Goal: Transaction & Acquisition: Purchase product/service

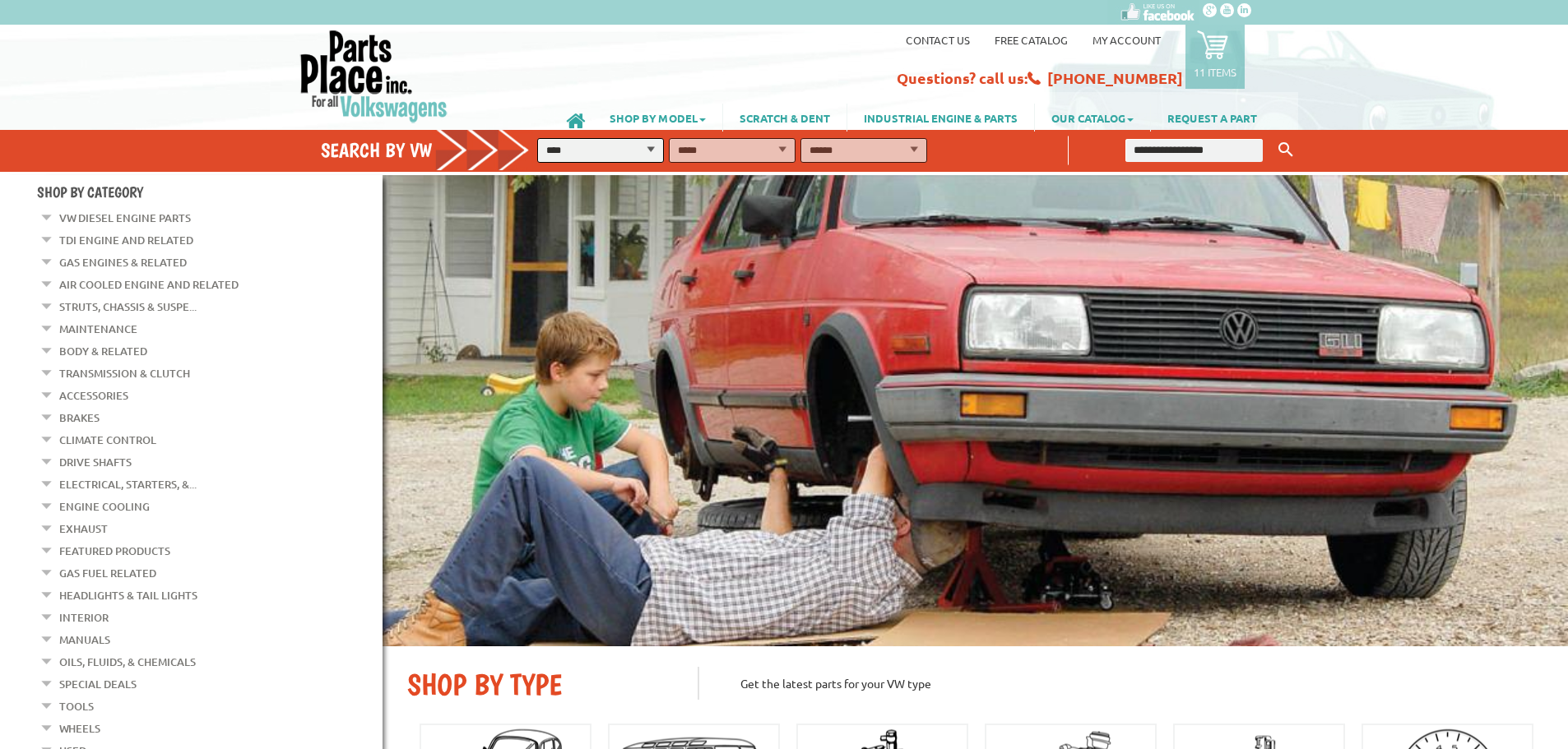
click at [1193, 58] on link "11 items" at bounding box center [1214, 56] width 59 height 64
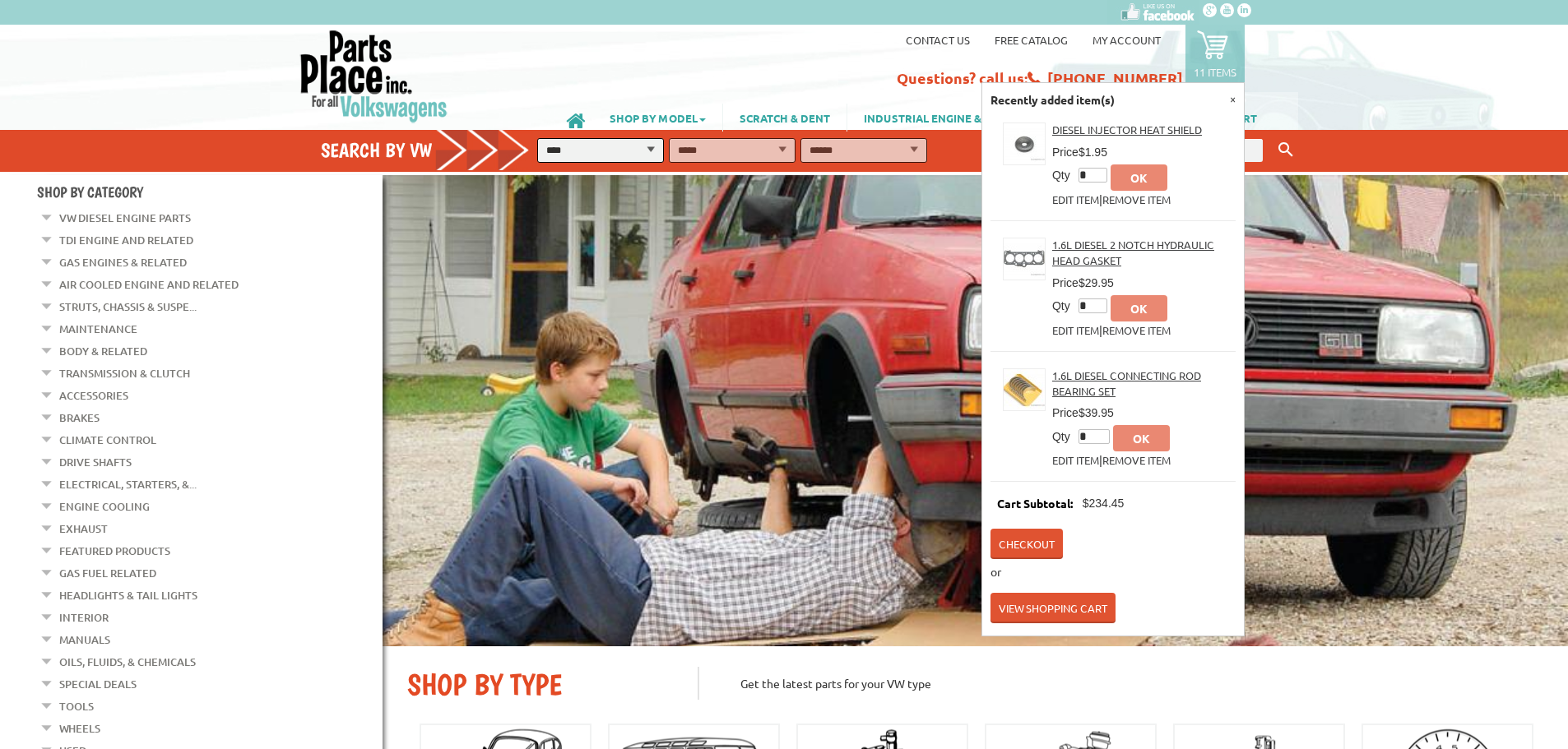
click at [1073, 593] on link "View Shopping Cart" at bounding box center [1053, 608] width 125 height 31
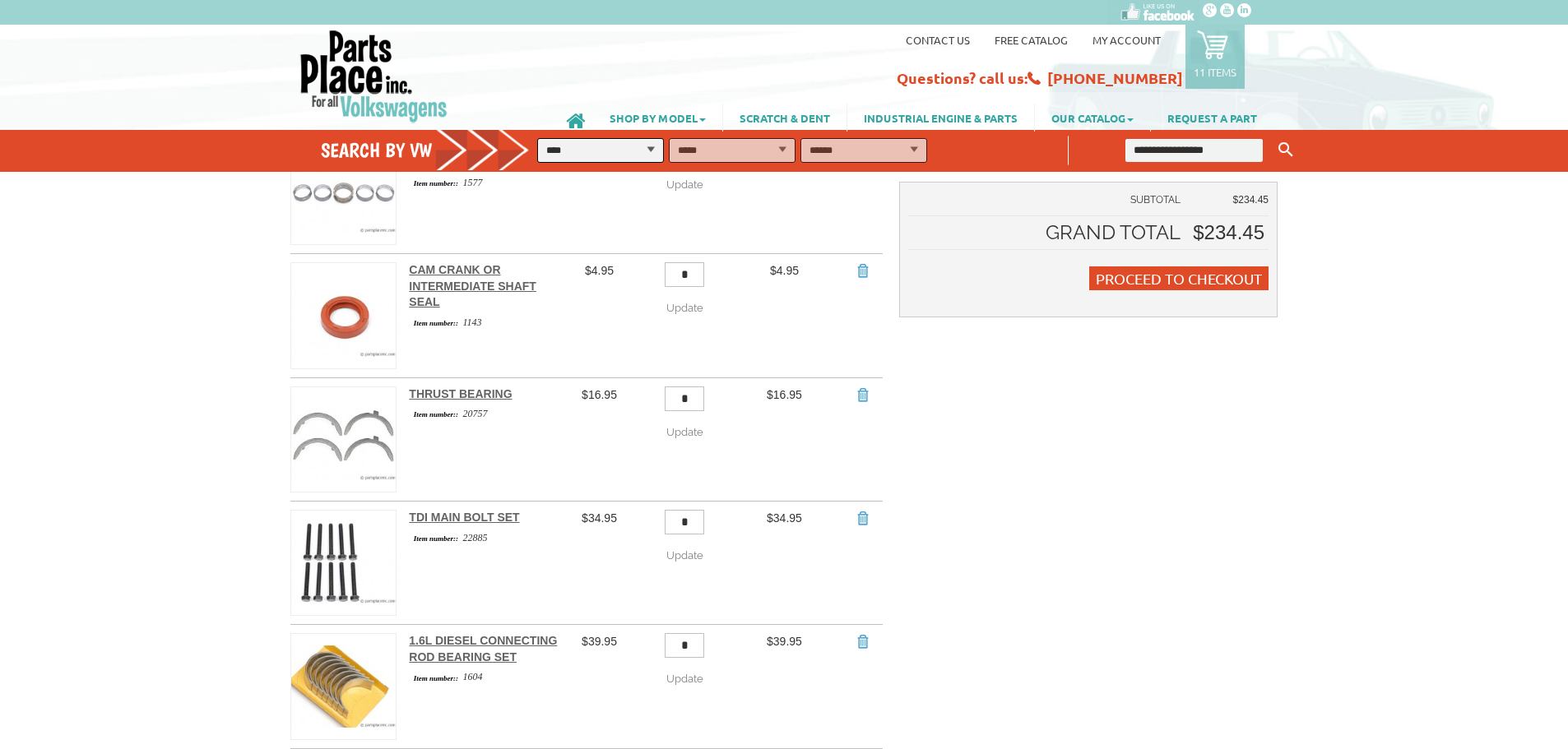
scroll to position [329, 0]
click at [468, 268] on link "Cam Crank or Intermediate Shaft Seal" at bounding box center [472, 284] width 128 height 45
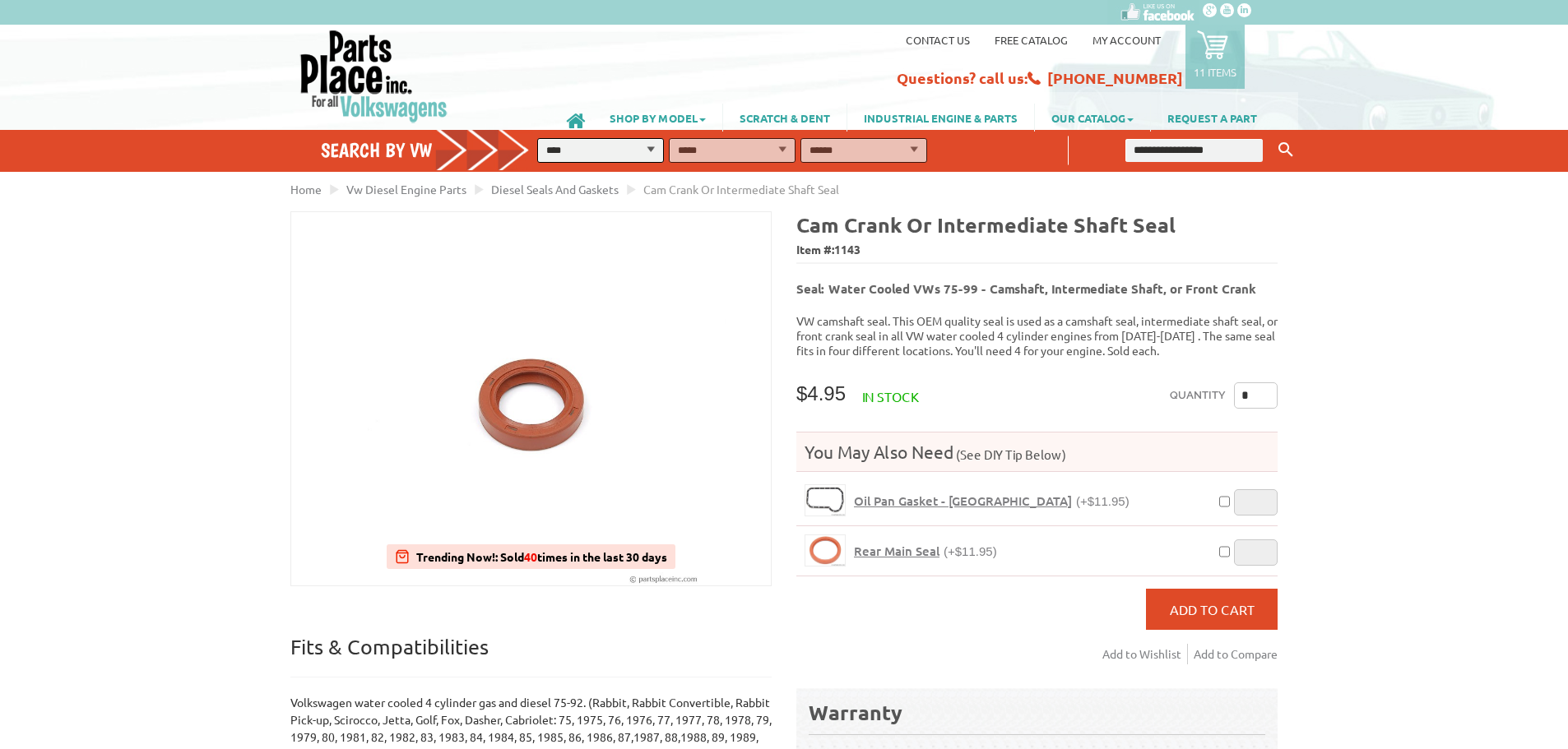
click at [1215, 55] on icon at bounding box center [1213, 45] width 32 height 32
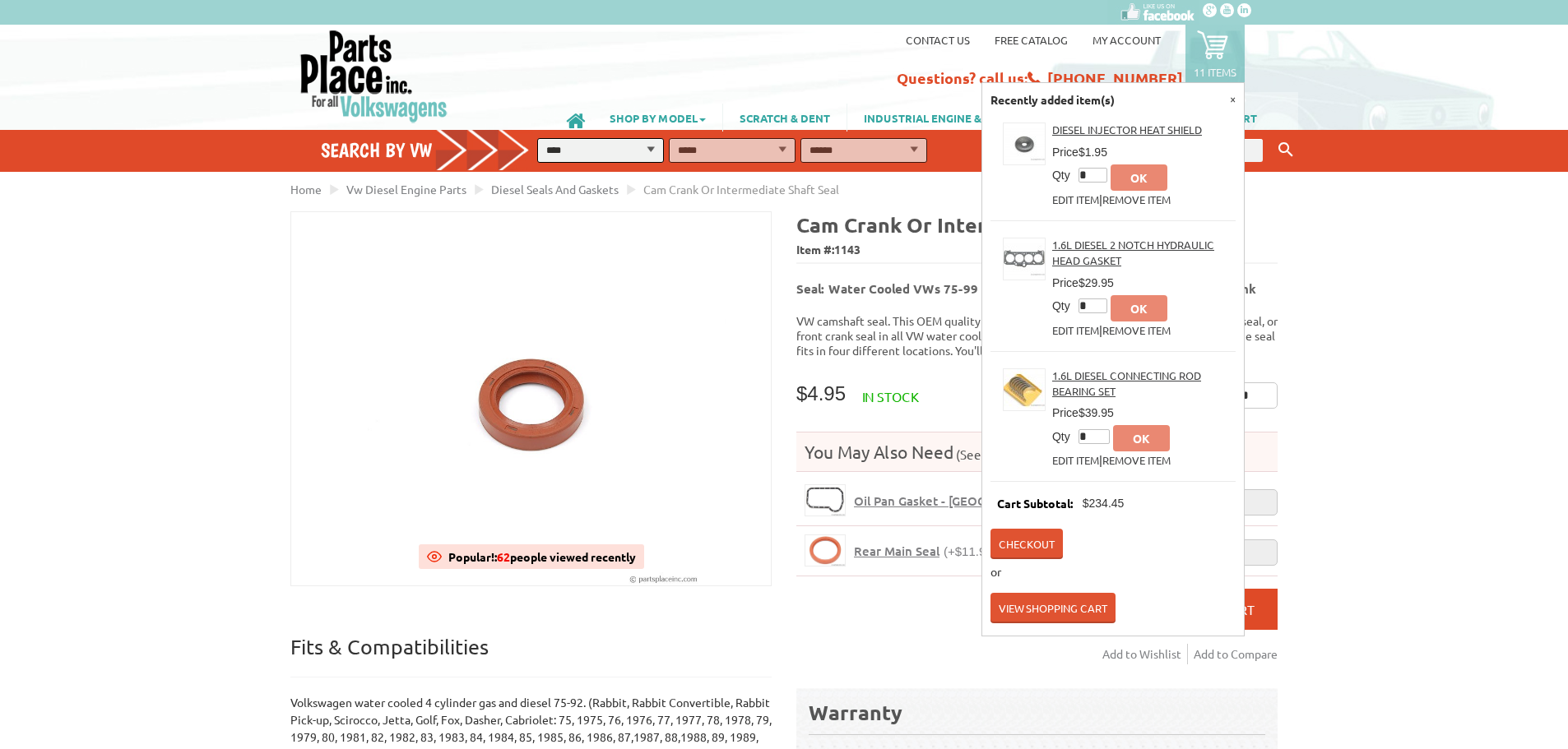
click at [1032, 594] on link "View Shopping Cart" at bounding box center [1053, 608] width 125 height 31
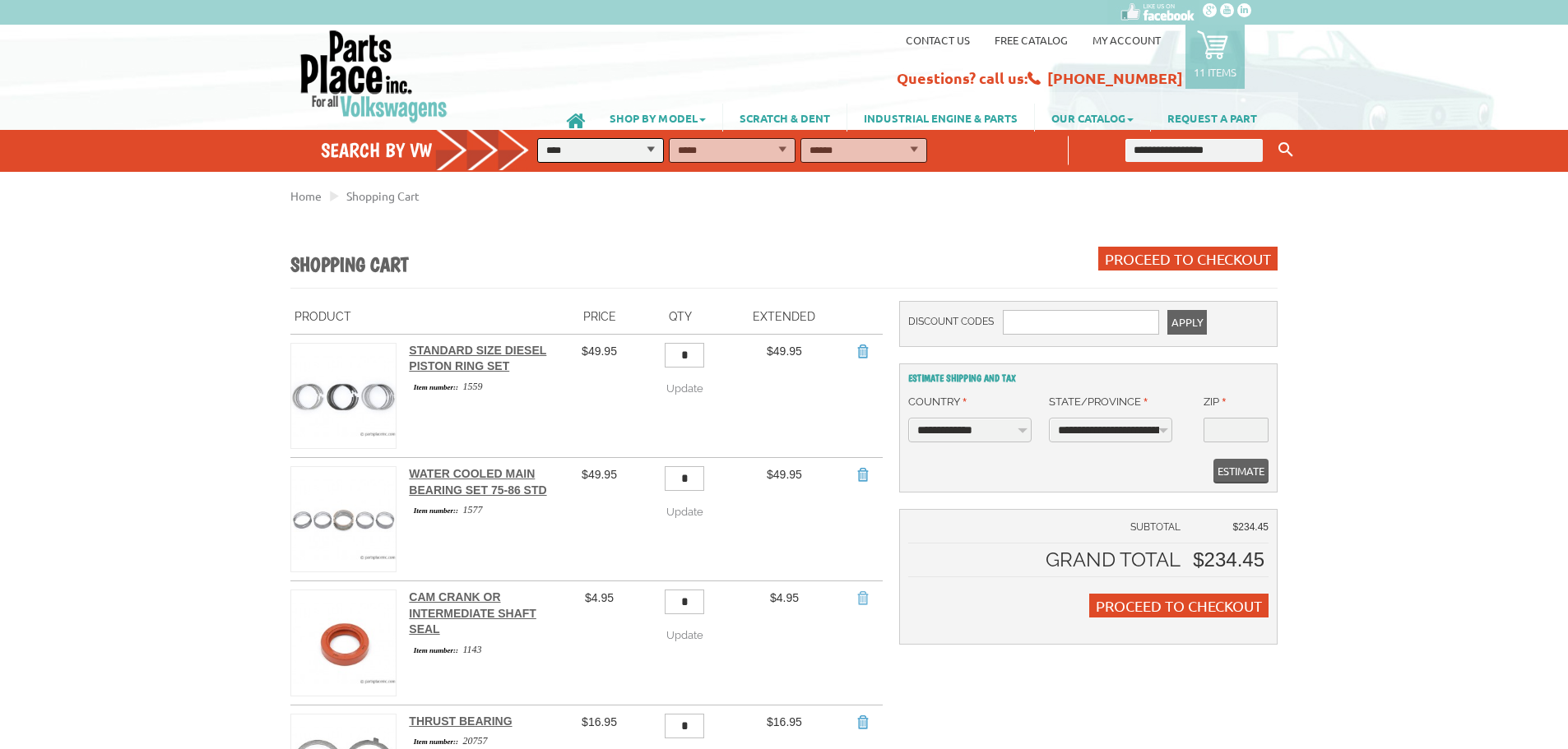
click at [865, 589] on link "Remove Item" at bounding box center [862, 598] width 17 height 17
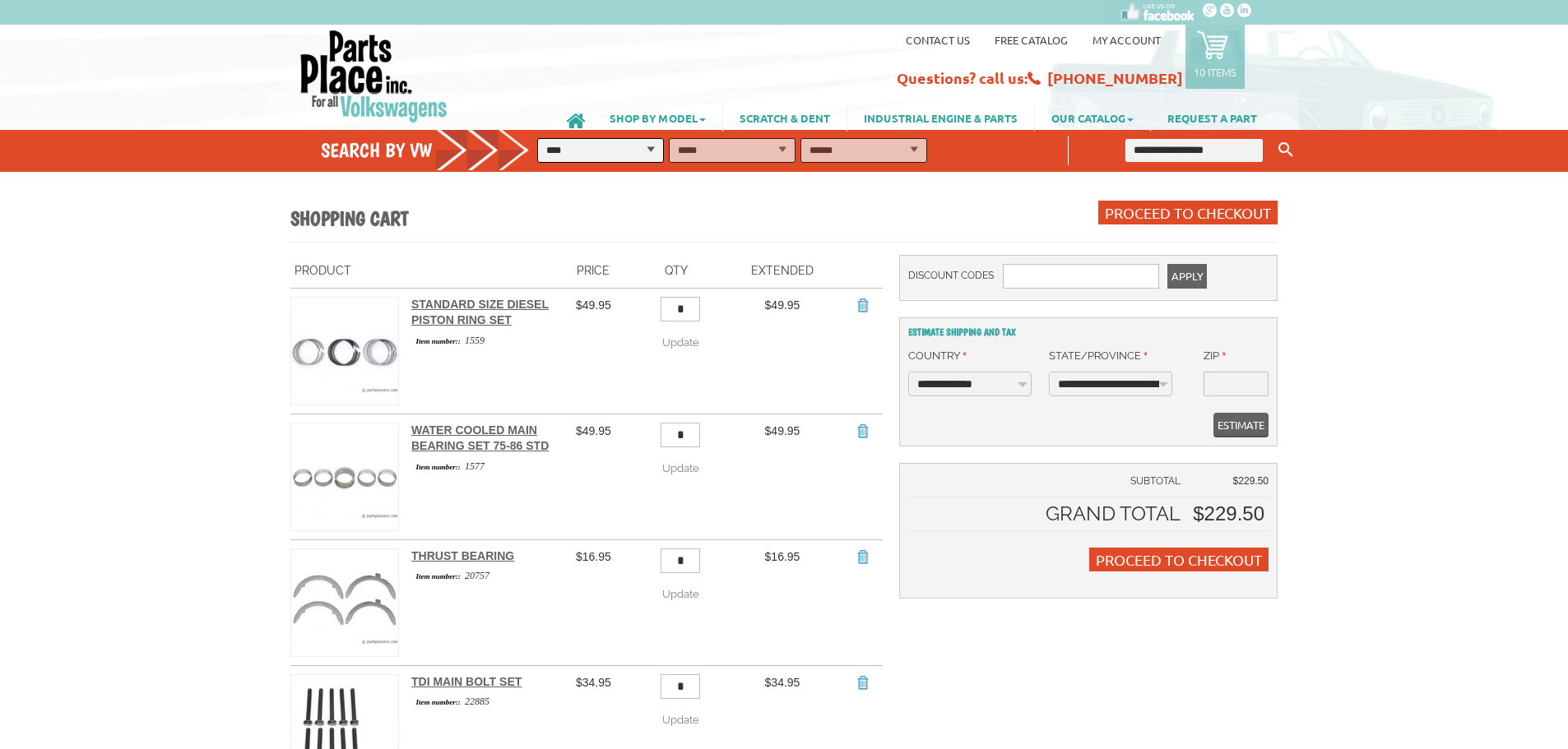
scroll to position [82, 0]
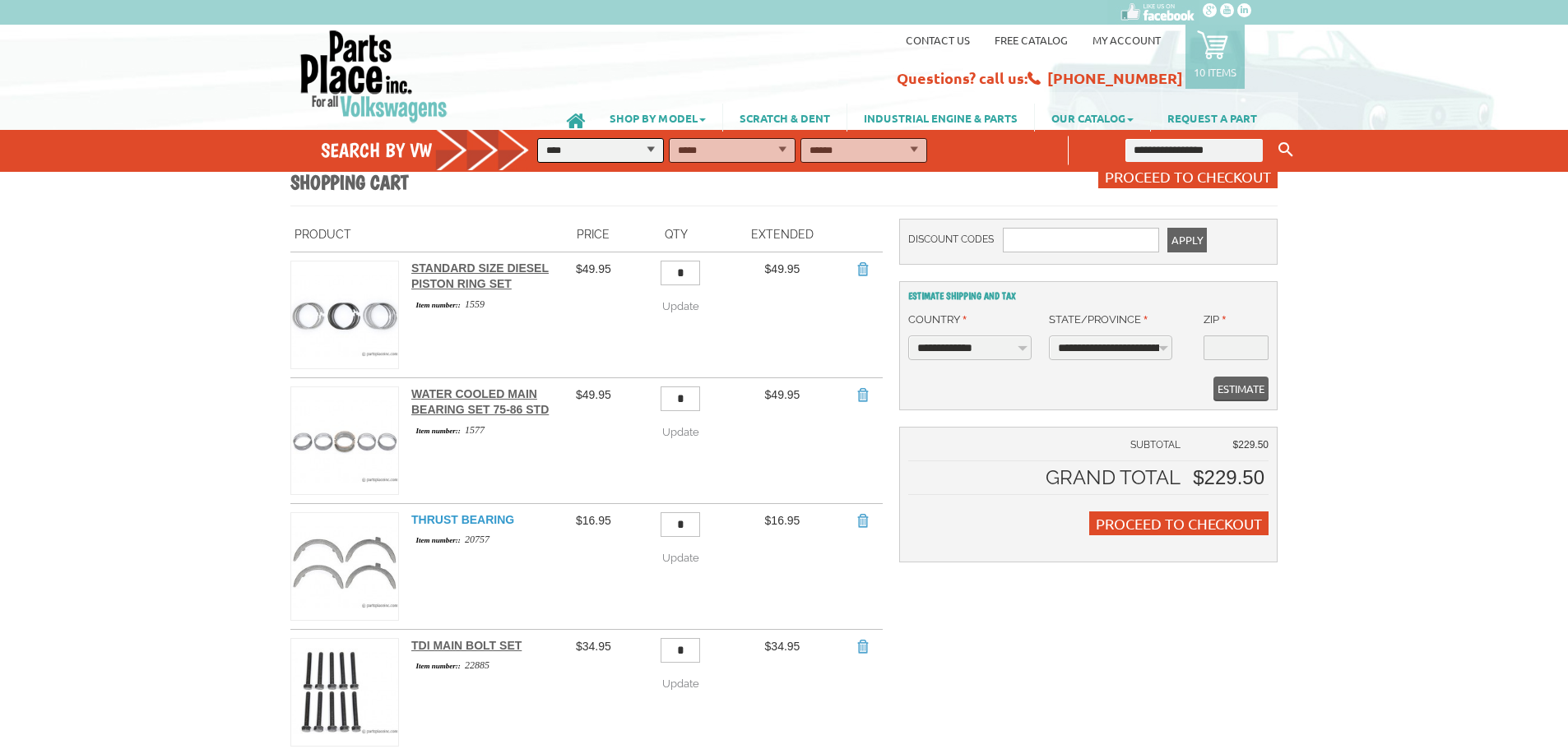
click at [482, 513] on link "Thrust Bearing" at bounding box center [463, 520] width 103 height 13
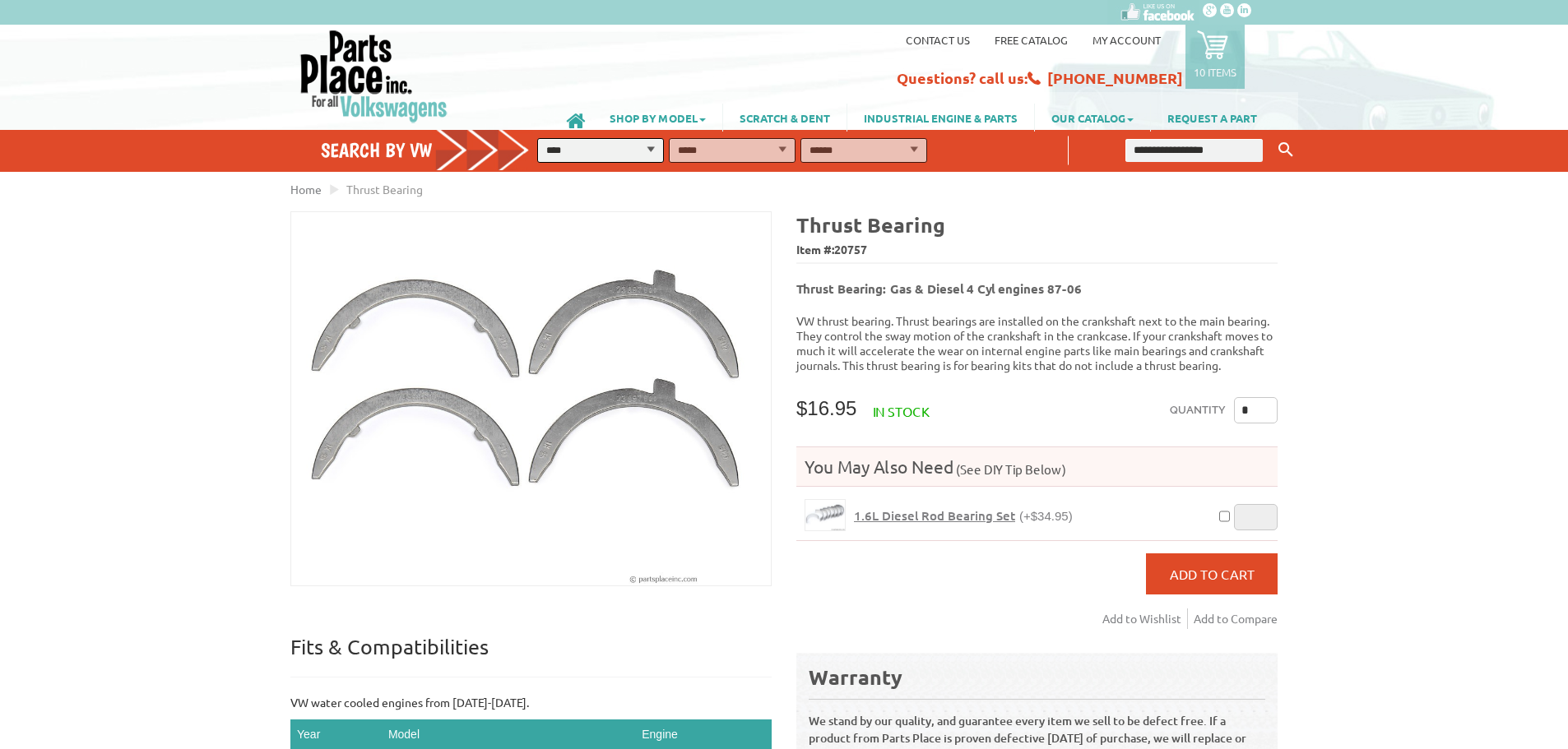
click at [1211, 52] on icon at bounding box center [1213, 45] width 32 height 32
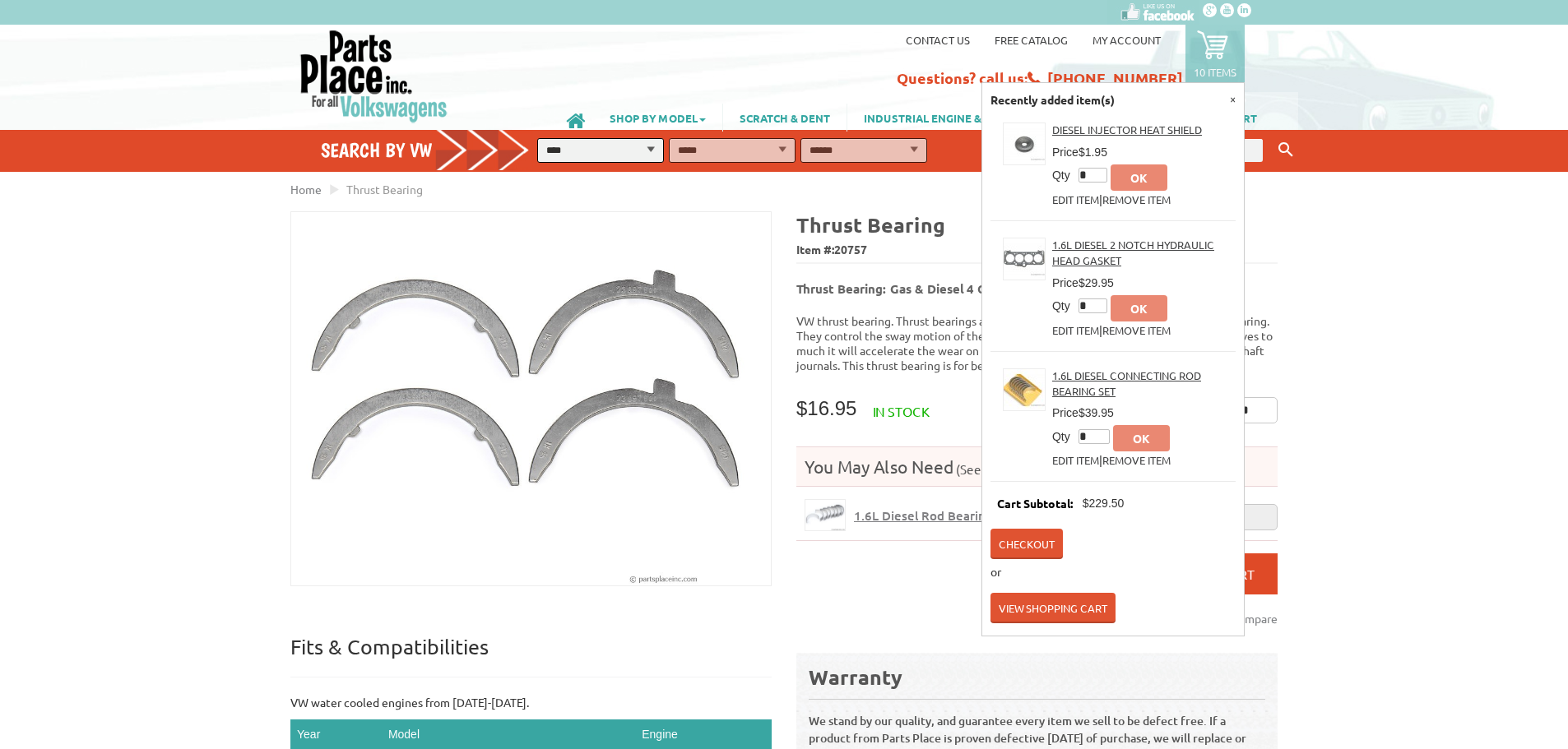
click at [1064, 597] on link "View Shopping Cart" at bounding box center [1053, 608] width 125 height 31
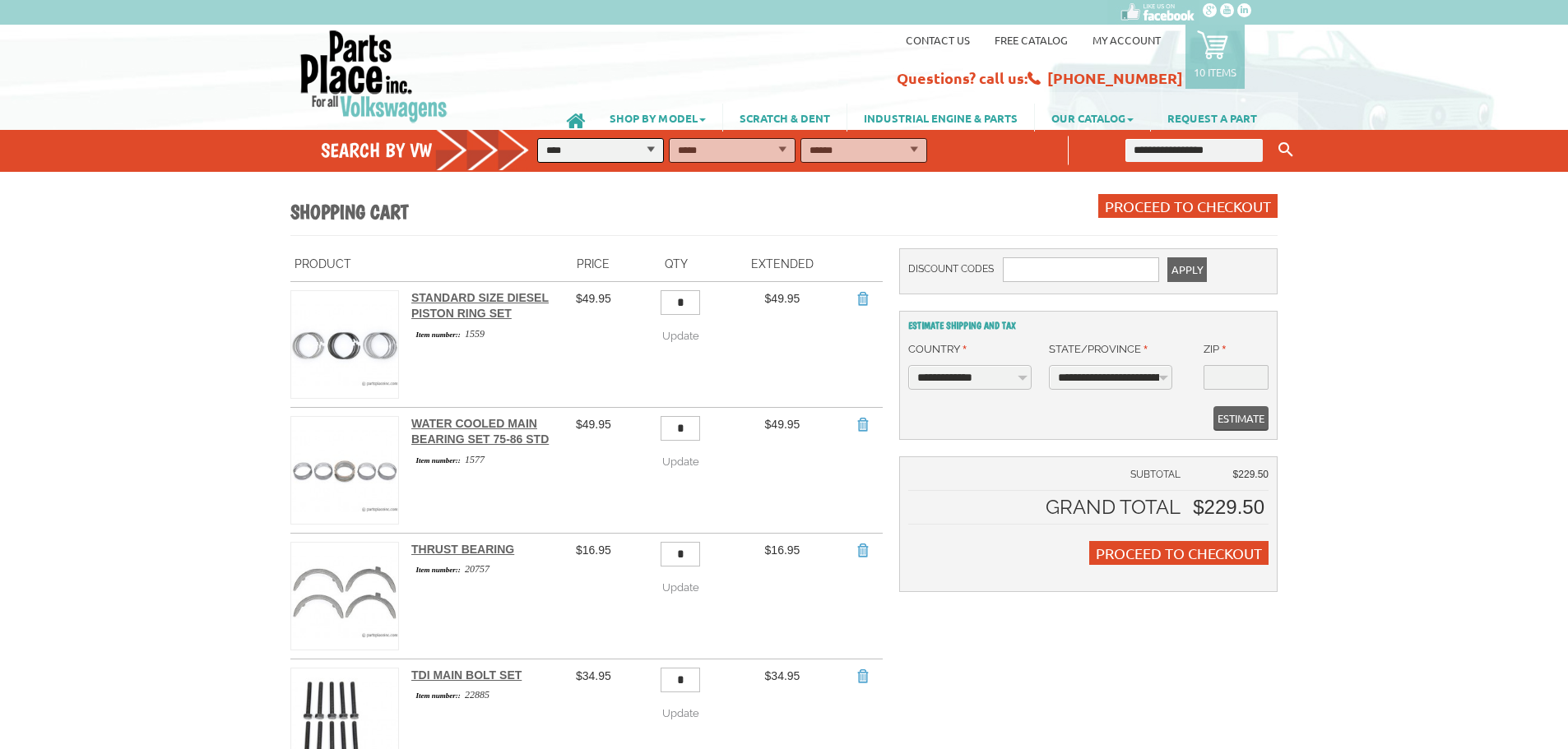
scroll to position [82, 0]
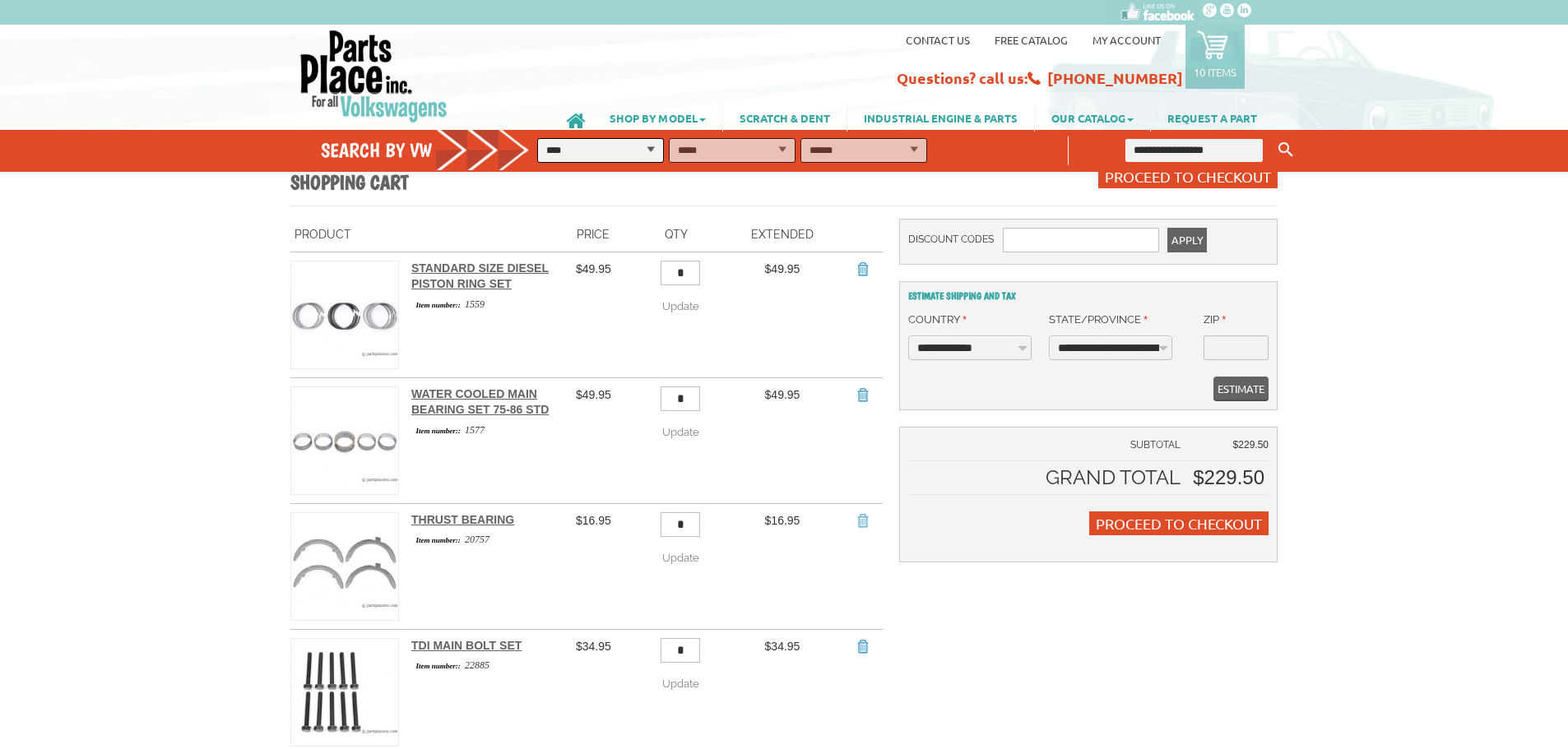
click at [861, 512] on link "Remove Item" at bounding box center [862, 520] width 17 height 17
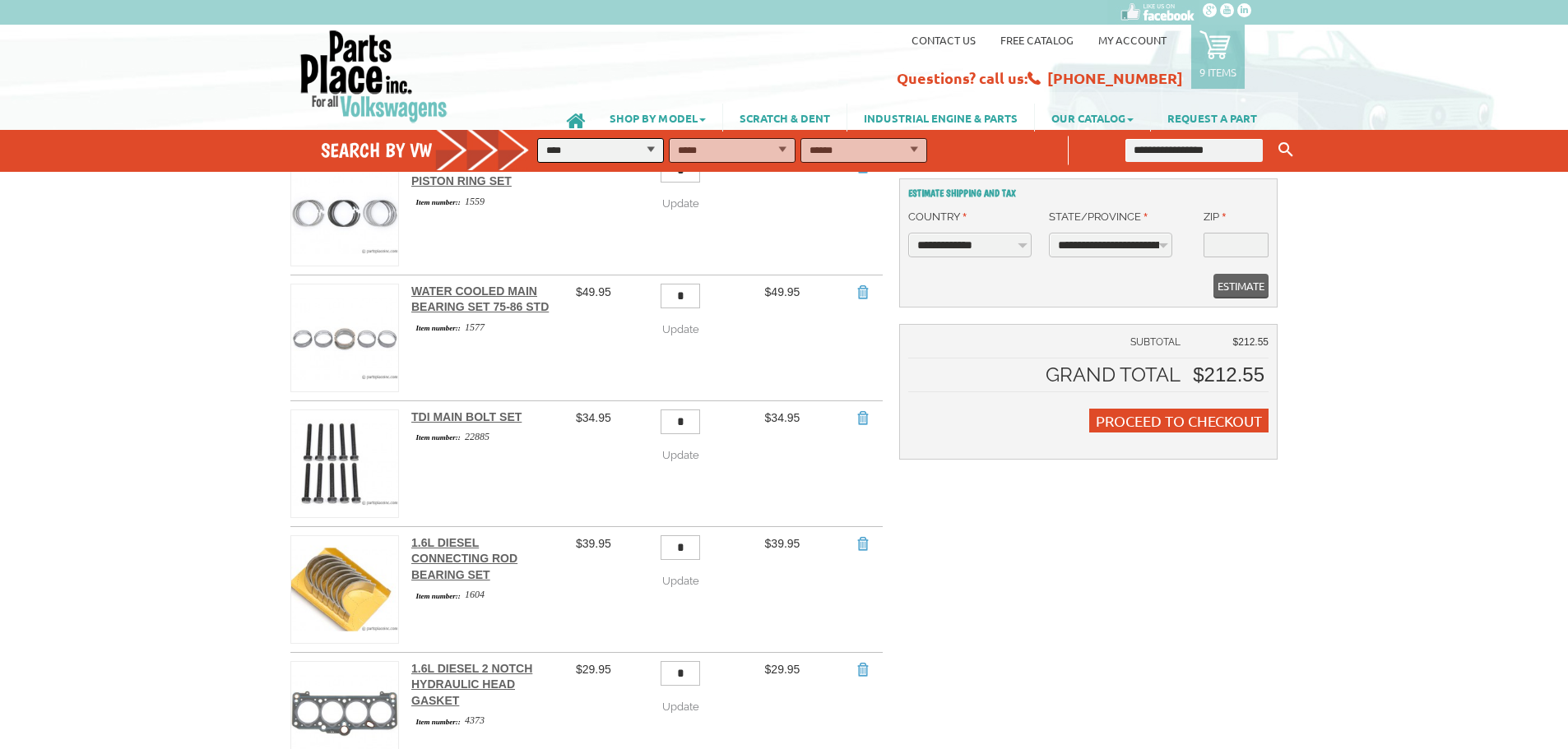
scroll to position [164, 0]
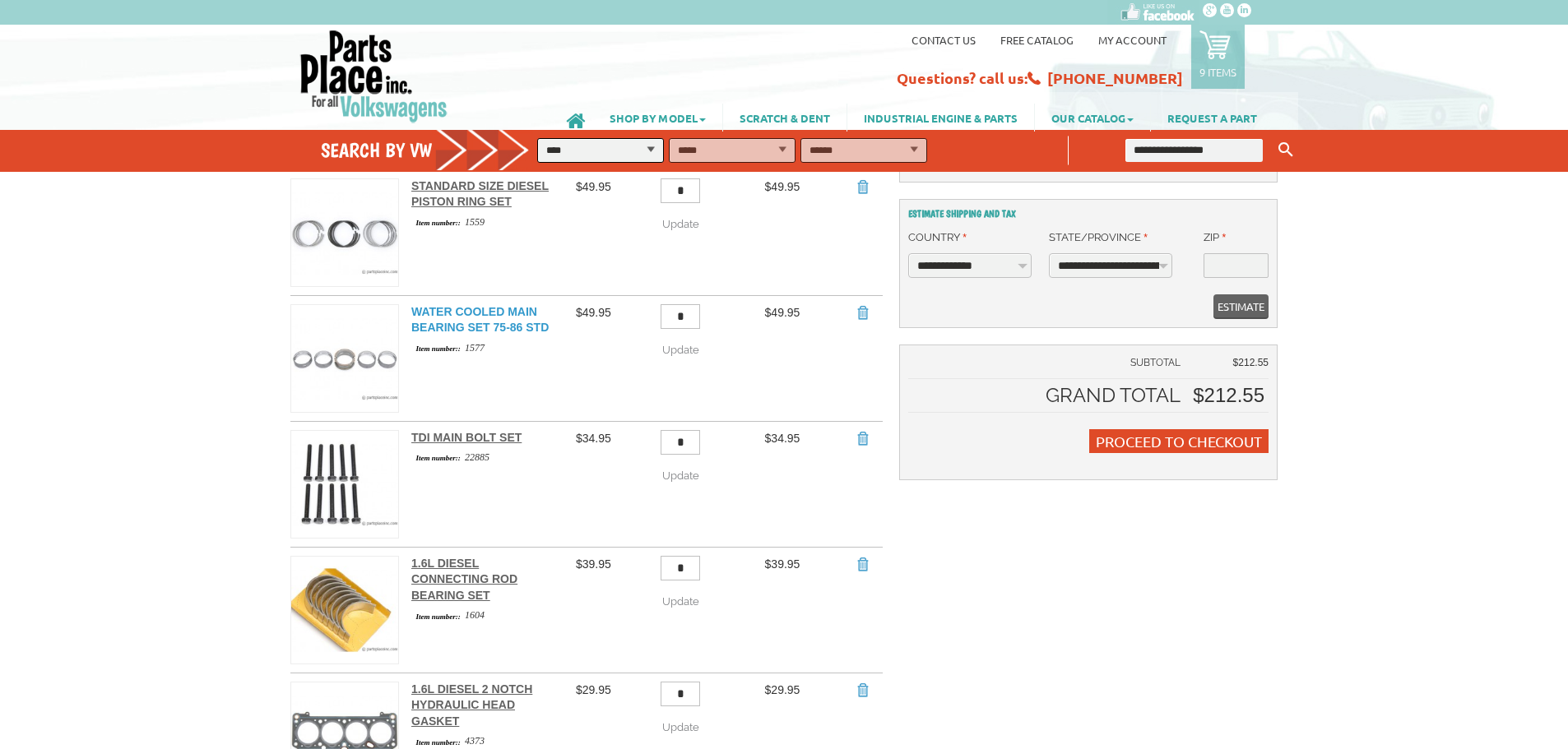
click at [521, 312] on link "Water Cooled Main Bearing Set 75-86 Std" at bounding box center [480, 320] width 137 height 30
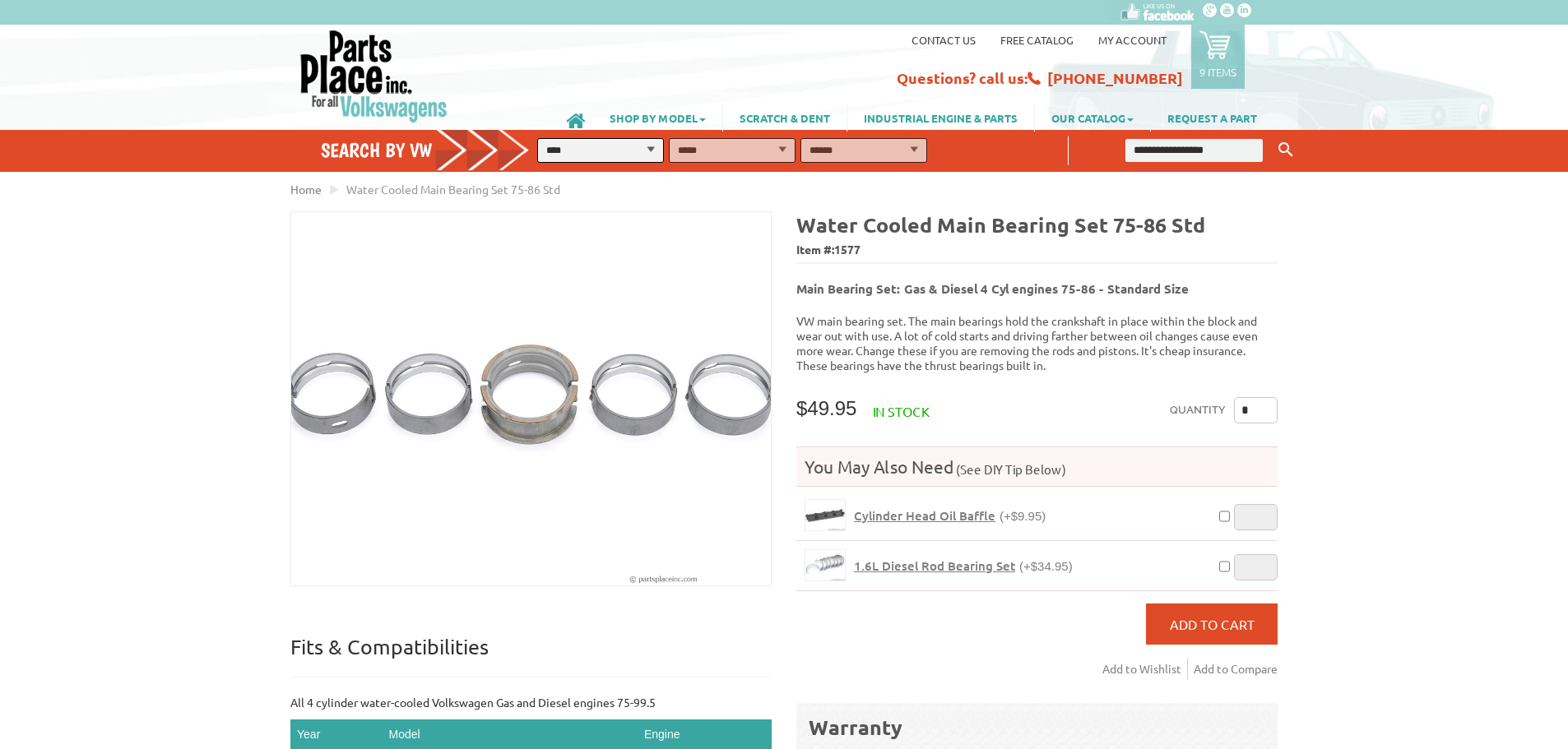
click at [947, 558] on span "1.6L Diesel Rod Bearing Set" at bounding box center [934, 566] width 161 height 17
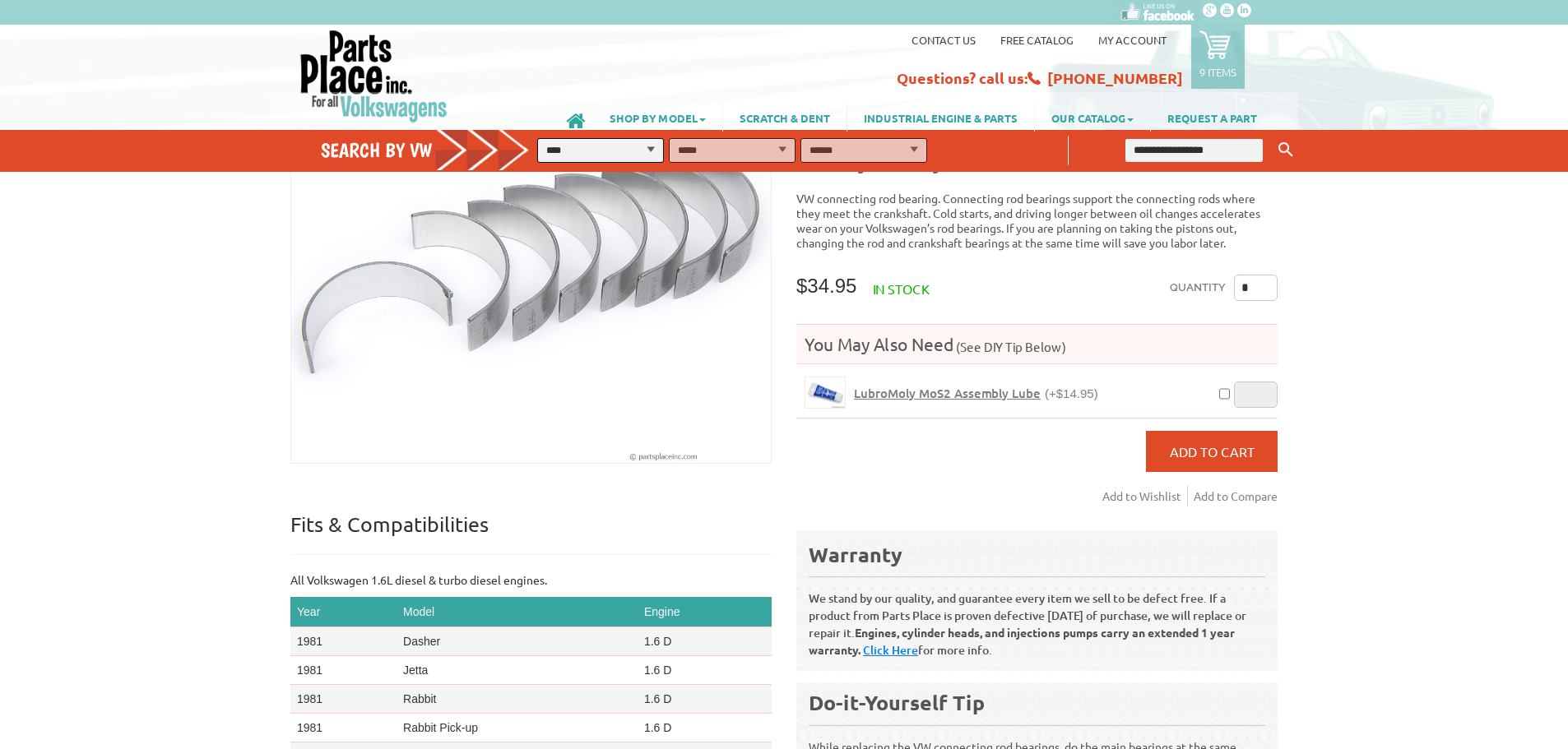
scroll to position [82, 0]
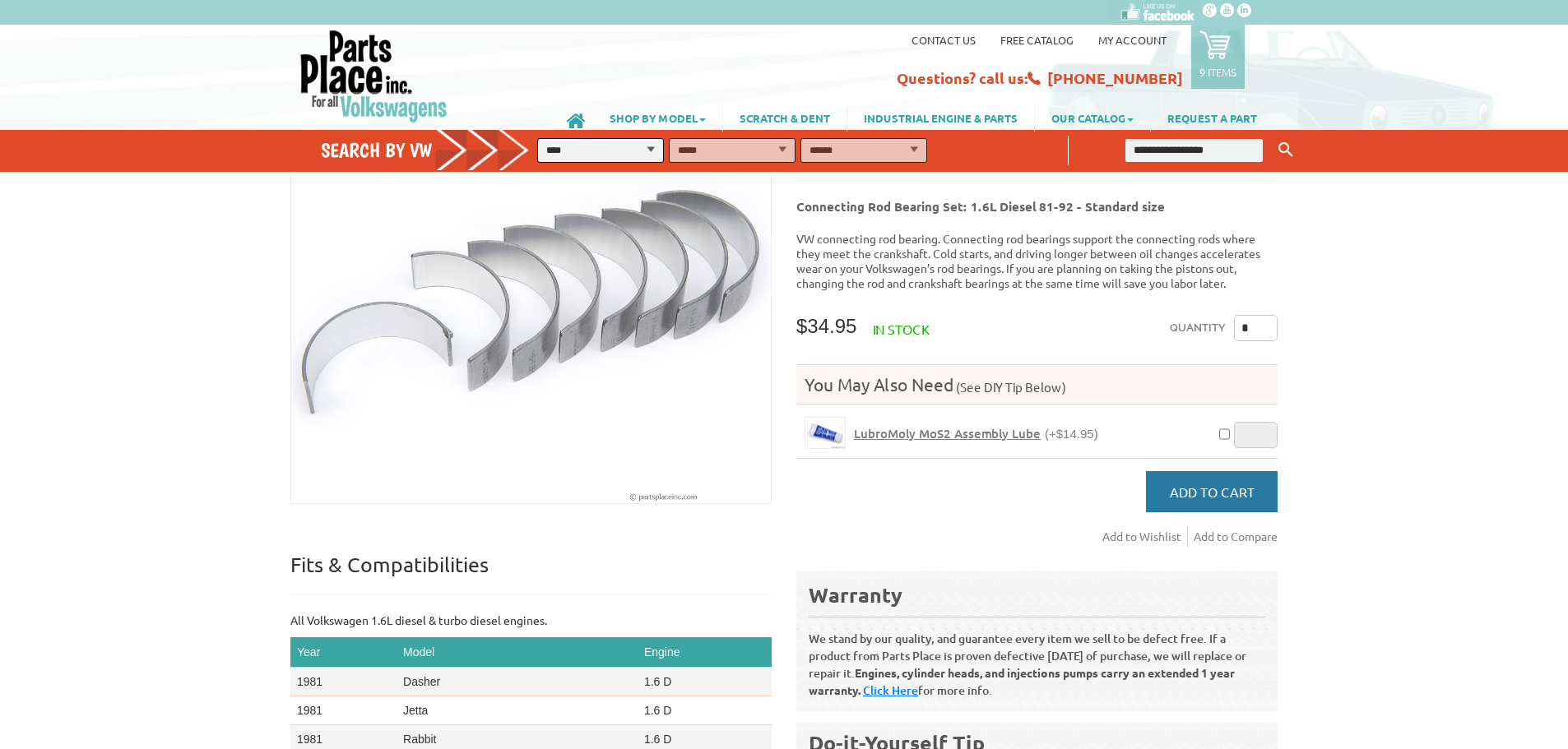
click at [1220, 484] on span "Add to Cart" at bounding box center [1212, 492] width 85 height 17
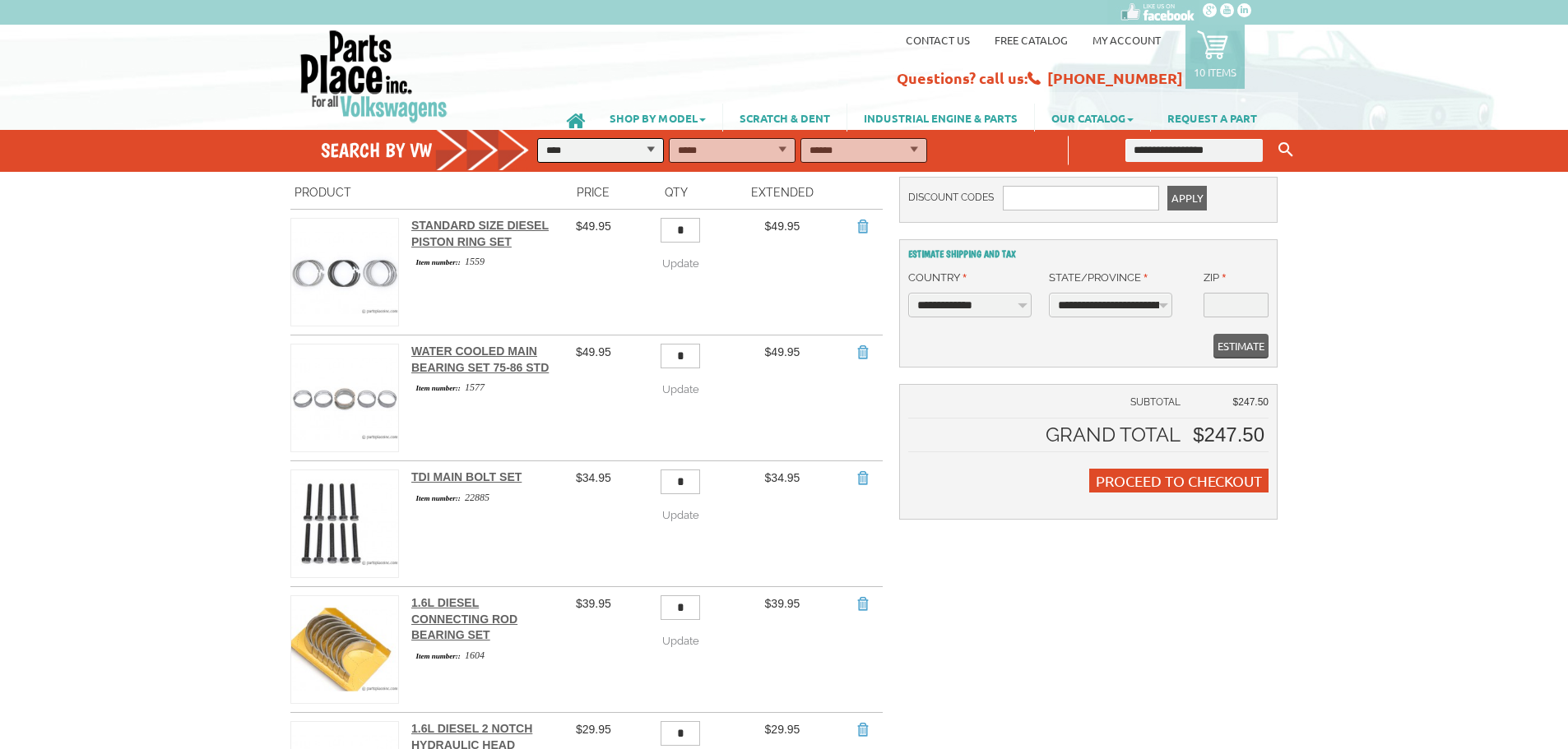
scroll to position [164, 0]
click at [497, 350] on link "Water Cooled Main Bearing Set 75-86 Std" at bounding box center [480, 358] width 137 height 30
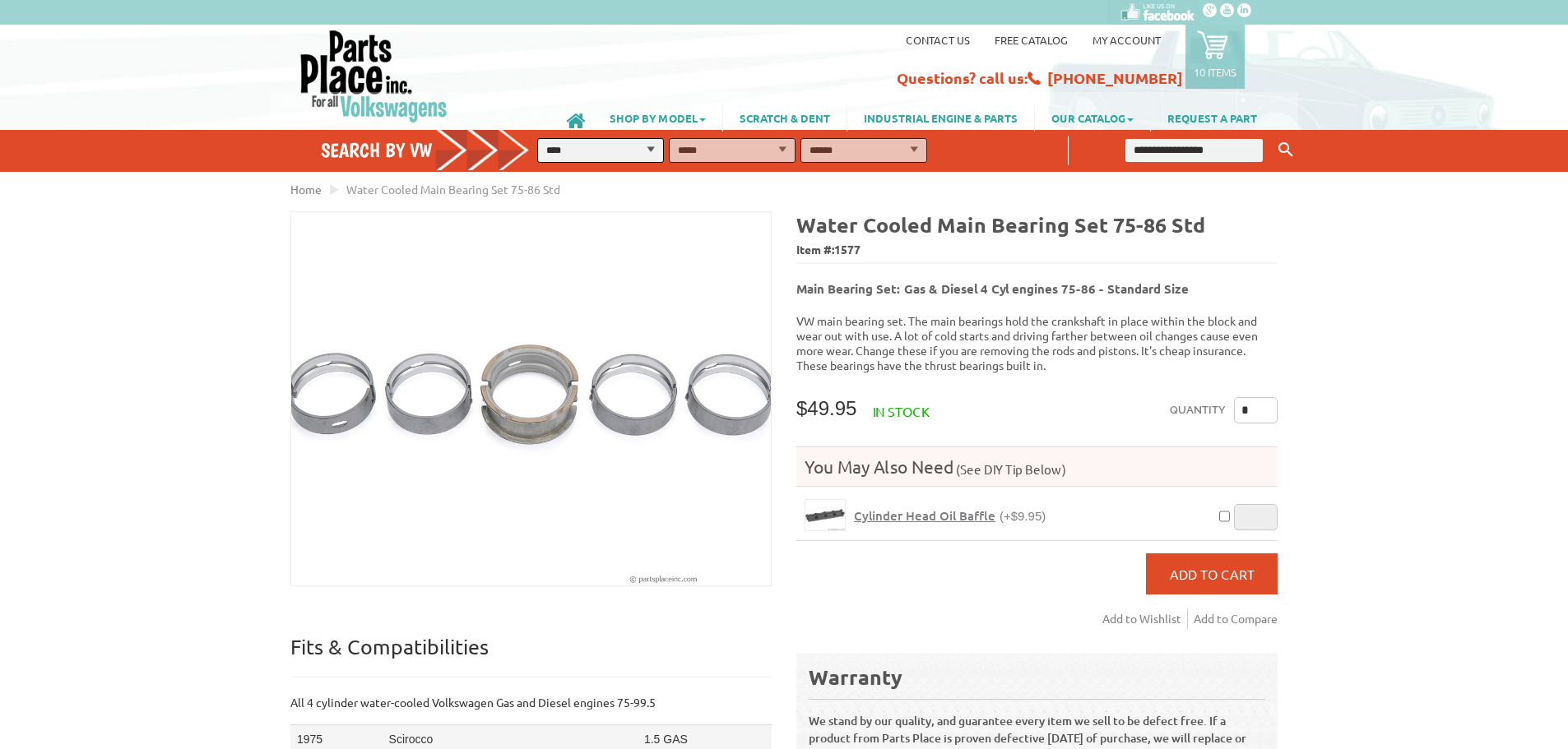
click at [1232, 74] on p "10 items" at bounding box center [1215, 72] width 43 height 14
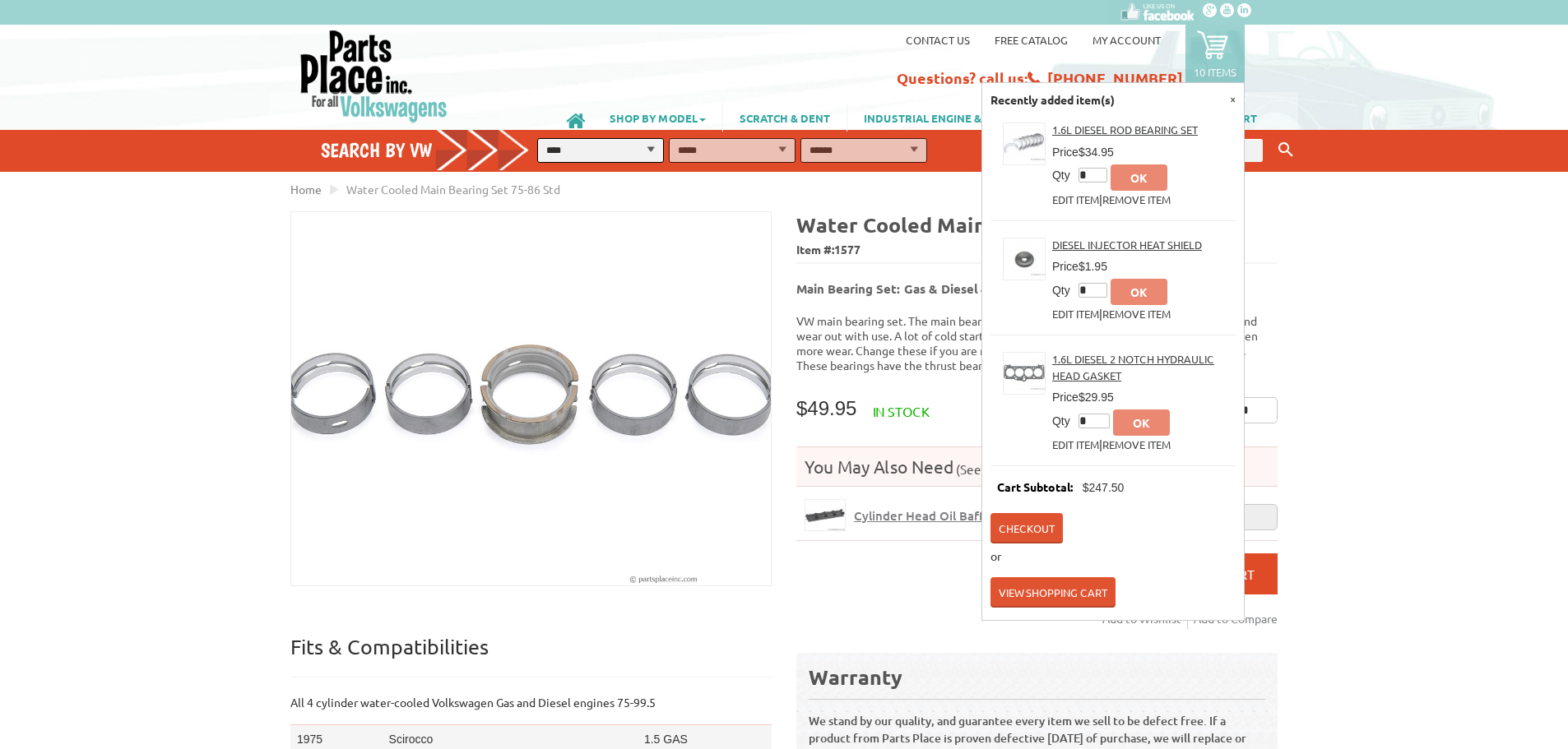
click at [1074, 577] on link "View Shopping Cart" at bounding box center [1053, 592] width 125 height 31
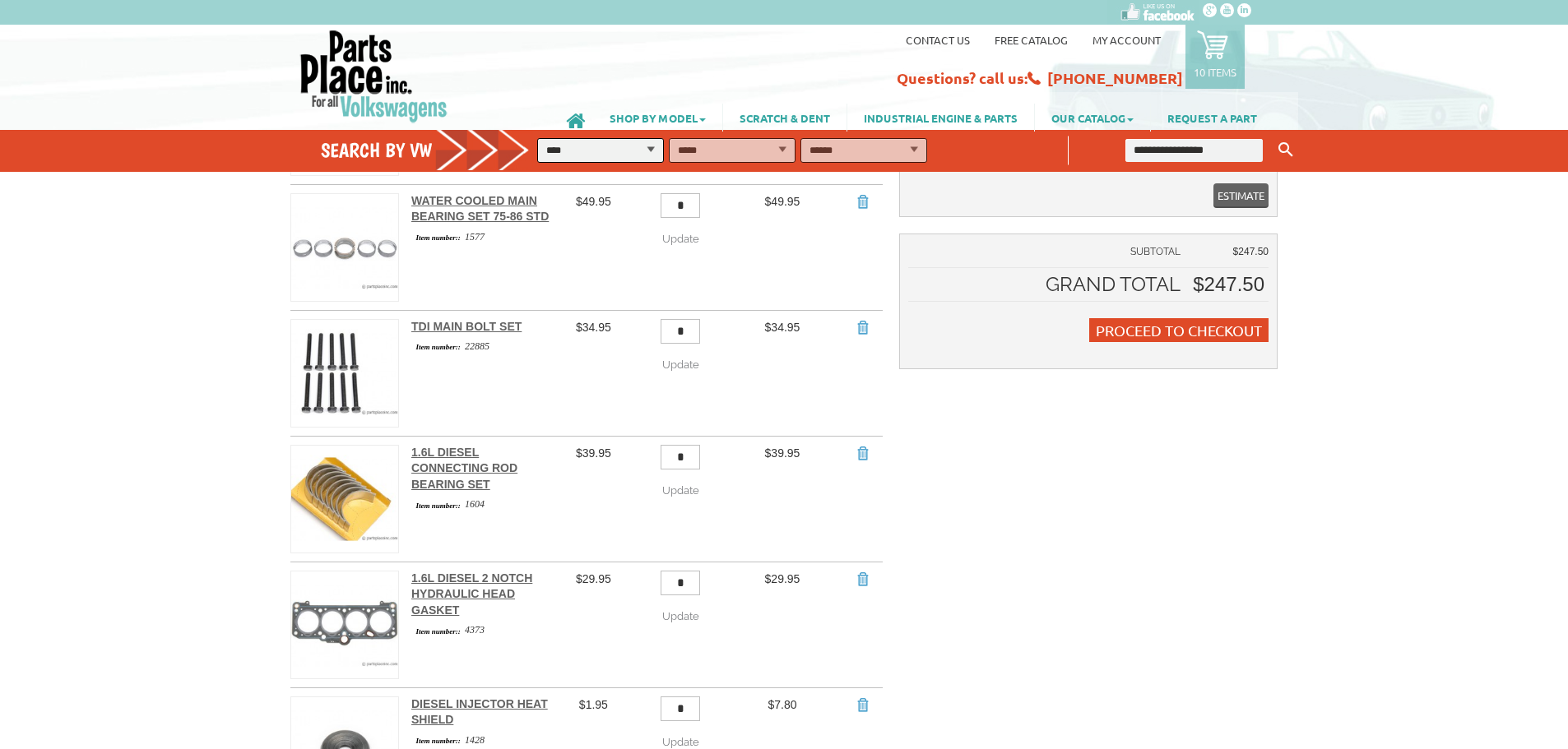
scroll to position [246, 0]
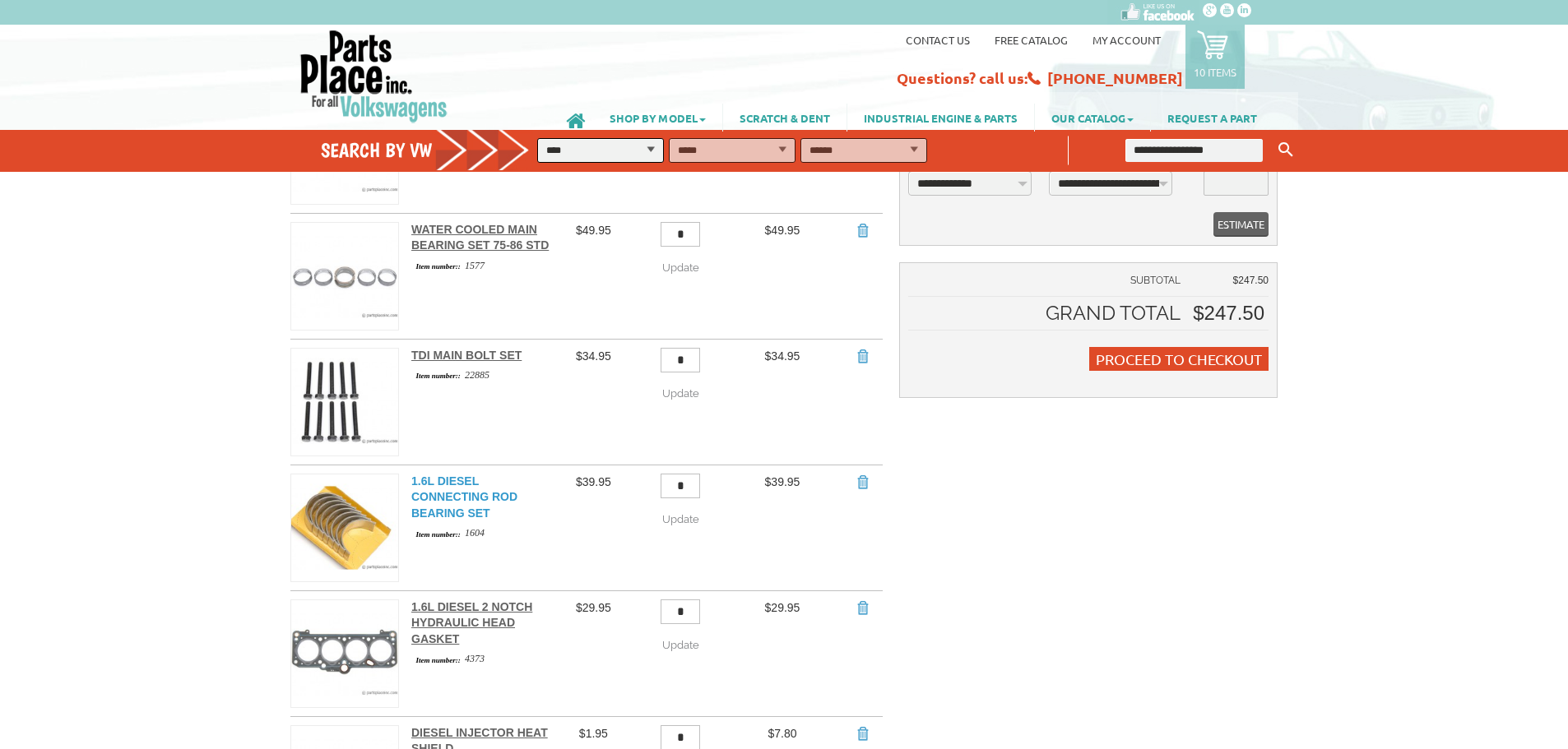
click at [453, 485] on link "1.6L Diesel Connecting Rod Bearing Set" at bounding box center [465, 497] width 106 height 45
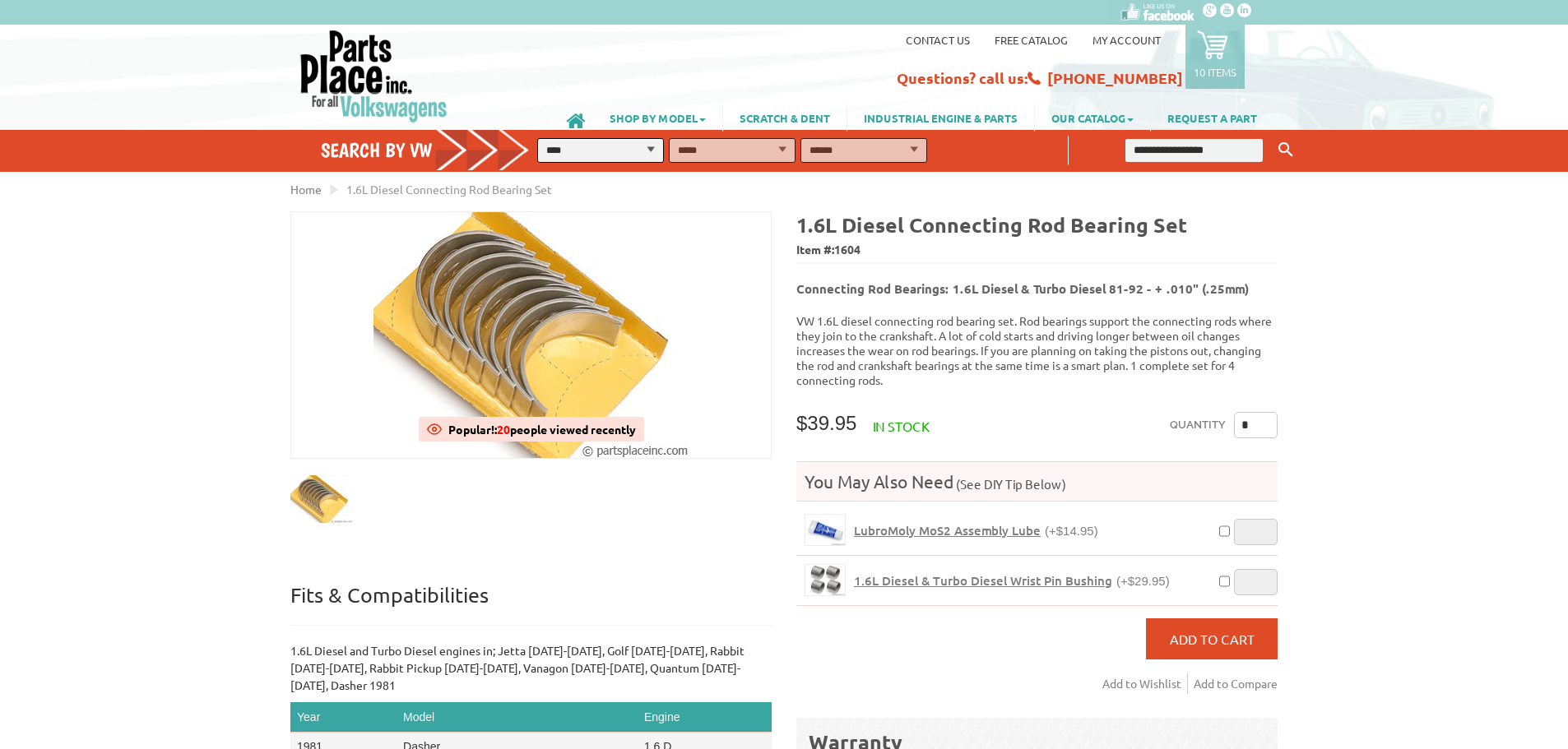
click at [1197, 151] on input "text" at bounding box center [1194, 150] width 137 height 23
type input "**********"
click at [1274, 136] on button "Keyword Search" at bounding box center [1286, 149] width 24 height 27
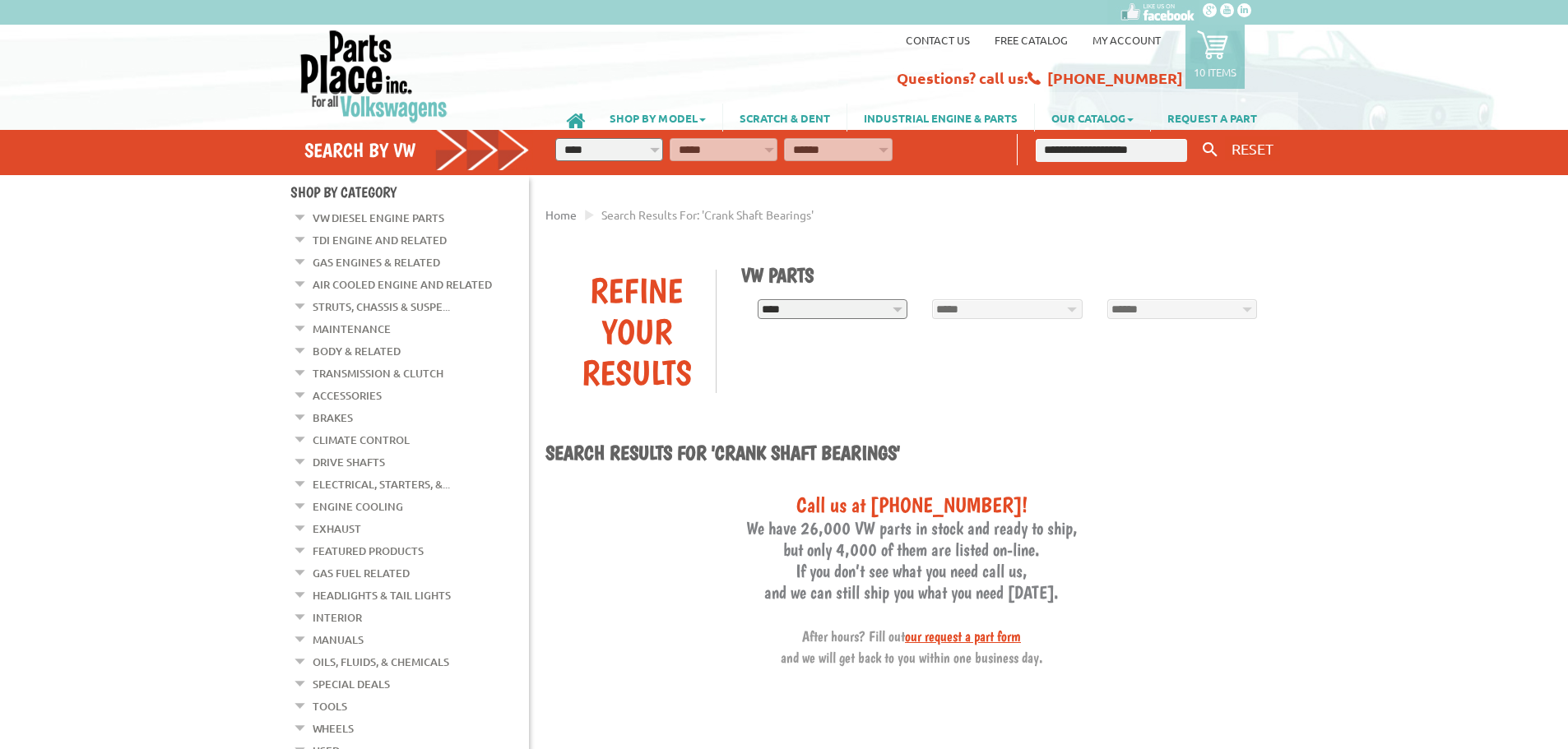
click at [369, 218] on link "VW Diesel Engine Parts" at bounding box center [378, 217] width 132 height 21
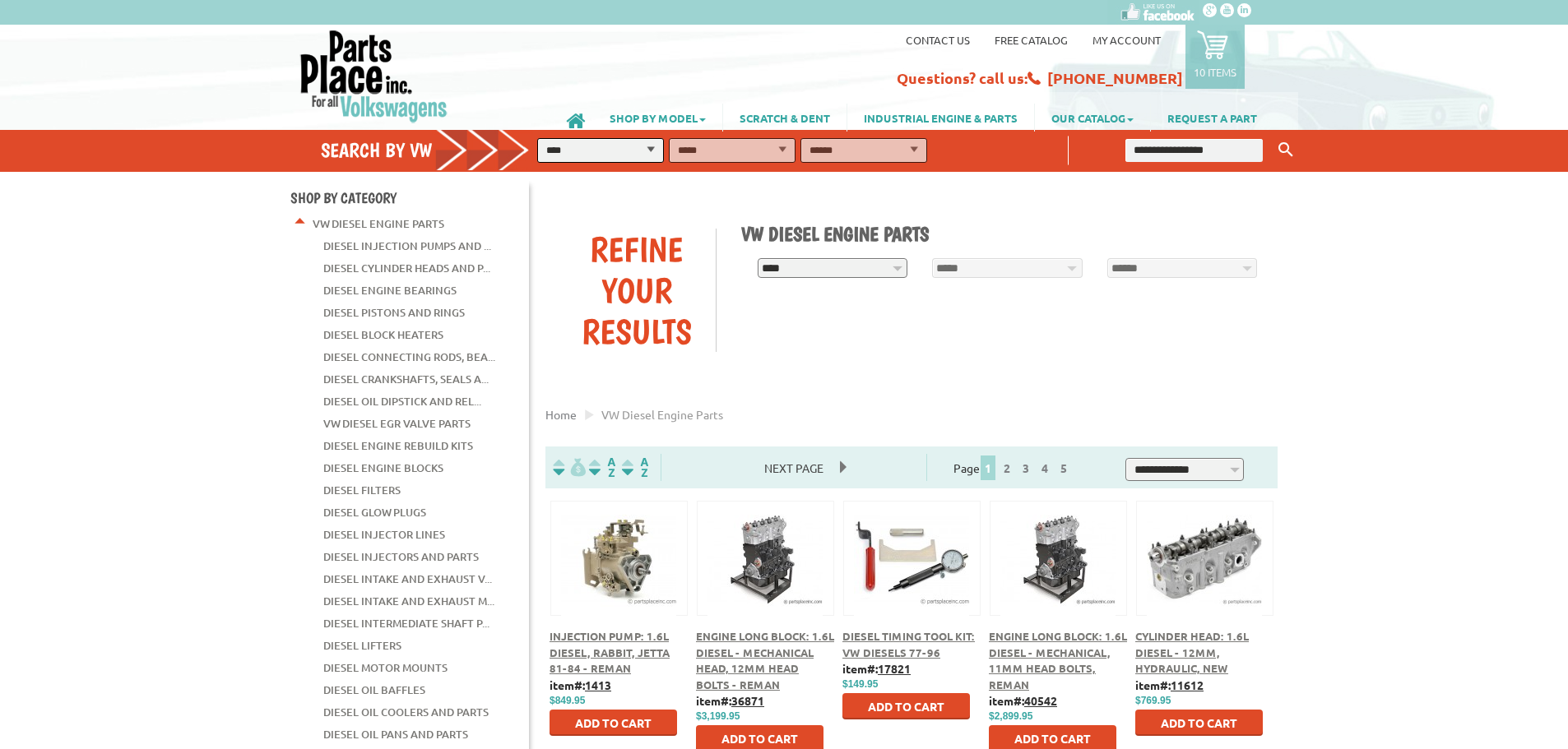
click at [418, 346] on link "Diesel Connecting Rods, Bea..." at bounding box center [409, 356] width 172 height 21
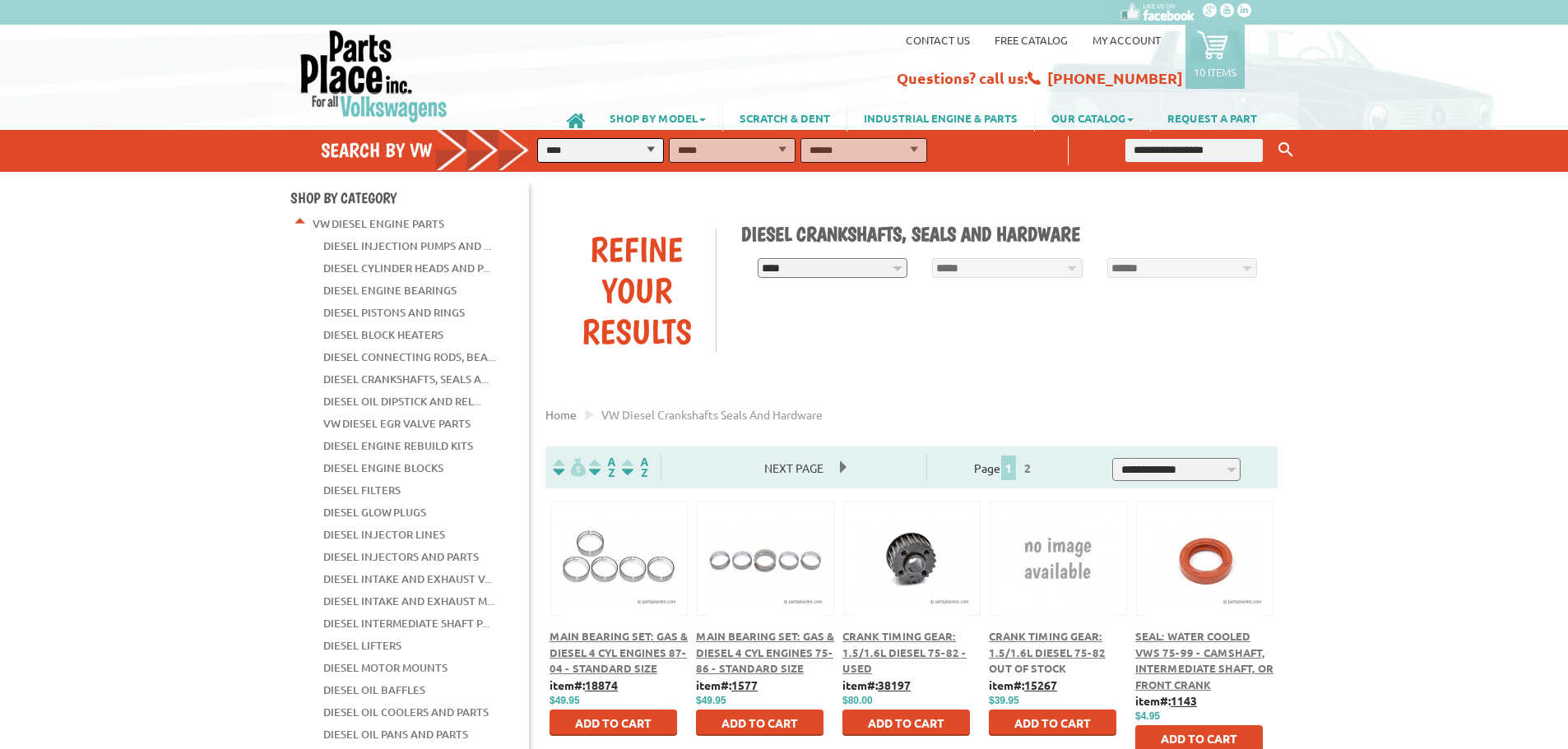
click at [621, 562] on button at bounding box center [620, 556] width 106 height 28
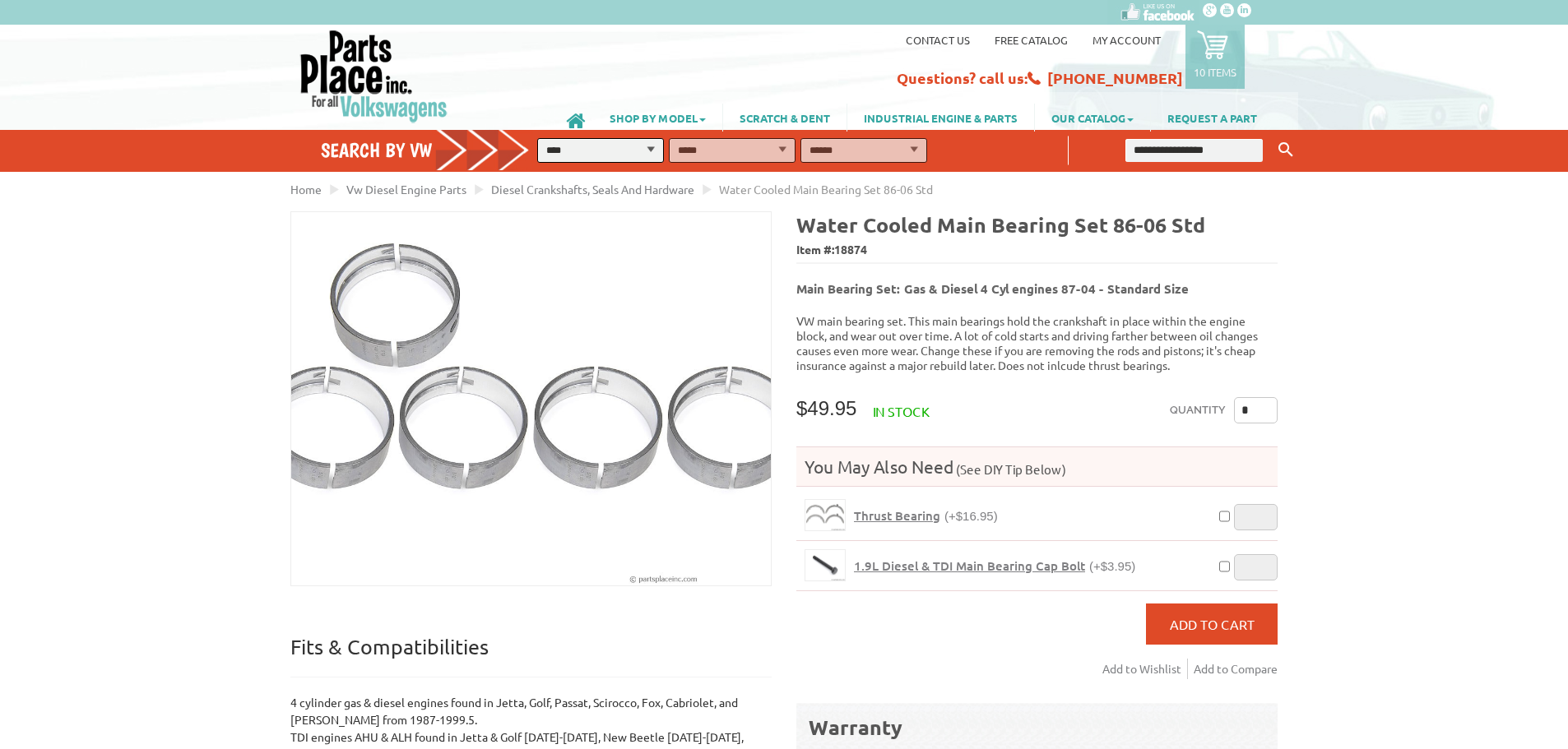
click at [1261, 397] on input "*" at bounding box center [1255, 410] width 44 height 26
type input "**"
type input "*"
click at [1219, 616] on span "Add to Cart" at bounding box center [1212, 624] width 85 height 17
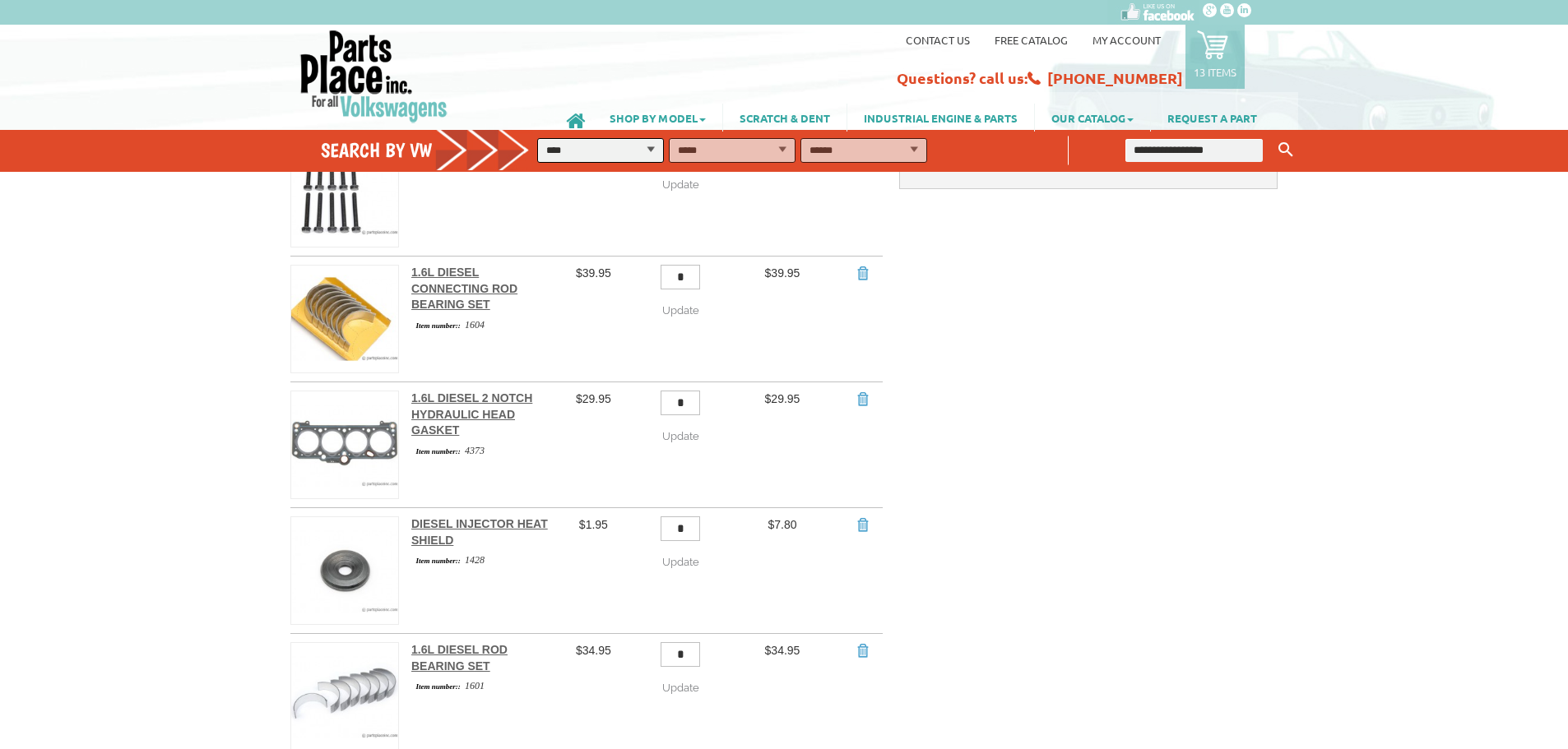
scroll to position [411, 0]
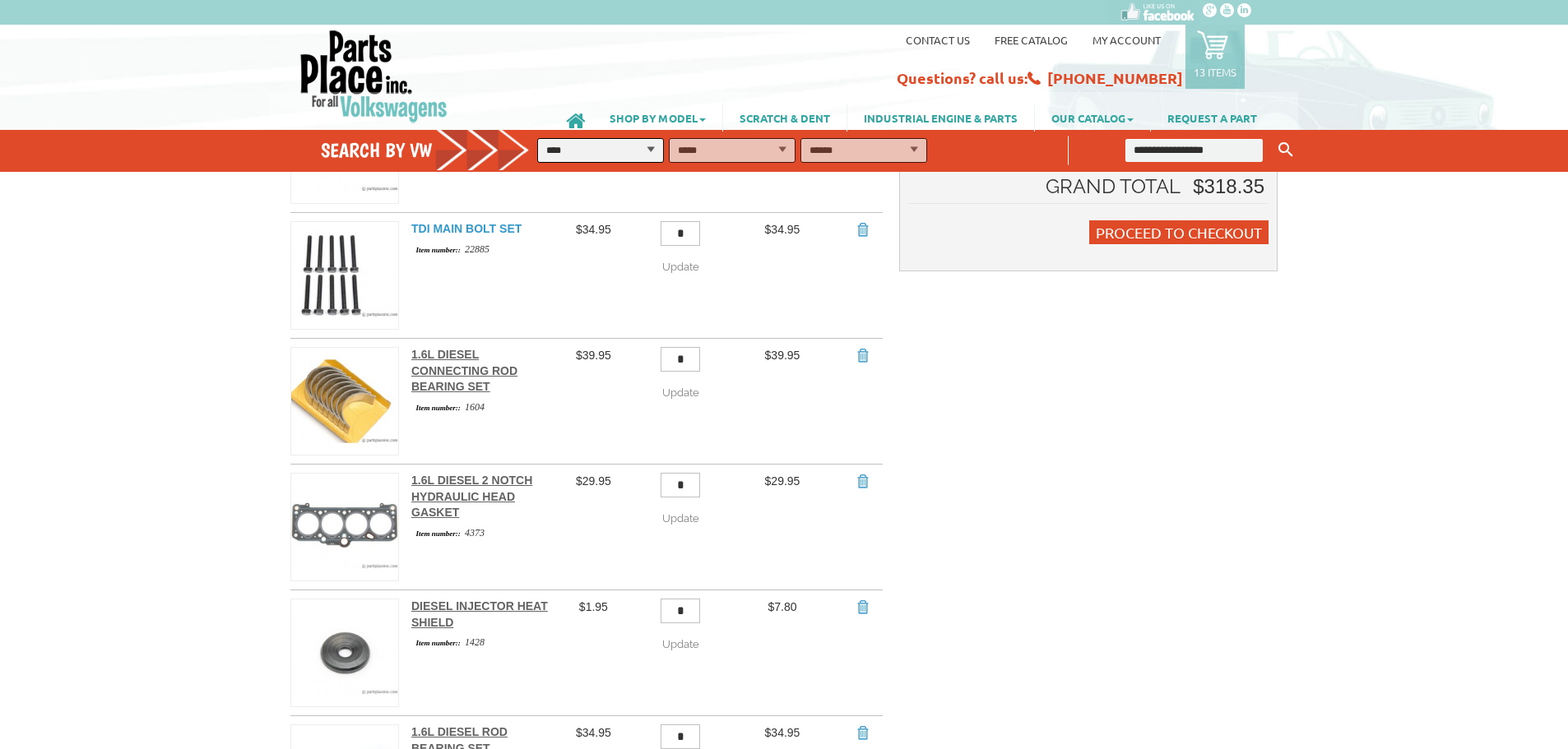
click at [487, 222] on link "TDI Main Bolt Set" at bounding box center [467, 229] width 110 height 13
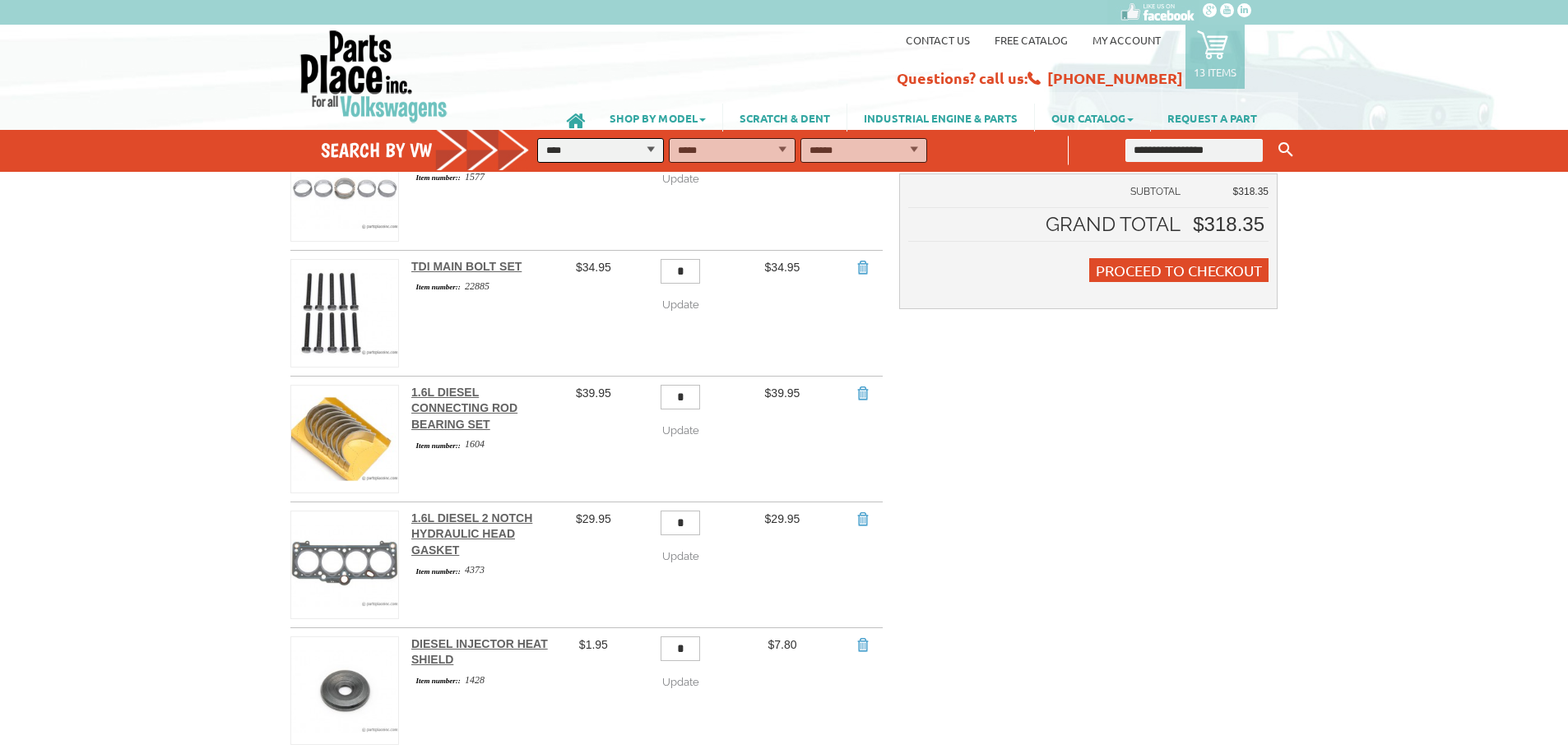
scroll to position [246, 0]
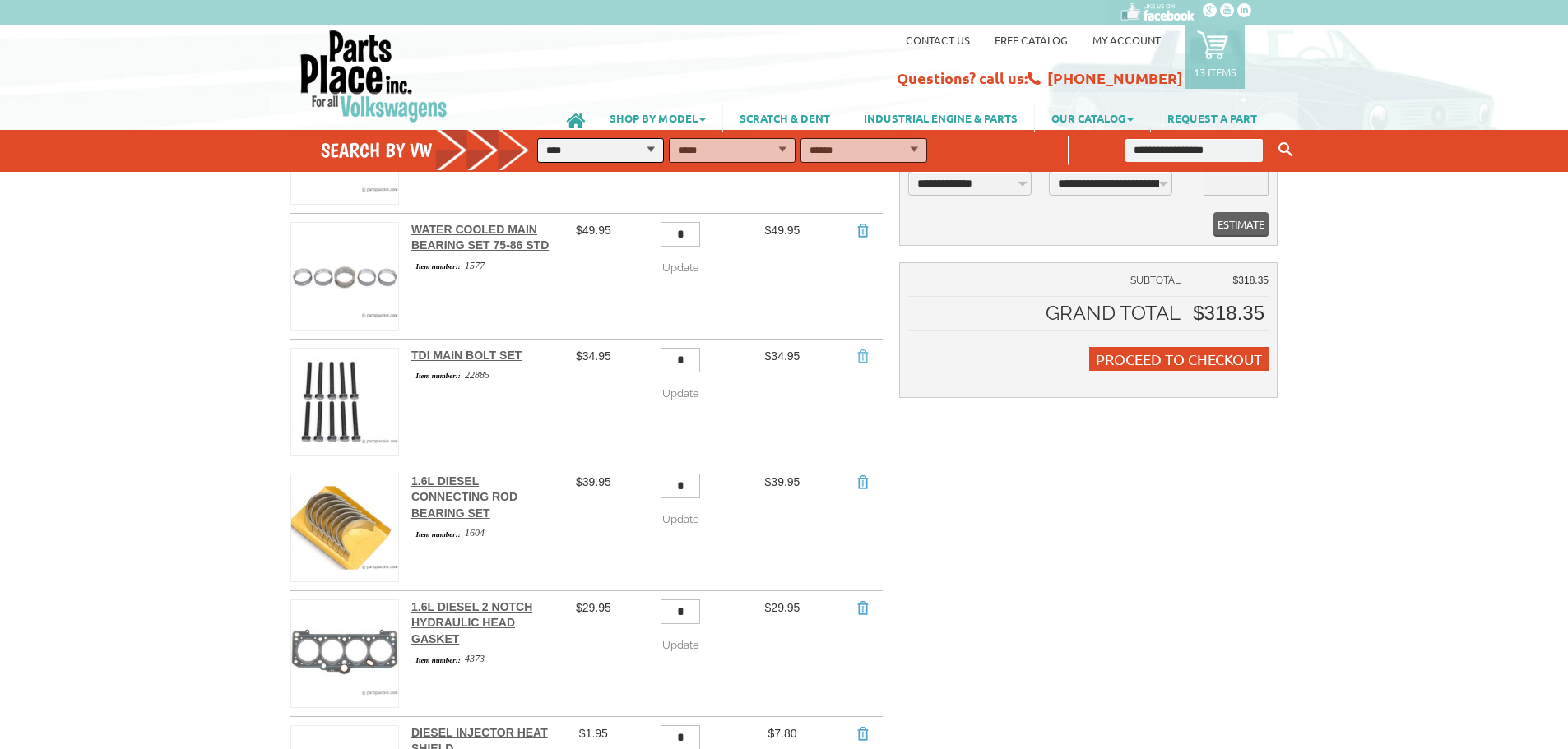
click at [859, 348] on link "Remove Item" at bounding box center [862, 356] width 17 height 17
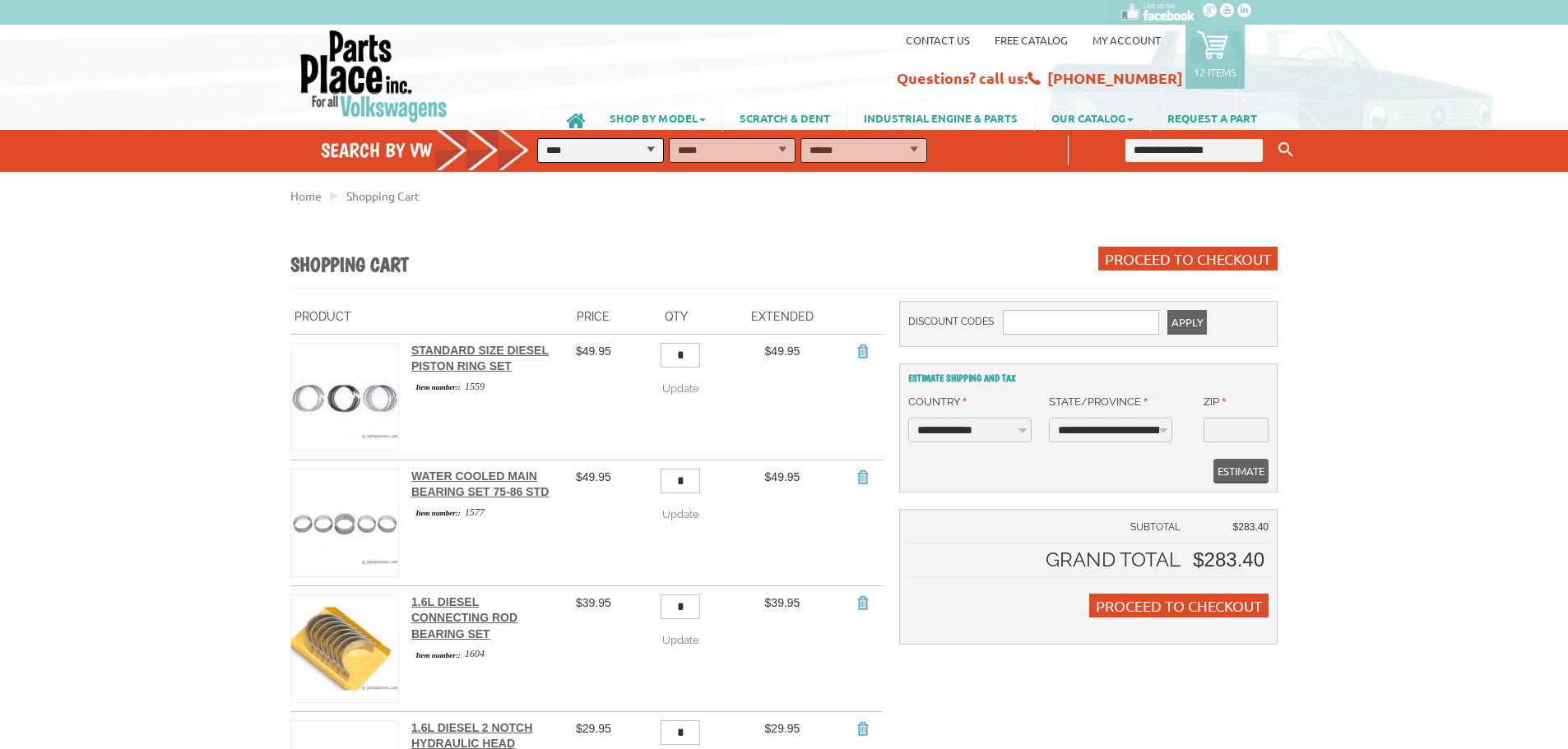
click at [1183, 154] on input "text" at bounding box center [1194, 150] width 137 height 23
type input "**********"
click at [1274, 136] on button "Keyword Search" at bounding box center [1286, 149] width 24 height 27
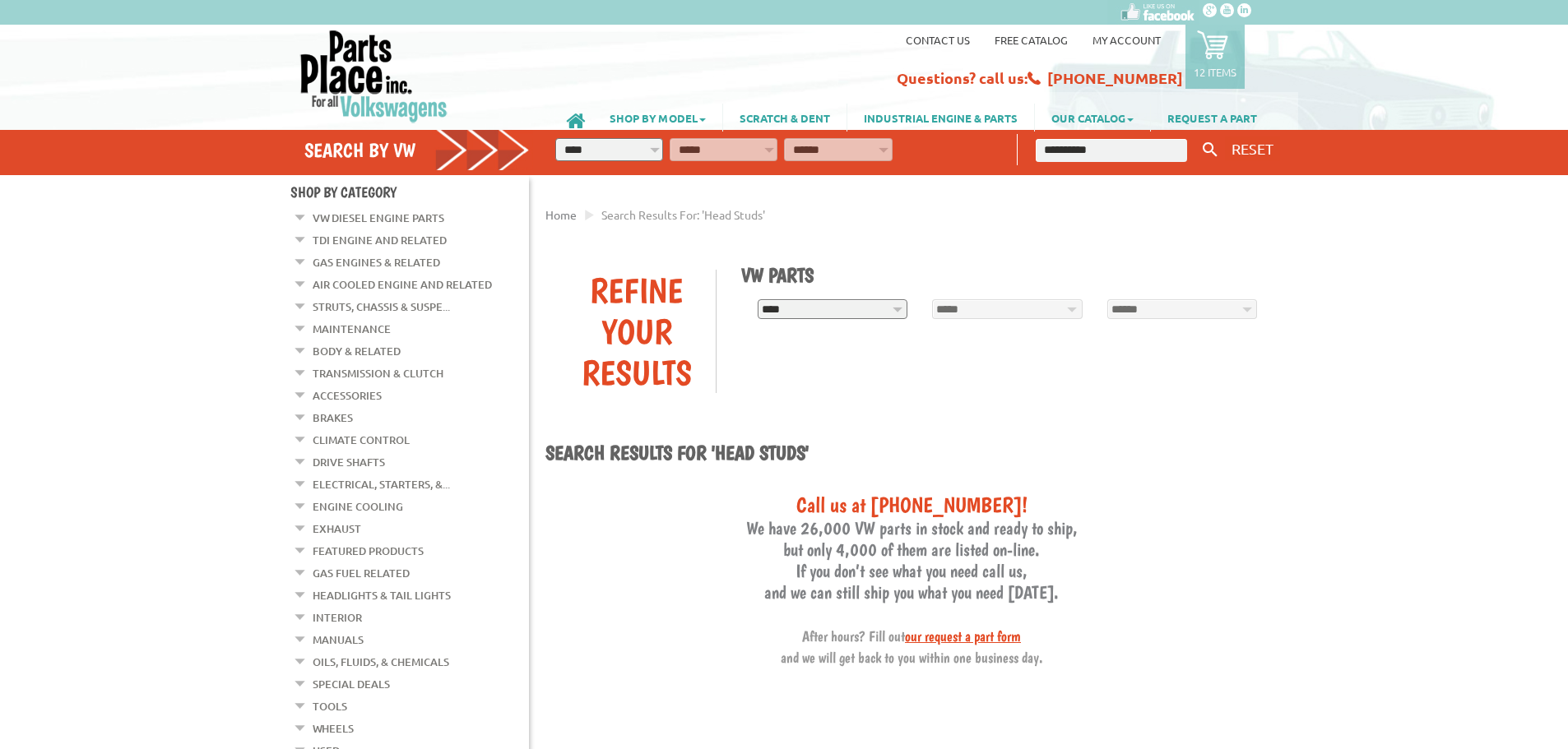
click at [371, 218] on link "VW Diesel Engine Parts" at bounding box center [378, 217] width 132 height 21
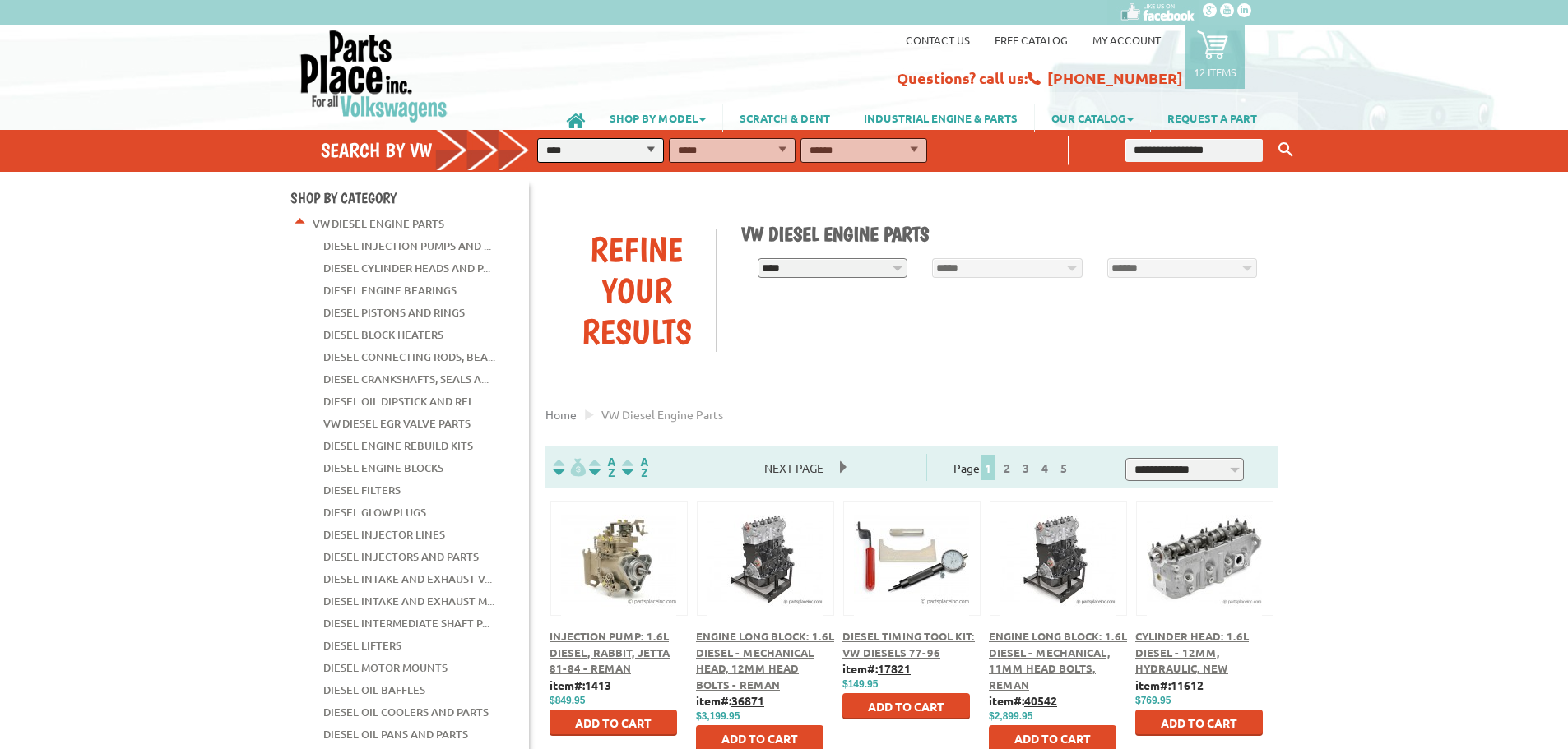
click at [467, 265] on link "Diesel Cylinder Heads and P..." at bounding box center [406, 268] width 167 height 21
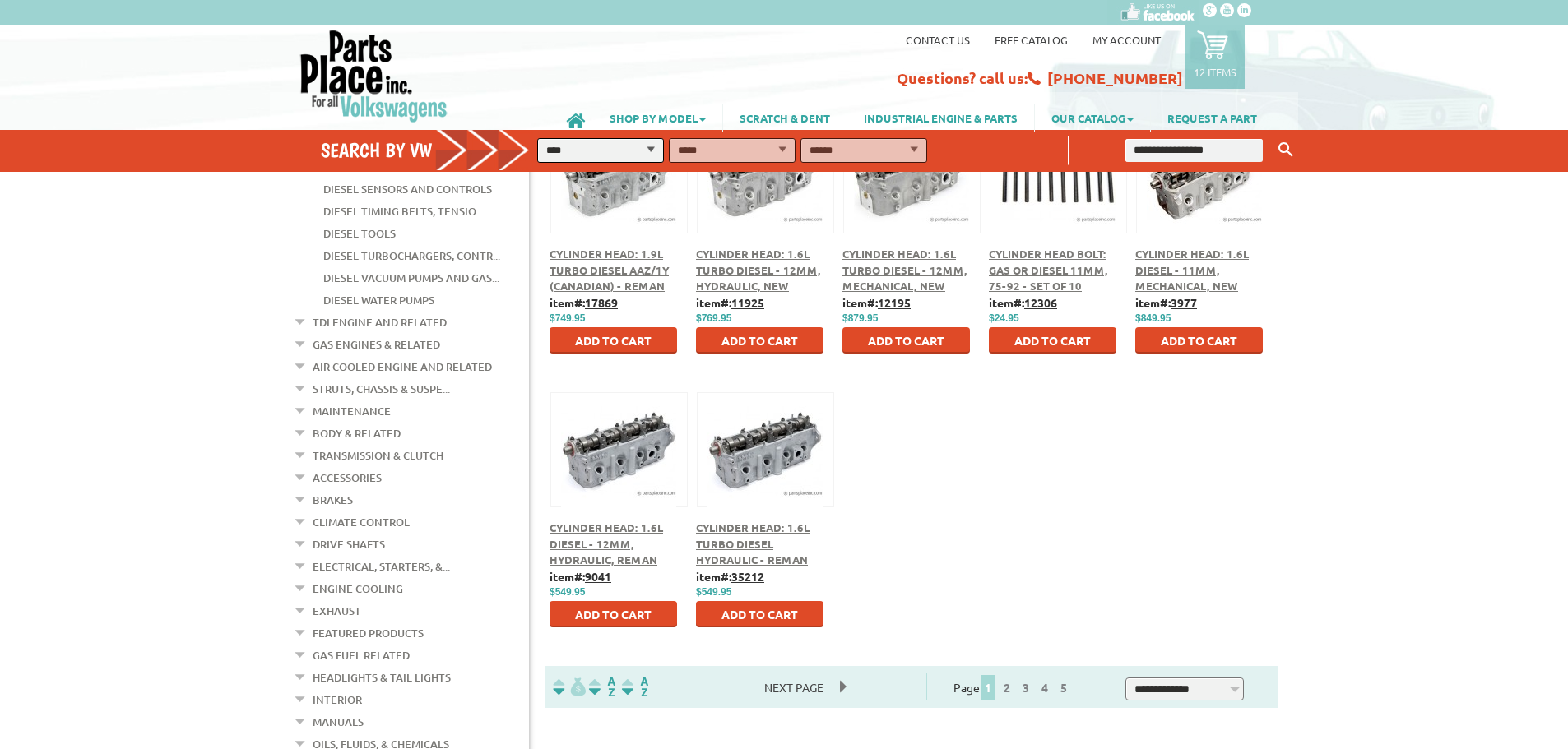
scroll to position [576, 0]
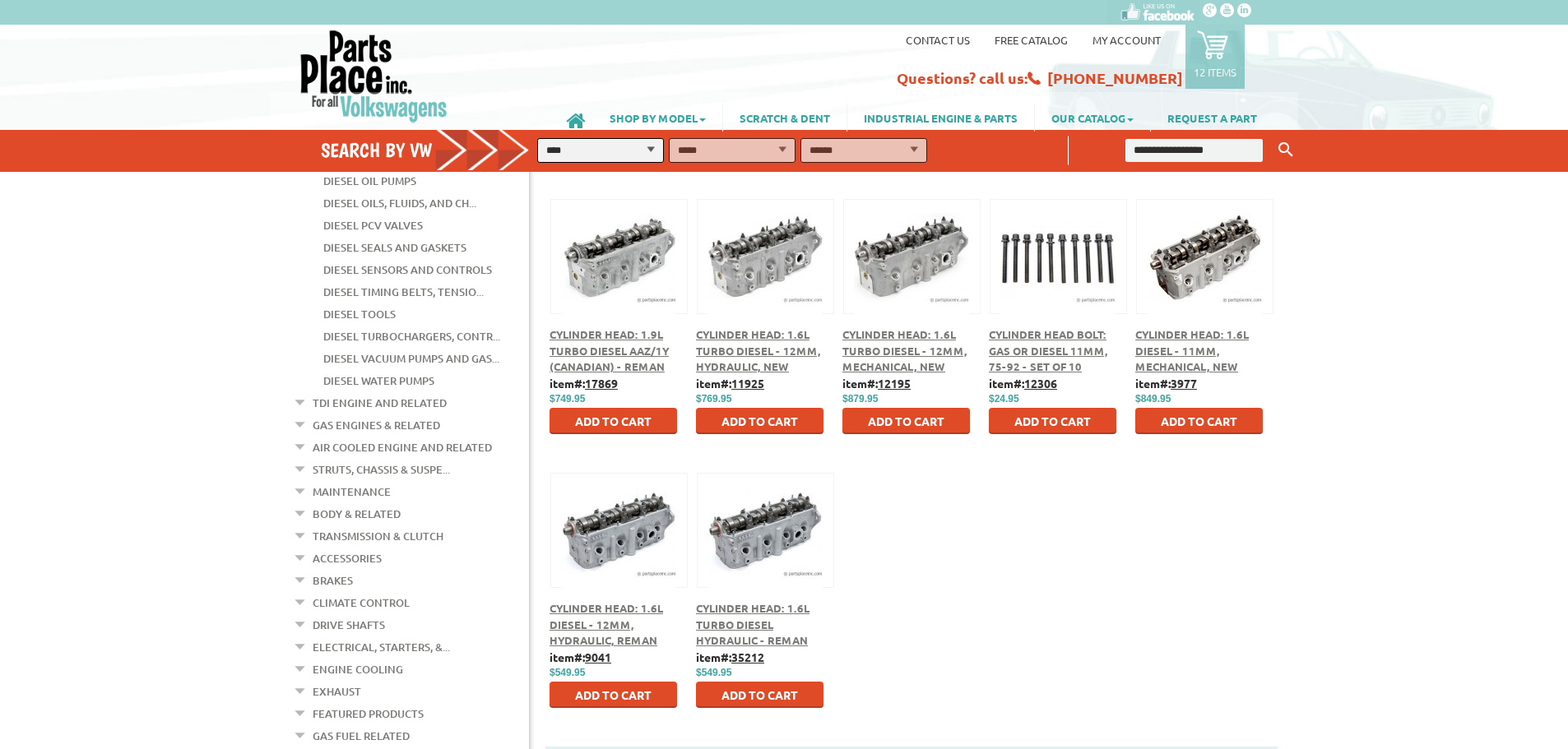
click at [1185, 154] on input "text" at bounding box center [1194, 150] width 137 height 23
type input "*********"
click at [1274, 136] on button "Keyword Search" at bounding box center [1286, 149] width 24 height 27
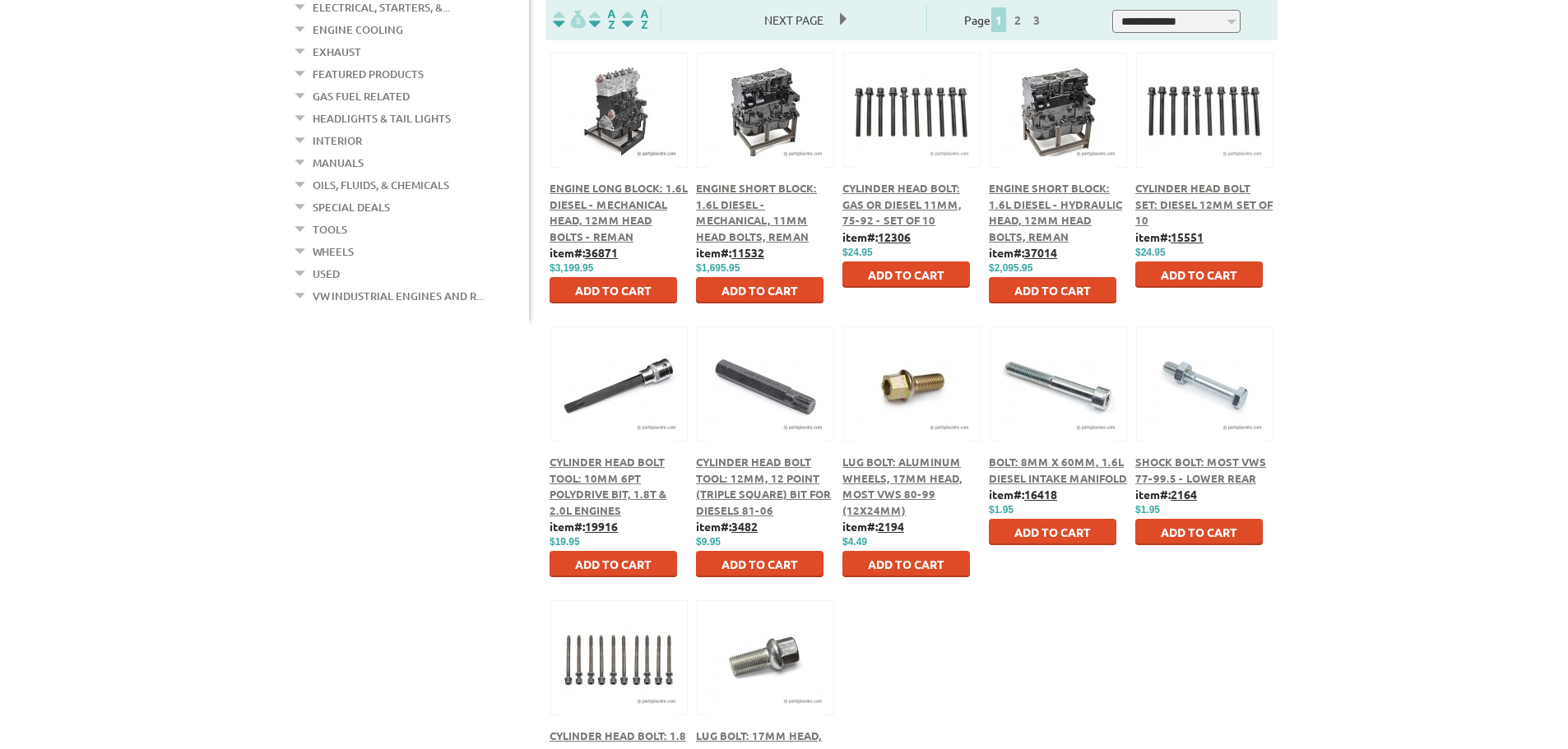
scroll to position [329, 0]
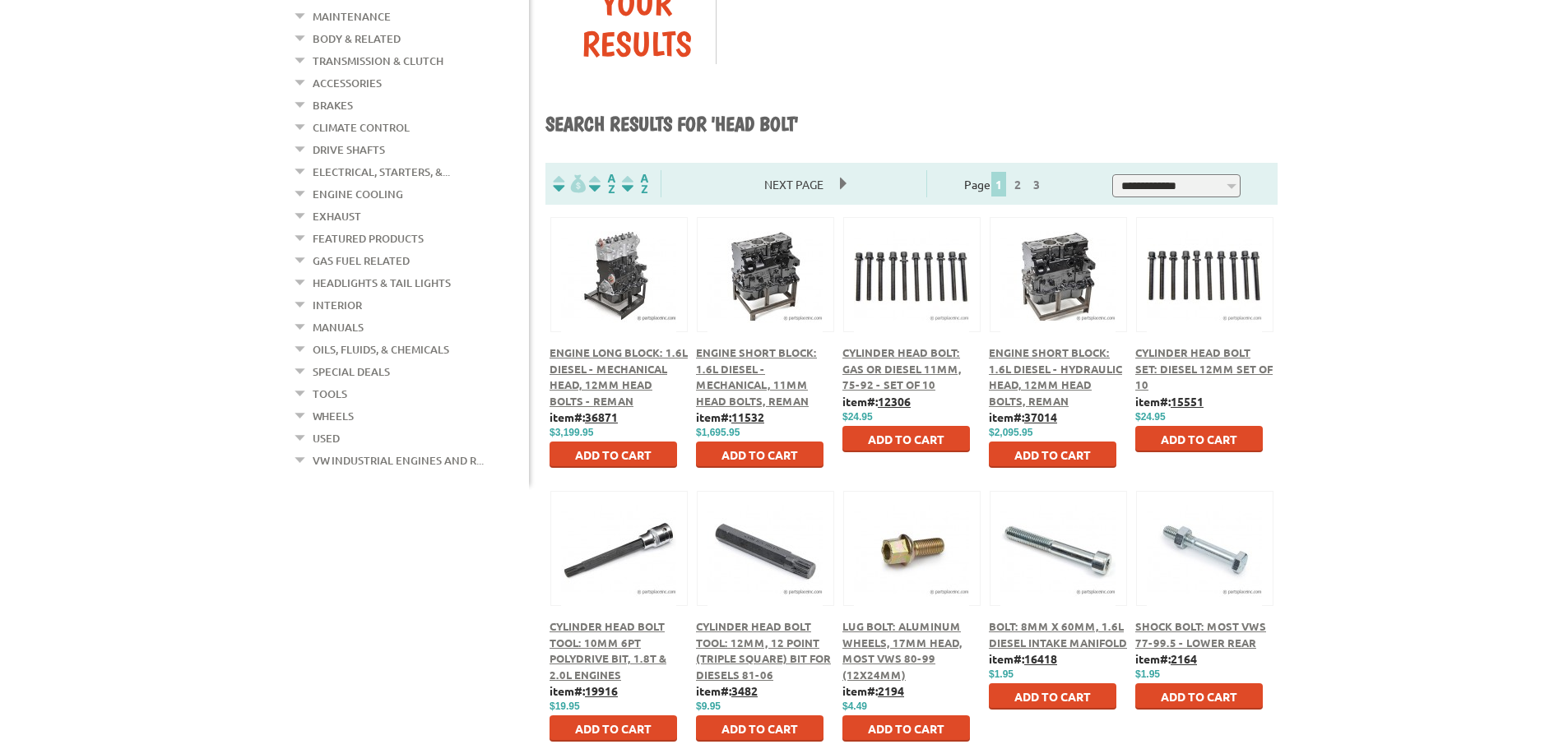
click at [1203, 357] on span "Cylinder Head Bolt Set: Diesel 12mm Set Of 10" at bounding box center [1204, 368] width 137 height 46
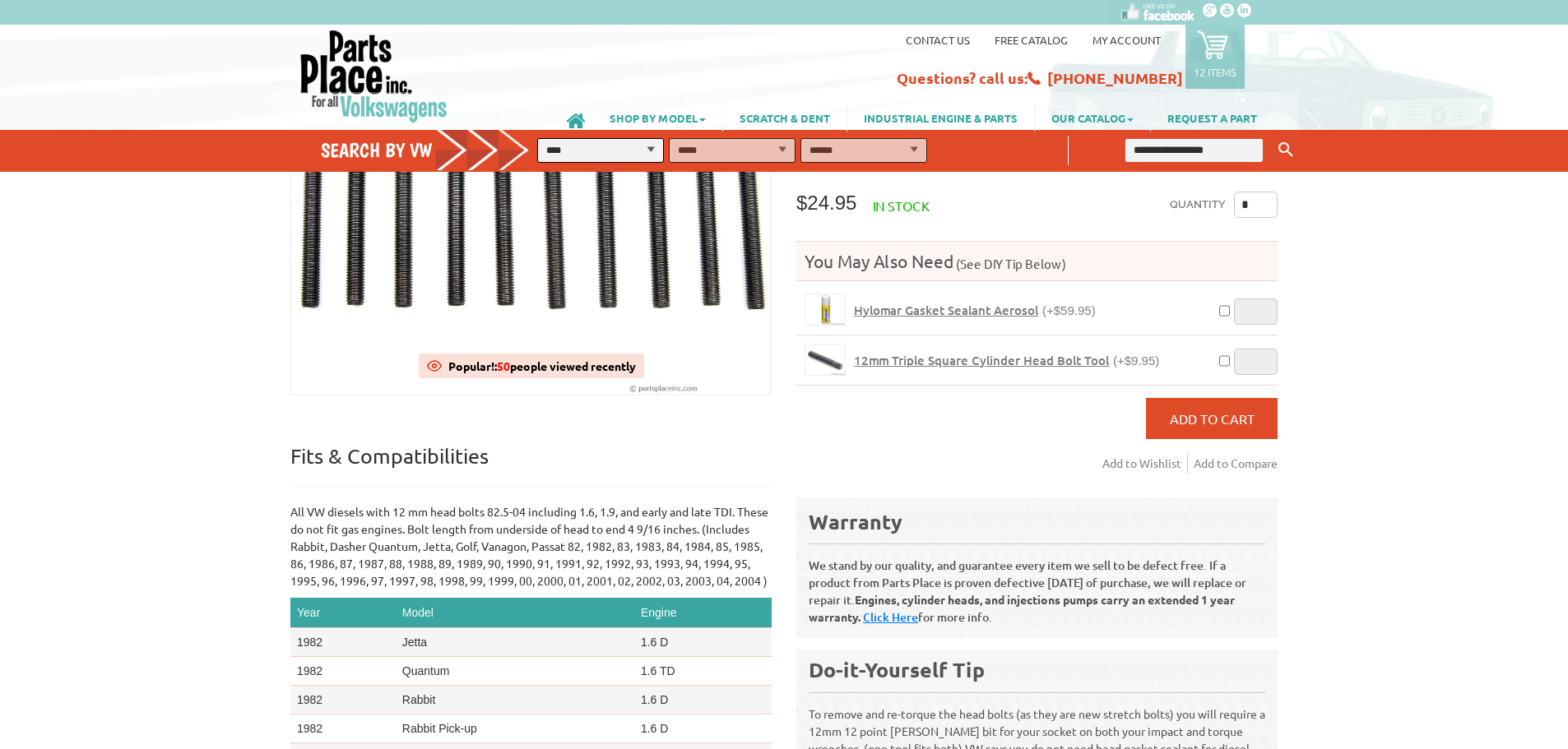
scroll to position [82, 0]
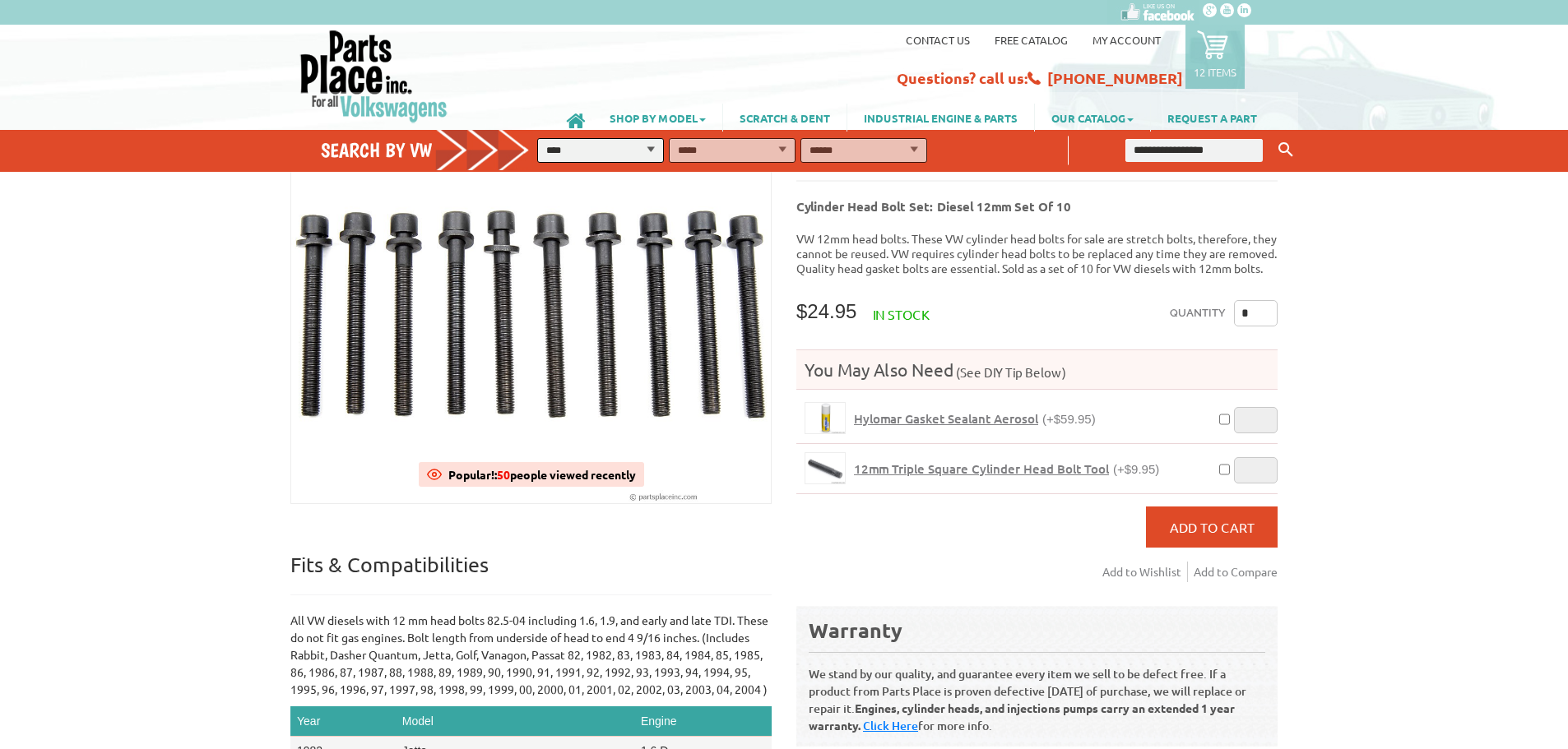
click at [952, 466] on span "12mm Triple Square Cylinder Head Bolt Tool" at bounding box center [981, 469] width 255 height 17
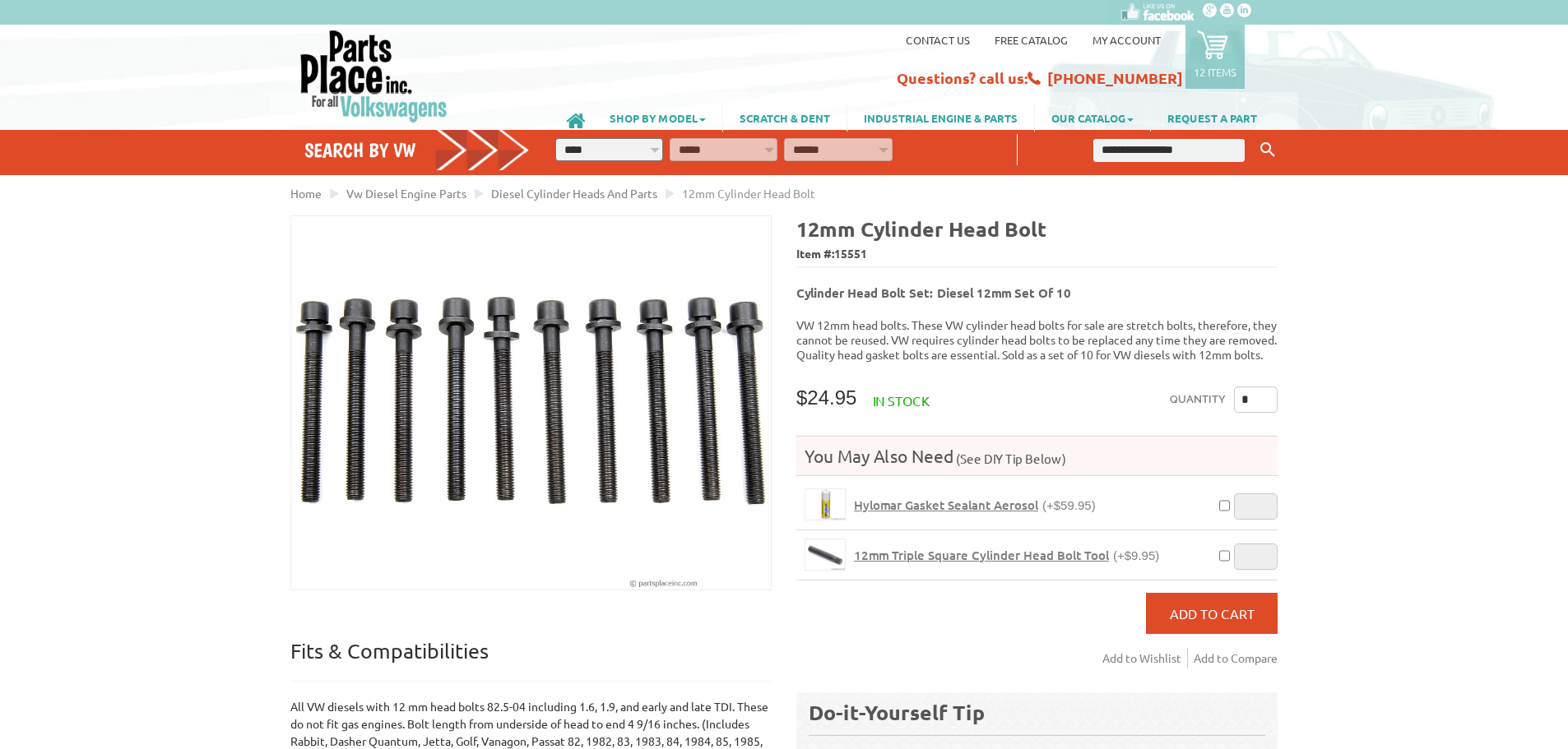
scroll to position [87, 0]
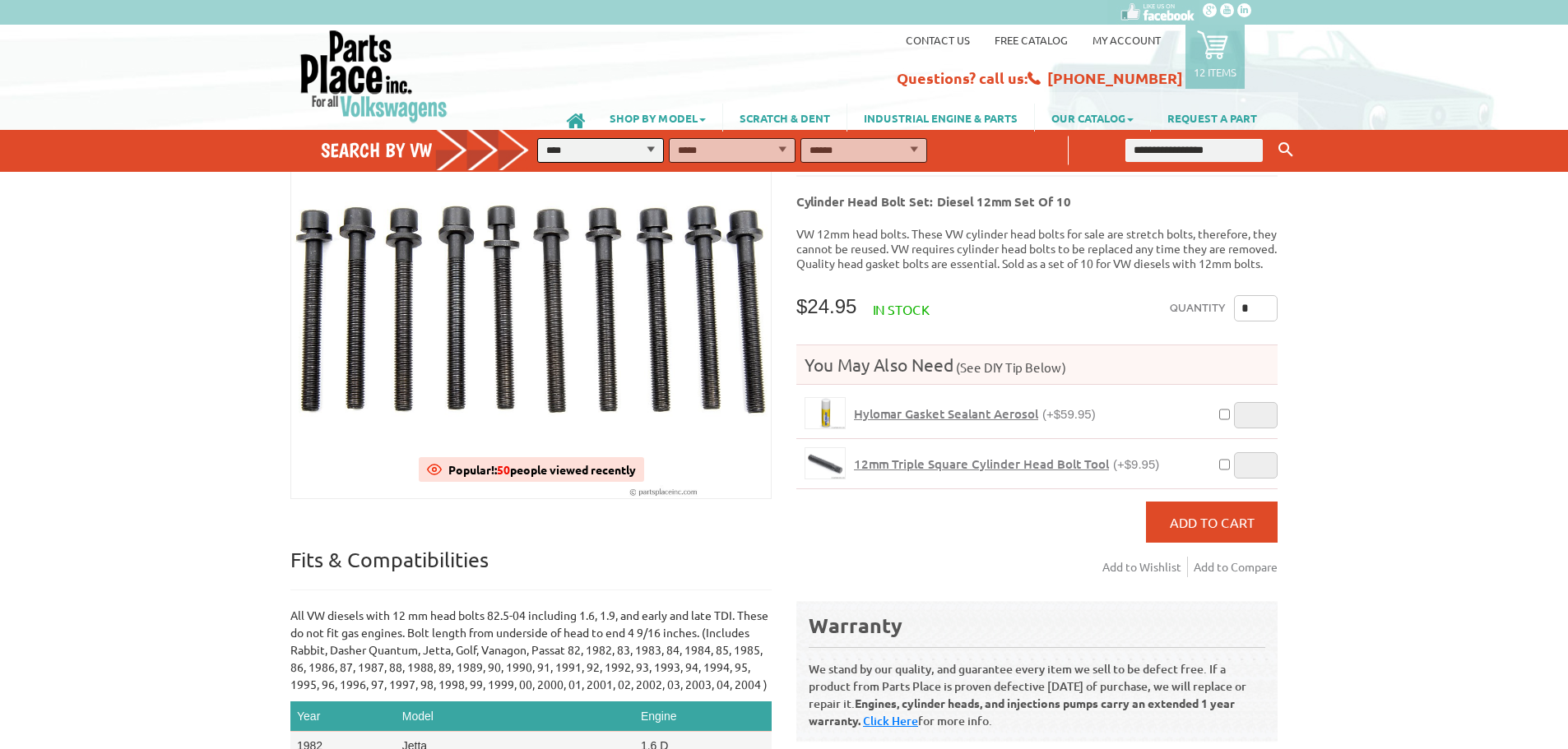
click at [1264, 305] on input "*" at bounding box center [1255, 309] width 44 height 26
type input "**"
type input "*"
click at [938, 413] on span "Hylomar Gasket Sealant Aerosol" at bounding box center [945, 414] width 184 height 17
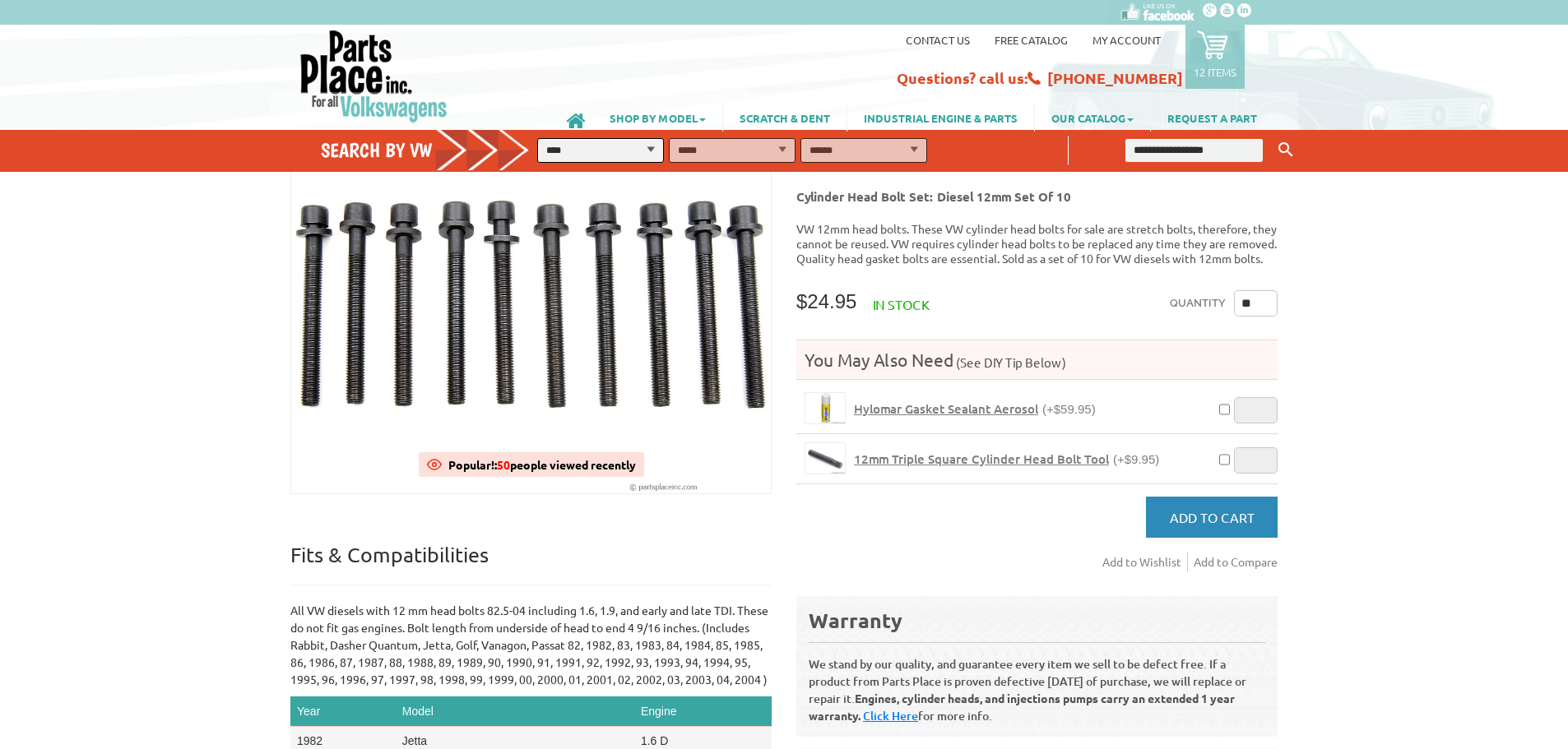
scroll to position [87, 0]
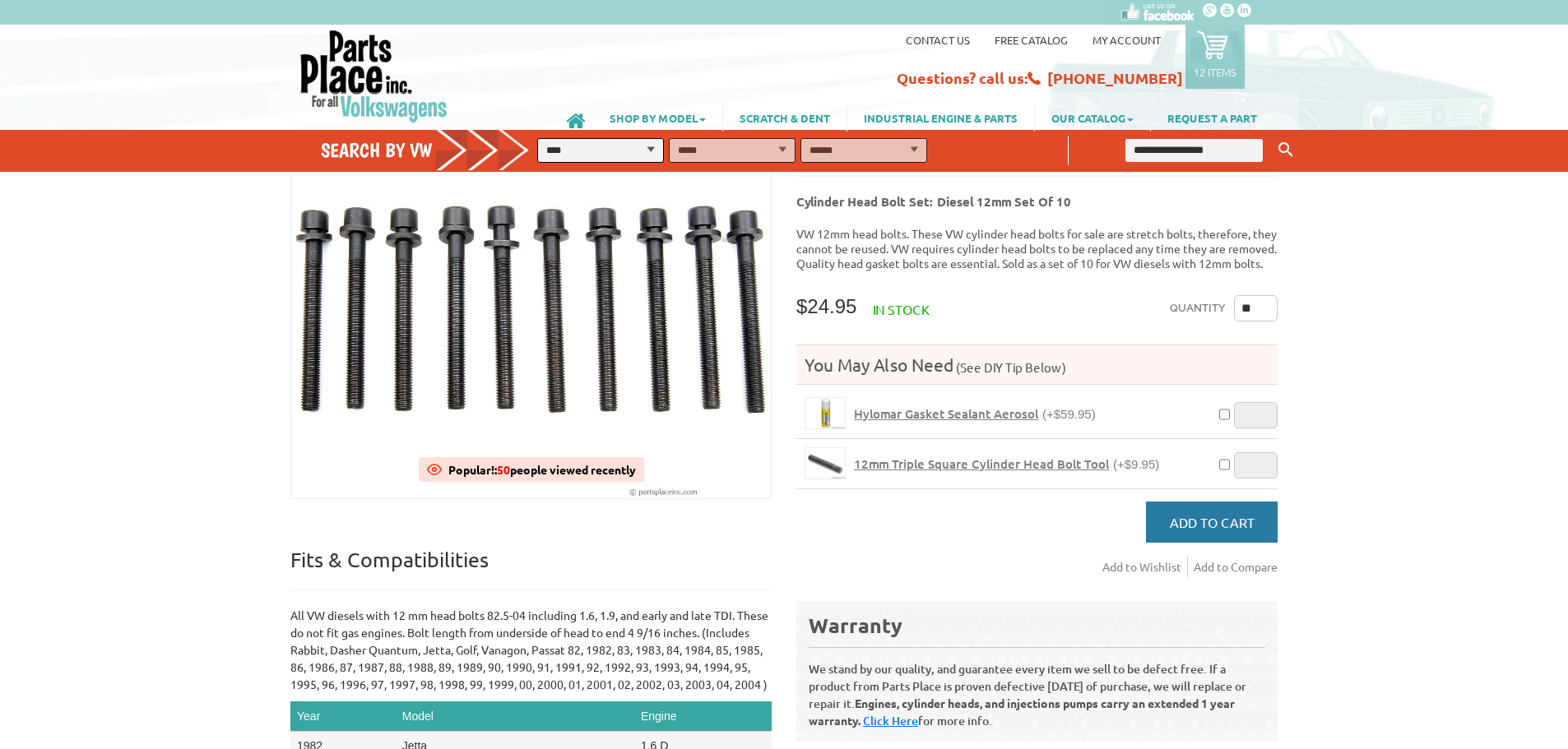
click at [1239, 524] on span "Add to Cart" at bounding box center [1212, 522] width 85 height 17
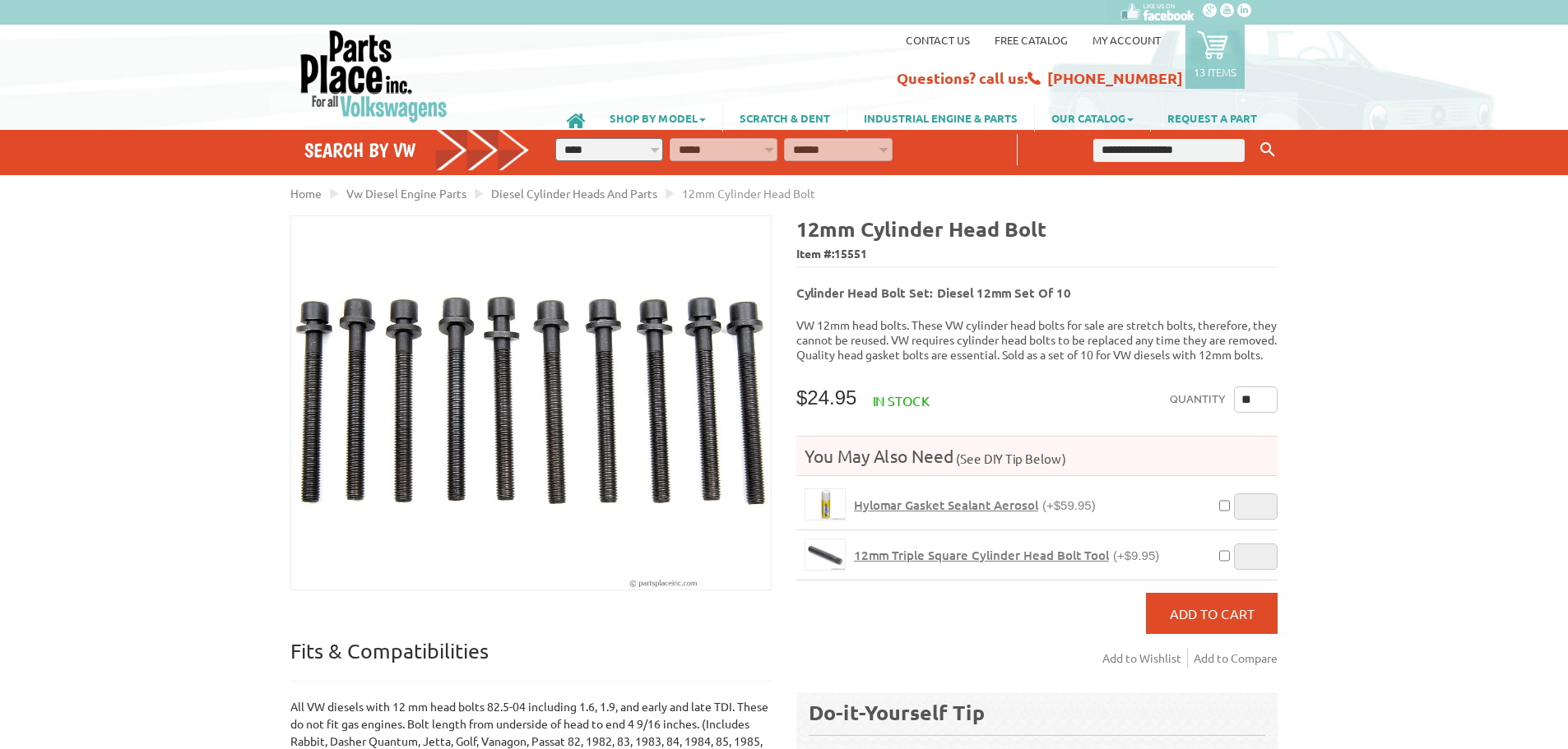
scroll to position [92, 0]
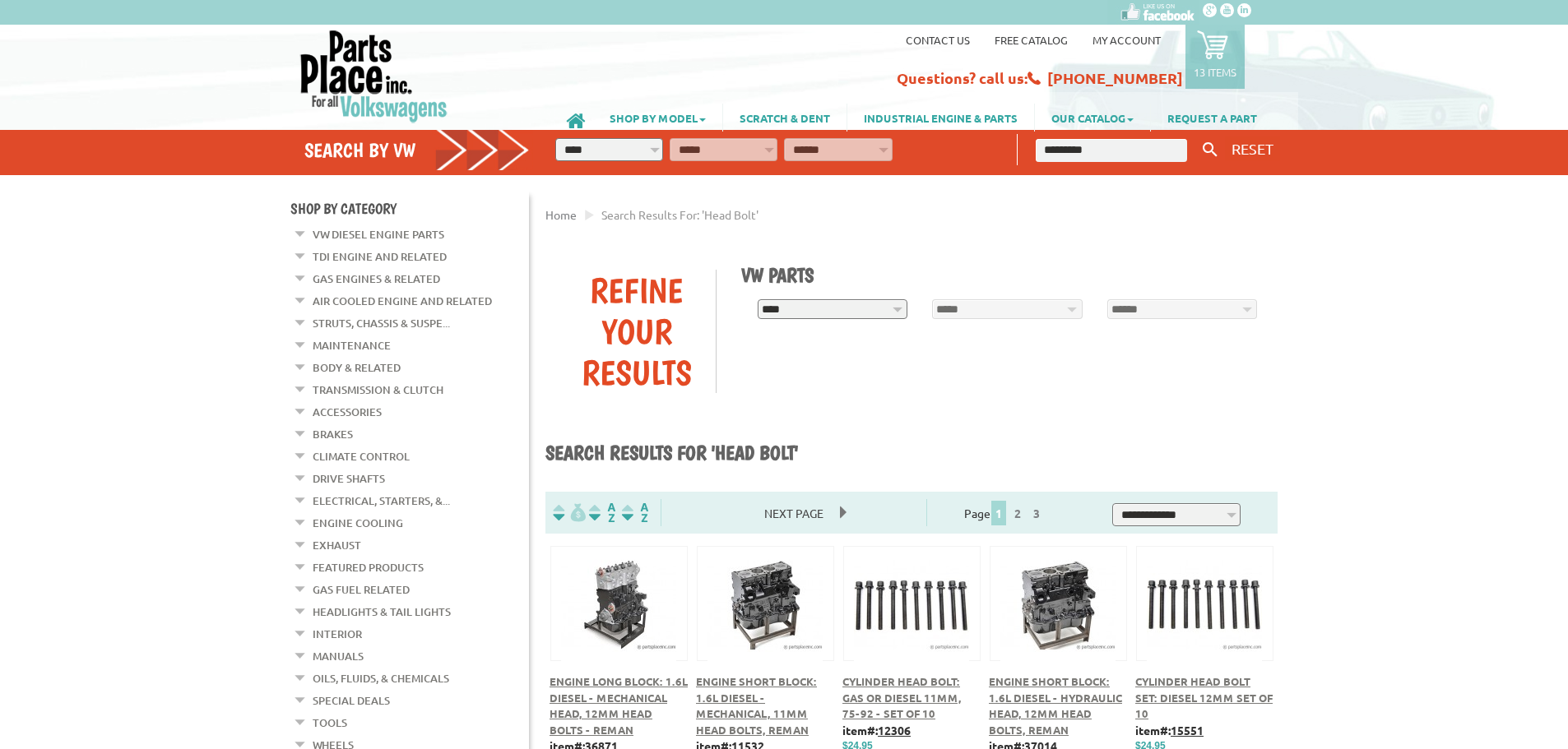
scroll to position [329, 0]
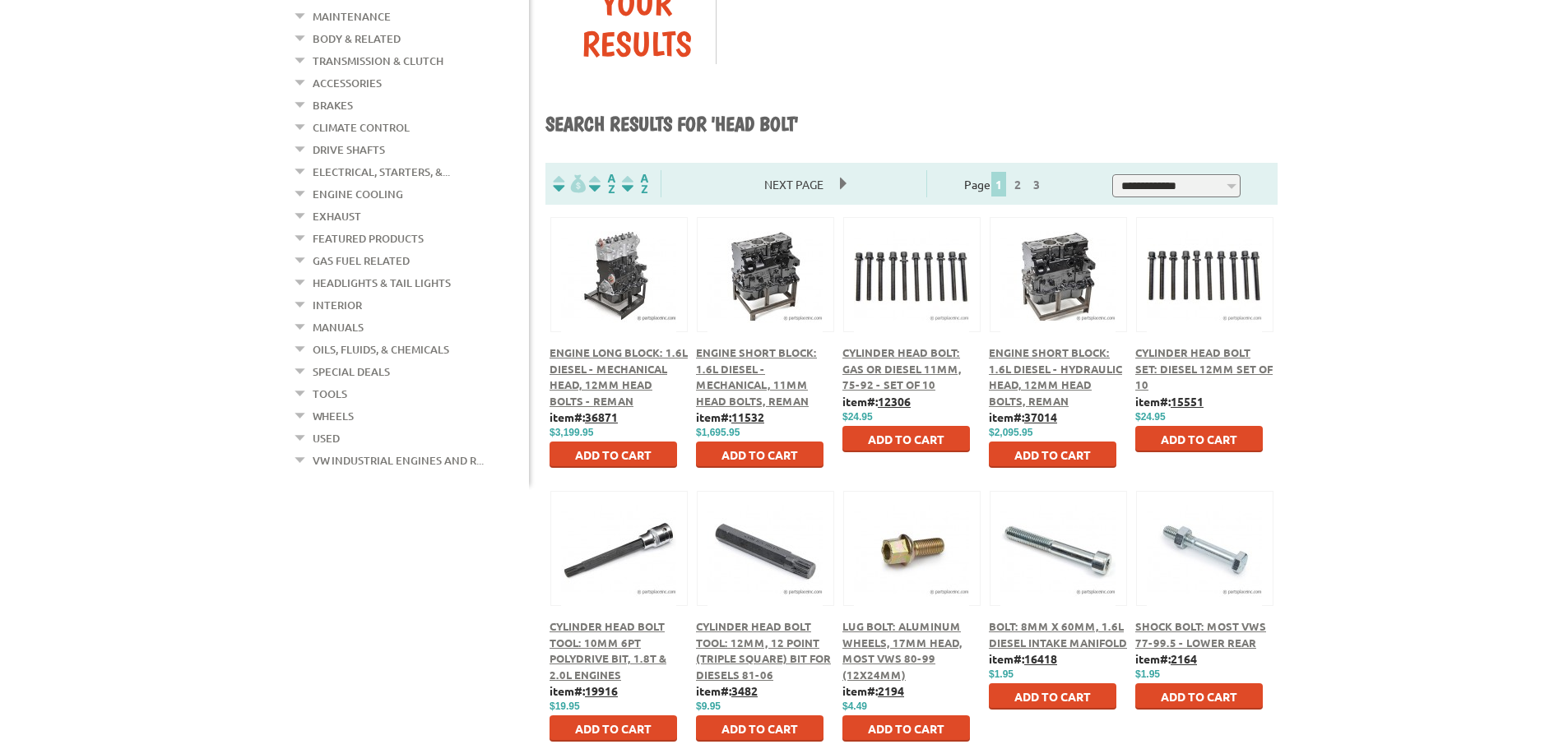
click at [922, 365] on span "Cylinder Head Bolt: Gas or Diesel 11mm, 75-92 - Set Of 10" at bounding box center [903, 368] width 119 height 46
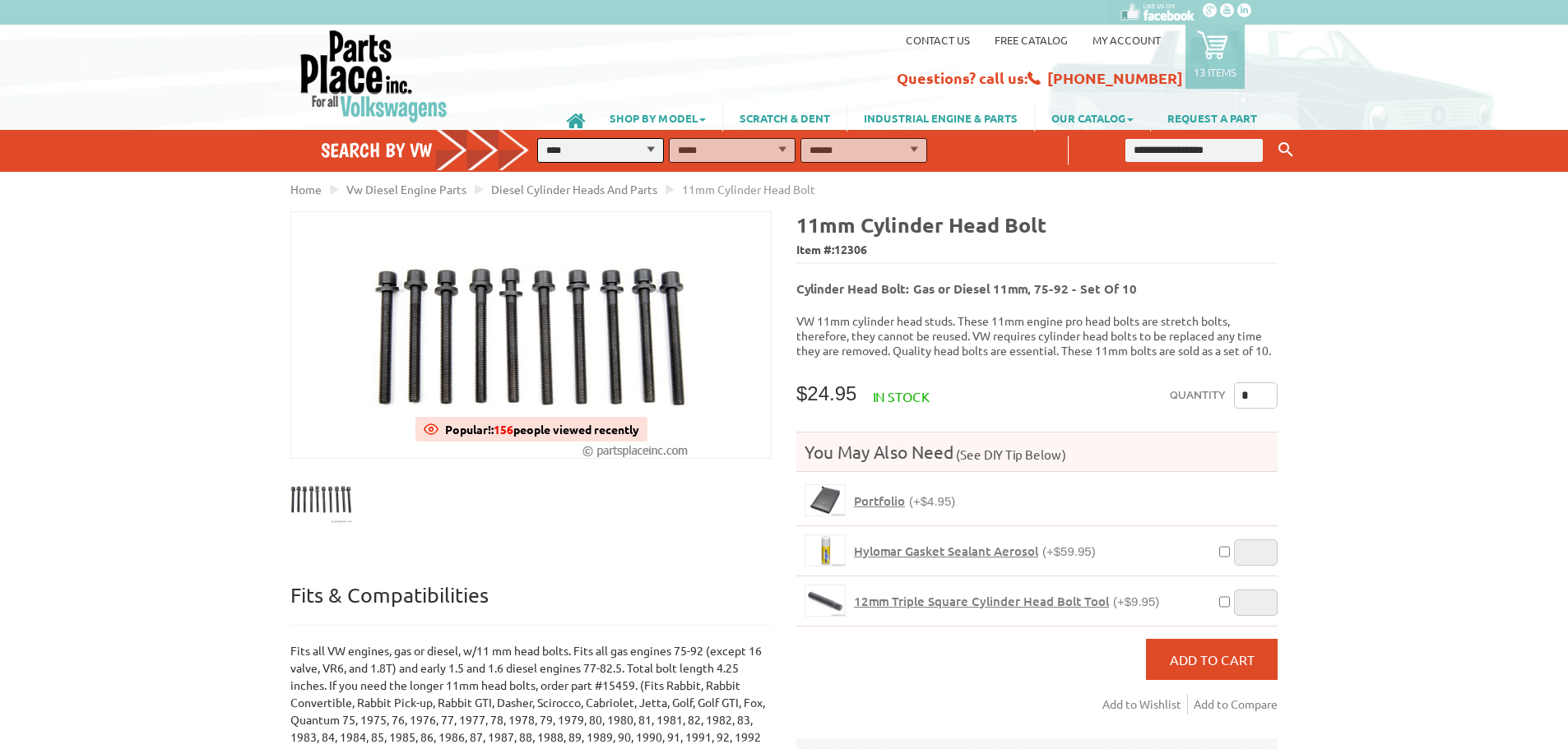
click at [1270, 393] on input "*" at bounding box center [1255, 395] width 44 height 26
type input "**"
click at [1208, 651] on span "Add to Cart" at bounding box center [1212, 659] width 85 height 17
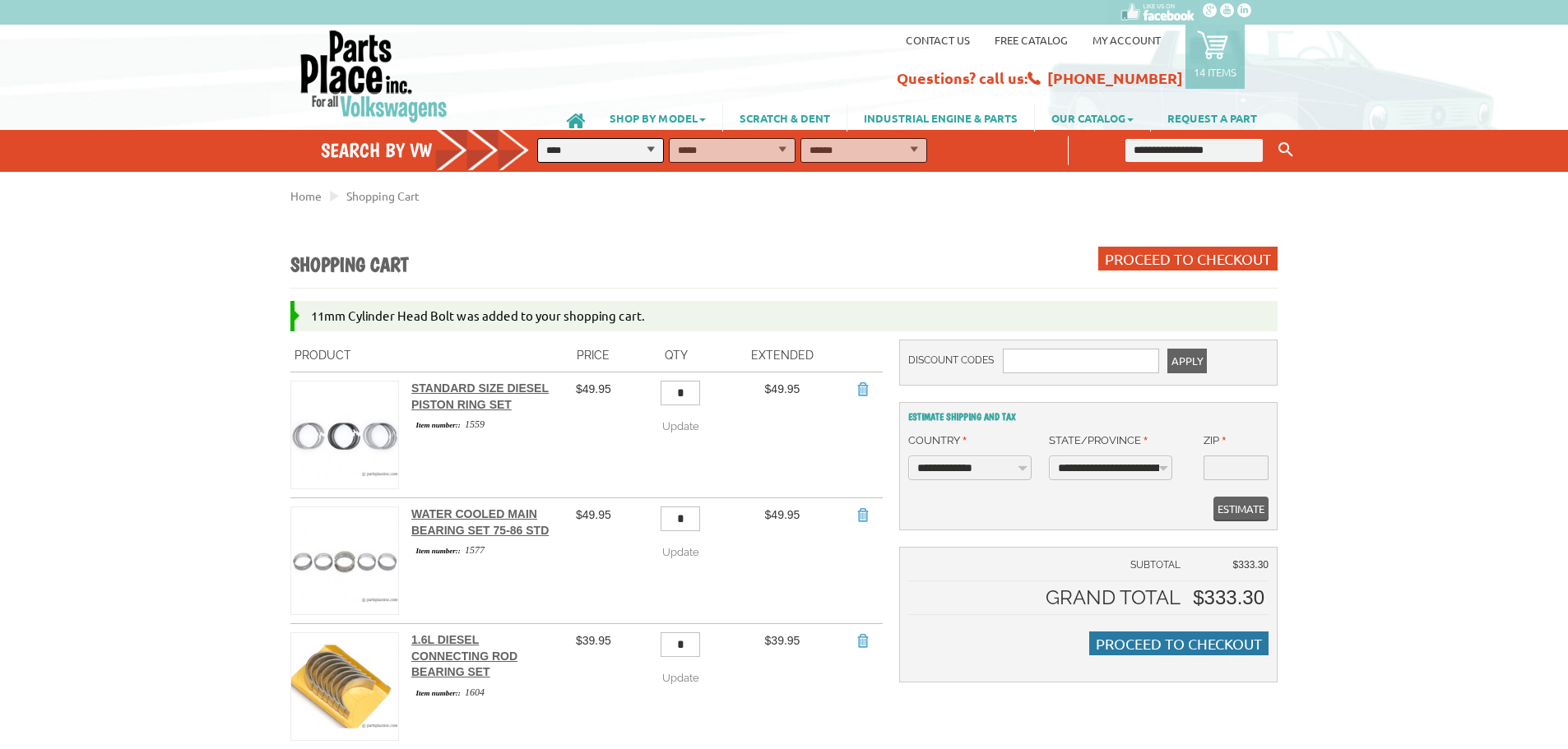
click at [1180, 646] on span "Proceed to Checkout" at bounding box center [1179, 644] width 166 height 18
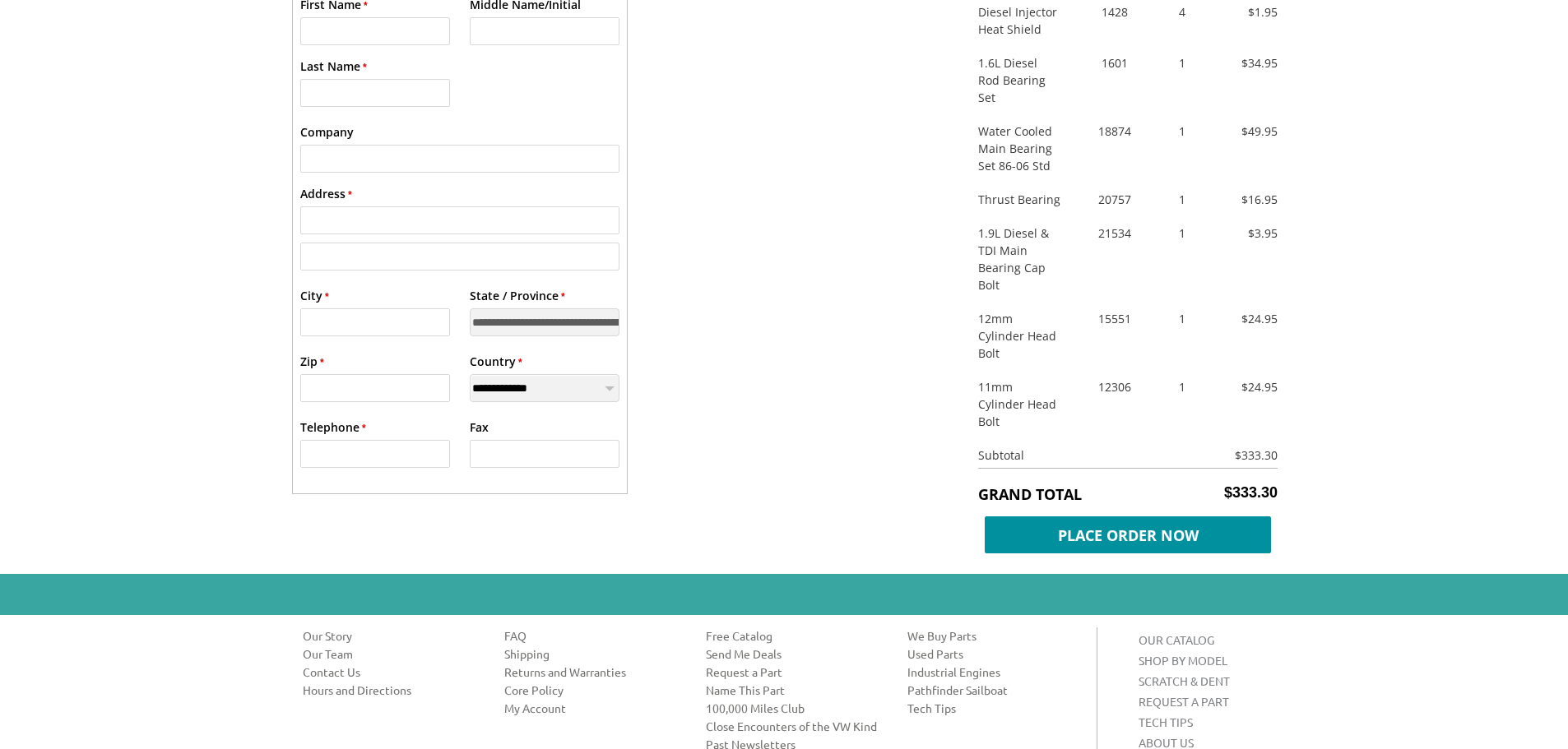
scroll to position [987, 0]
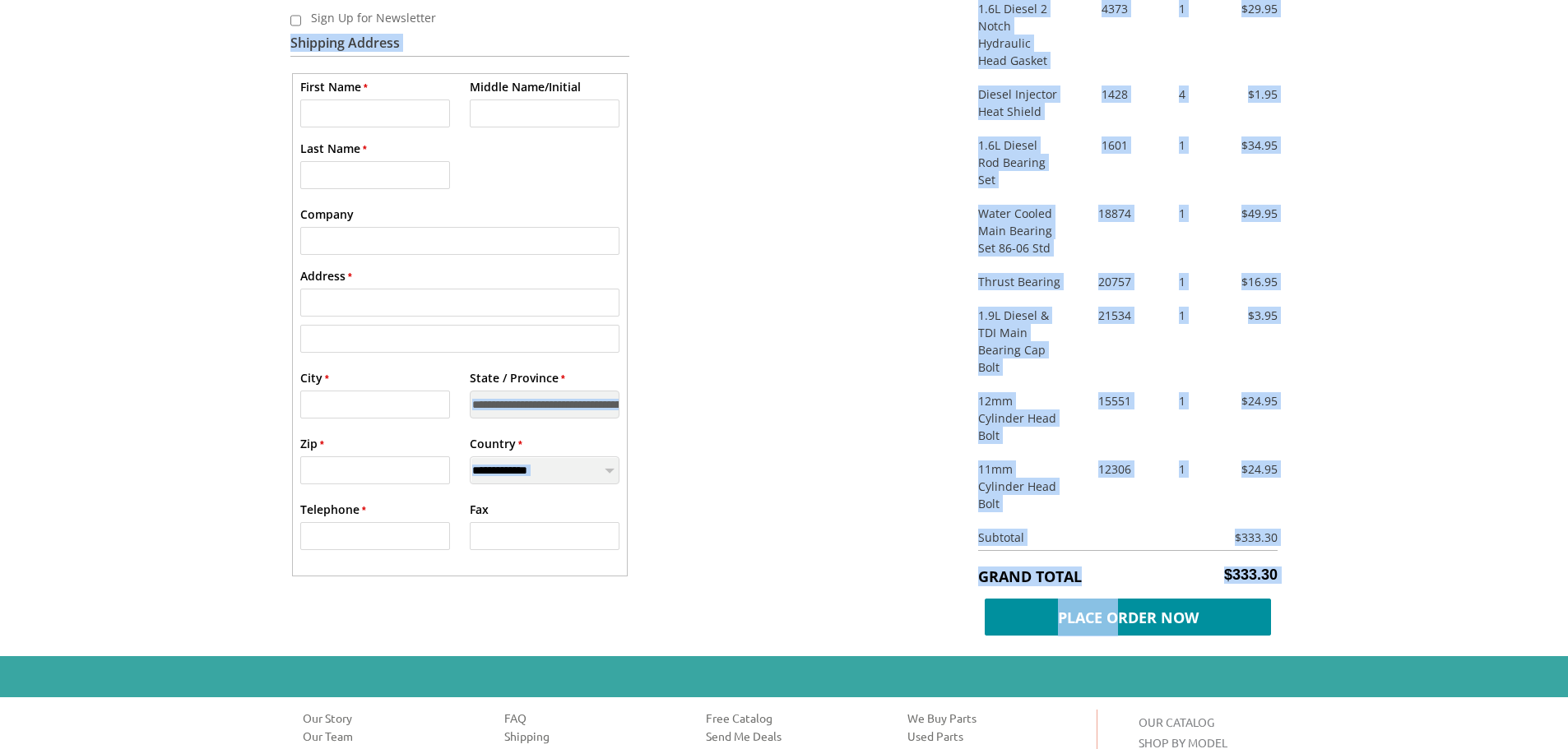
drag, startPoint x: 1288, startPoint y: 524, endPoint x: 1222, endPoint y: 524, distance: 66.0
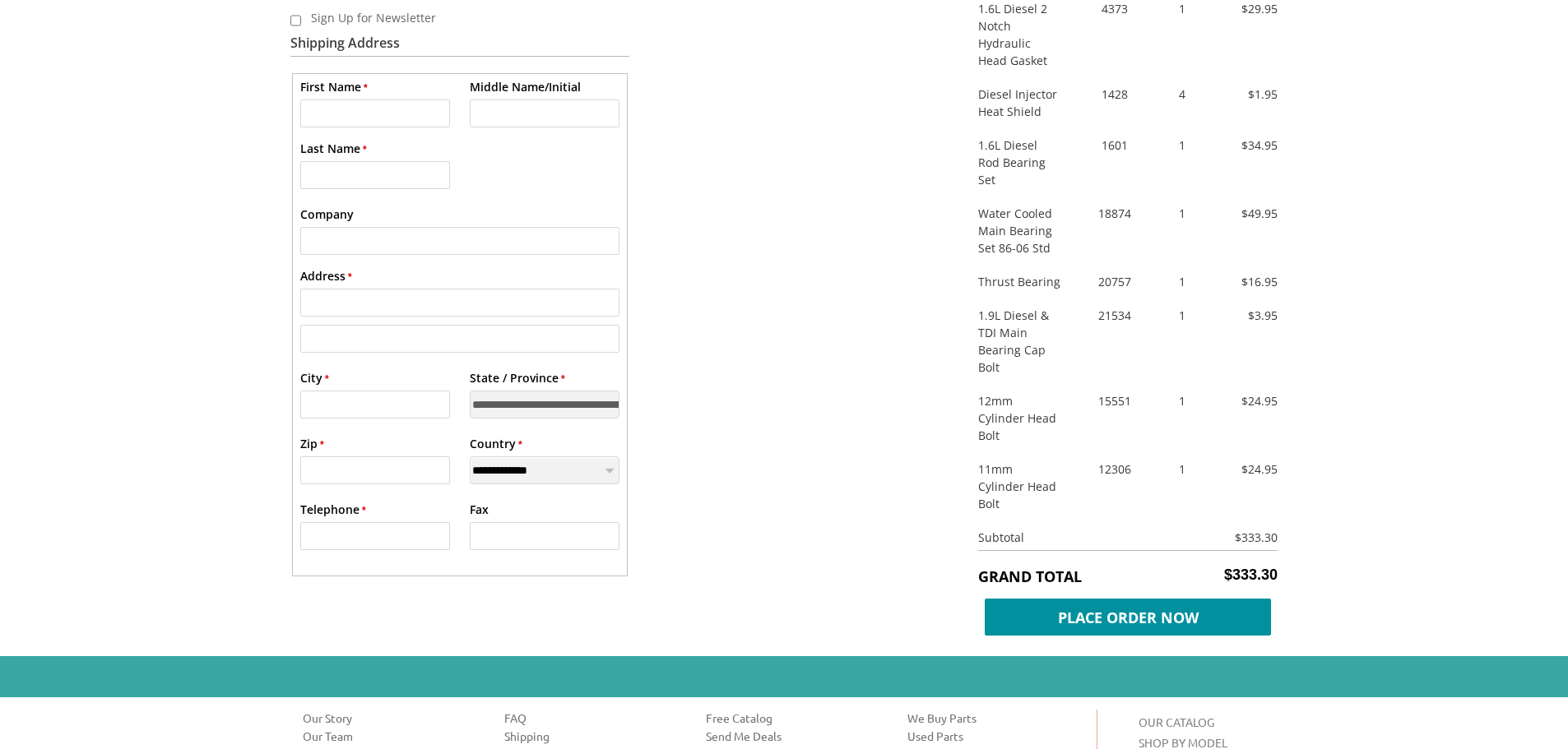
click at [1379, 465] on div "VW Diesel Engine Parts Diesel Cylinder Heads and Parts Diesel Timing Belts, Ten…" at bounding box center [784, 20] width 1568 height 2013
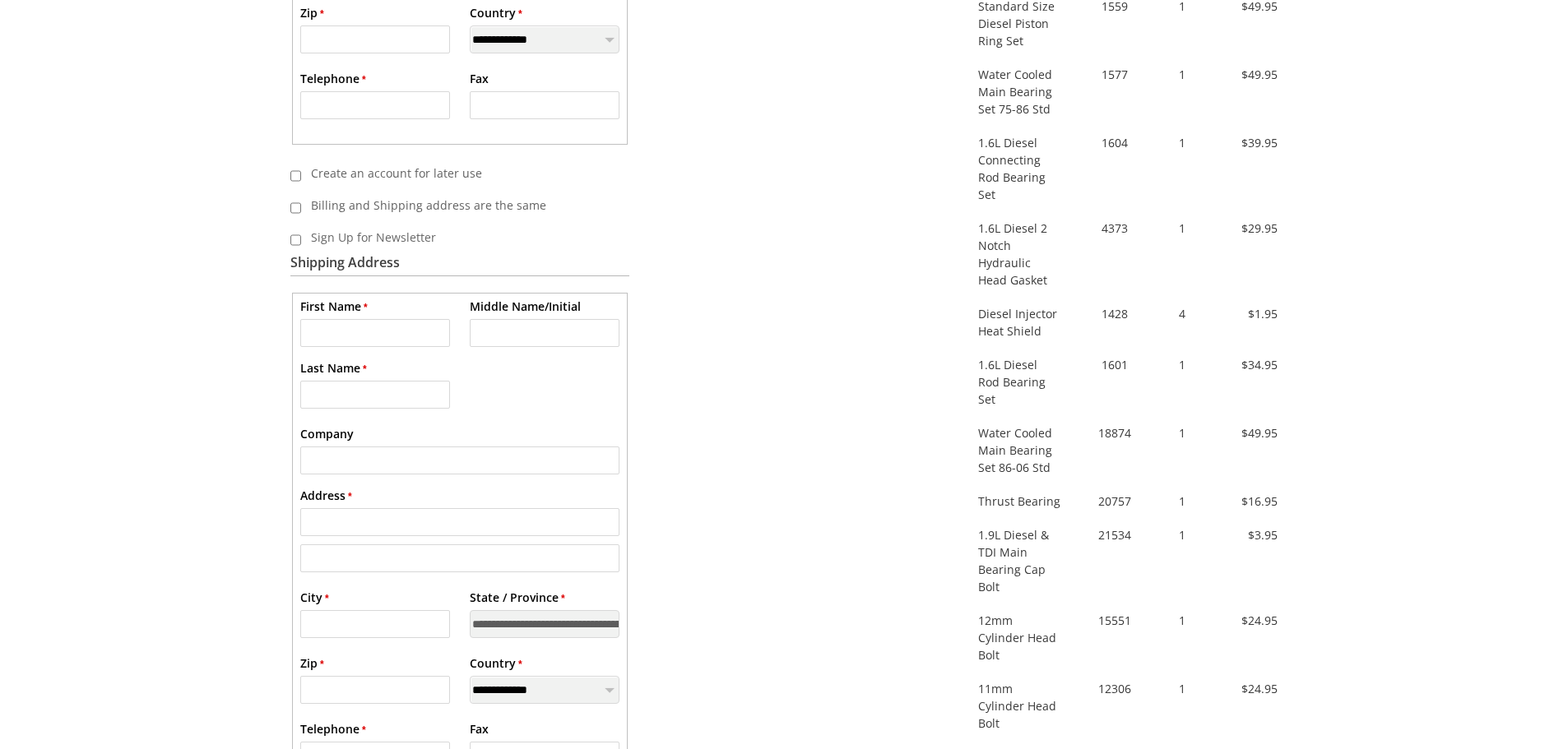
scroll to position [823, 0]
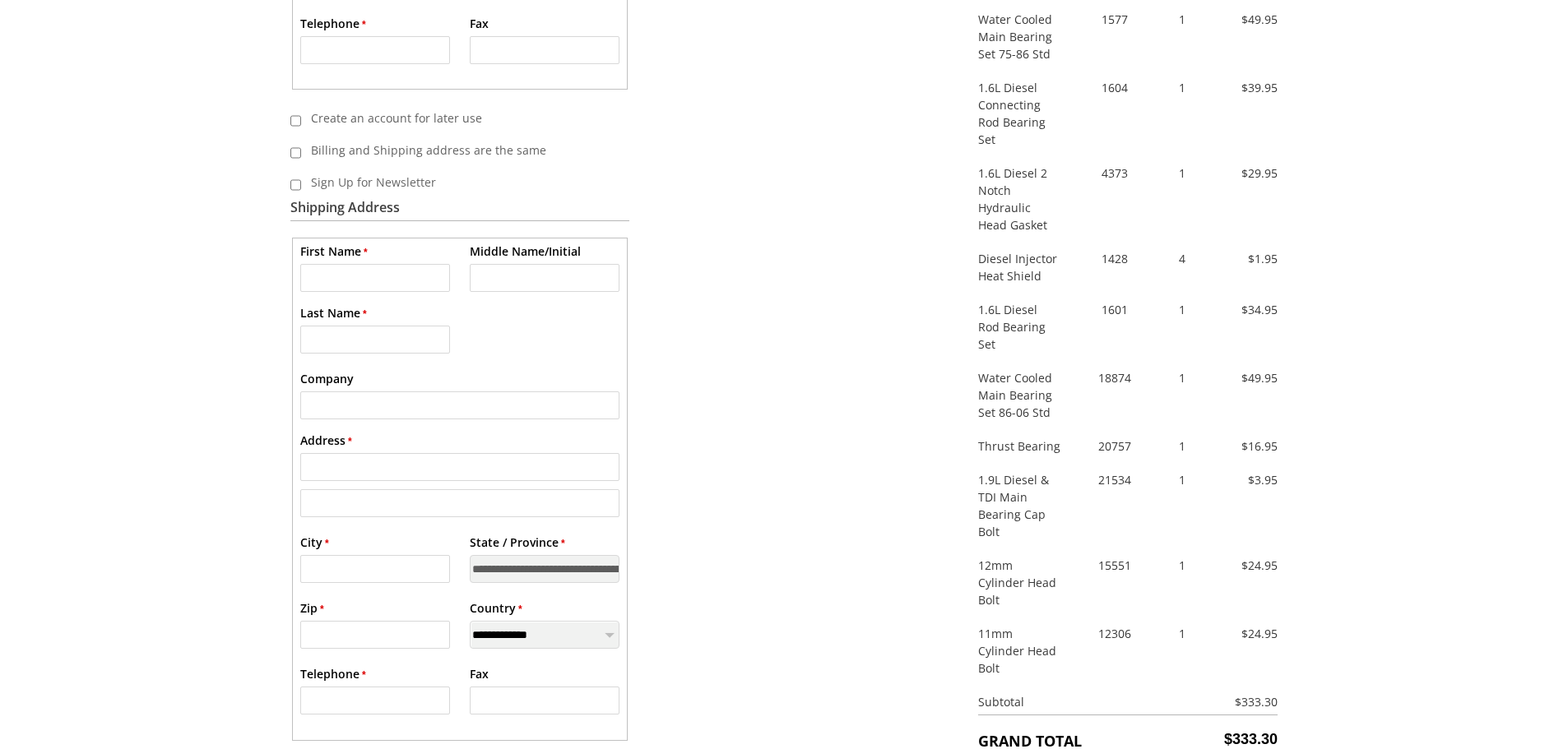
drag, startPoint x: 1289, startPoint y: 657, endPoint x: 1090, endPoint y: 422, distance: 307.9
click at [1309, 645] on div "VW Diesel Engine Parts Diesel Cylinder Heads and Parts Diesel Timing Belts, Ten…" at bounding box center [784, 184] width 1568 height 2013
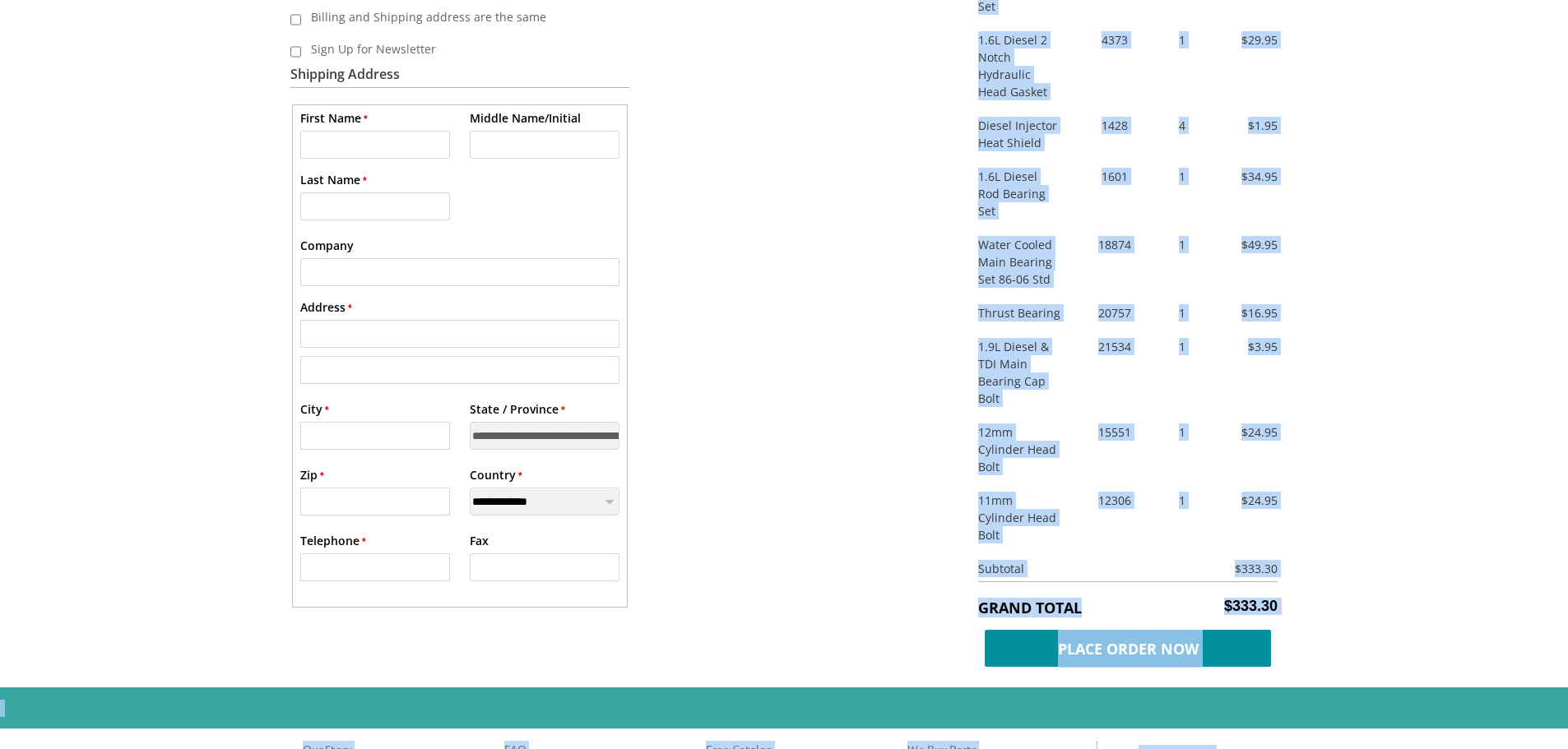
scroll to position [1226, 0]
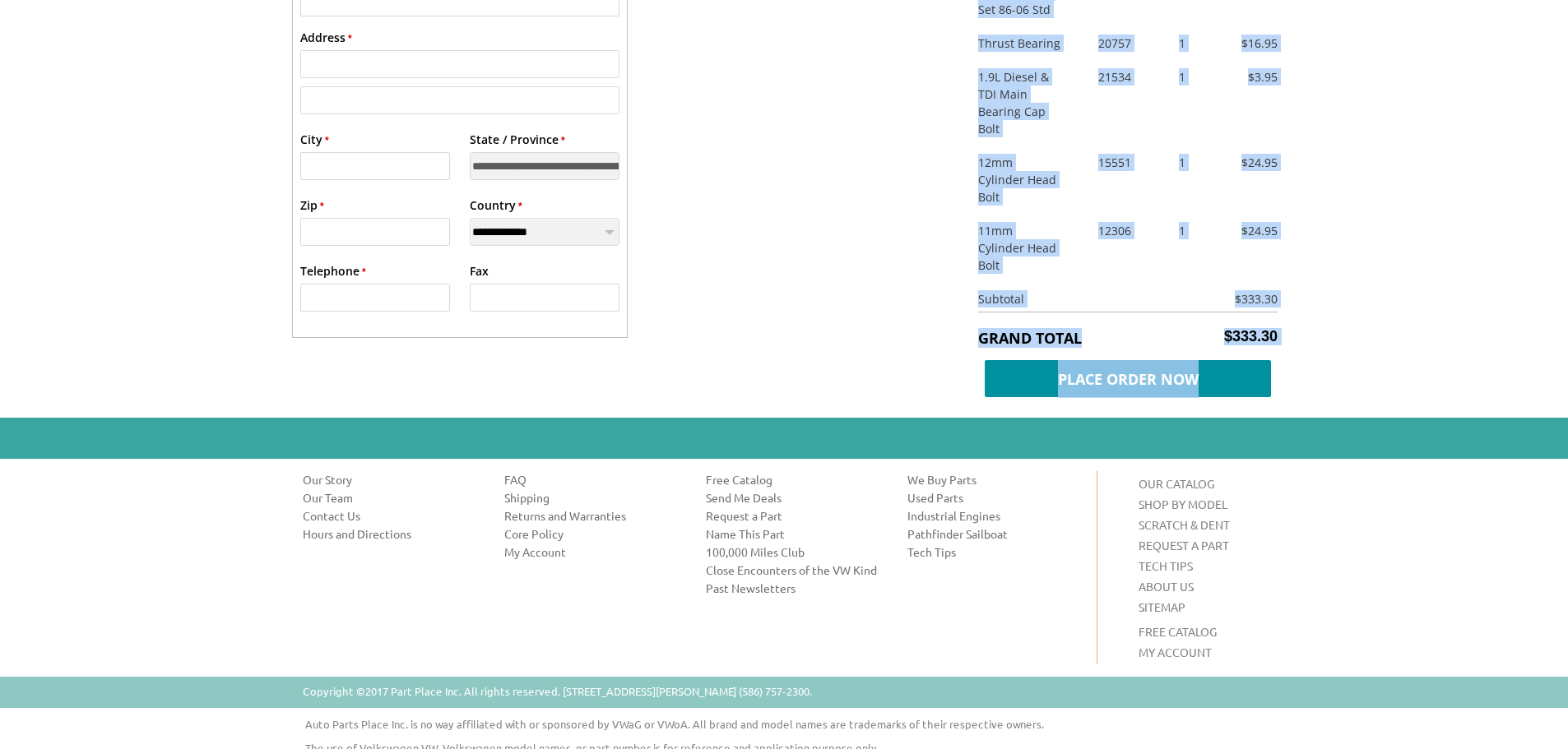
drag, startPoint x: 966, startPoint y: 353, endPoint x: 1265, endPoint y: 300, distance: 303.7
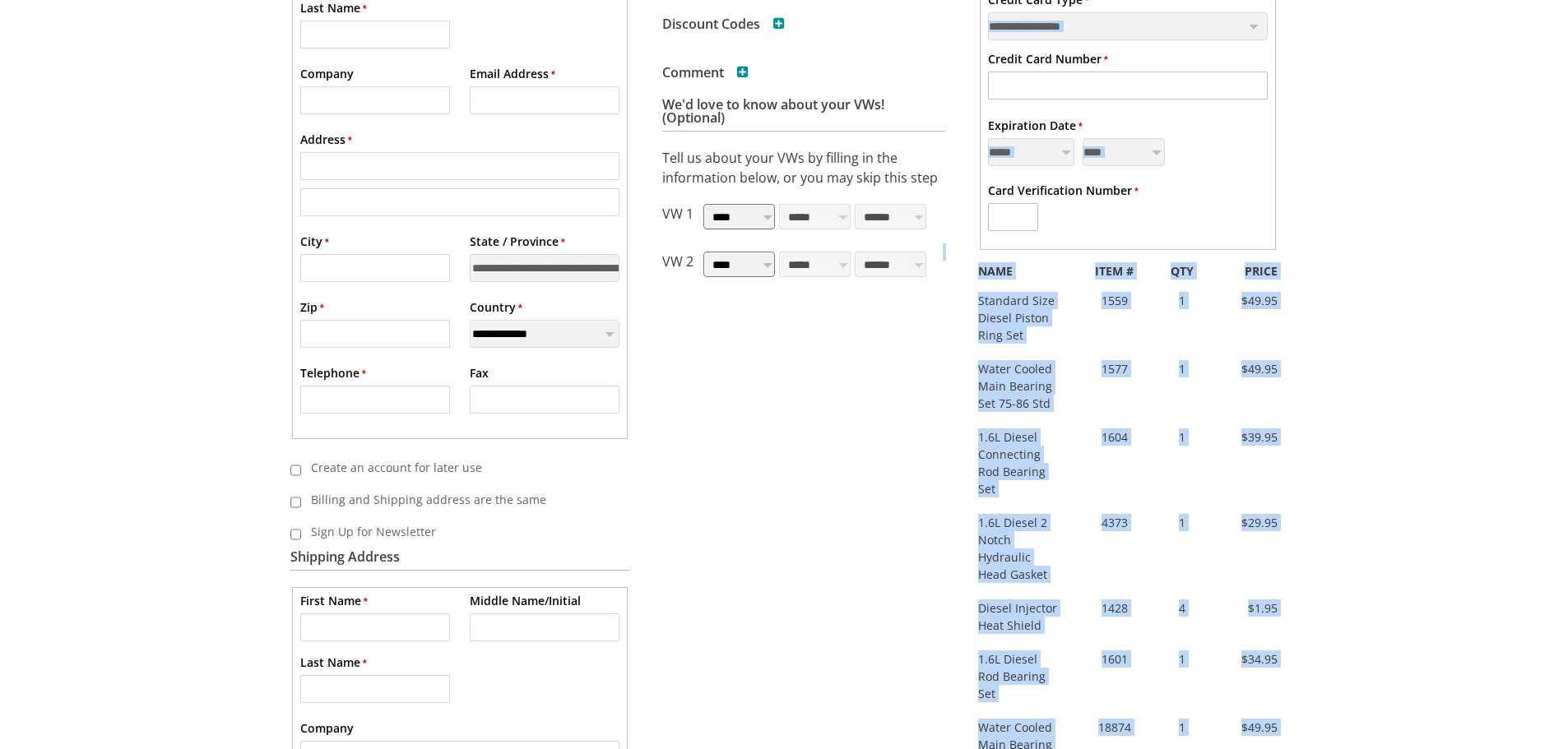
scroll to position [485, 0]
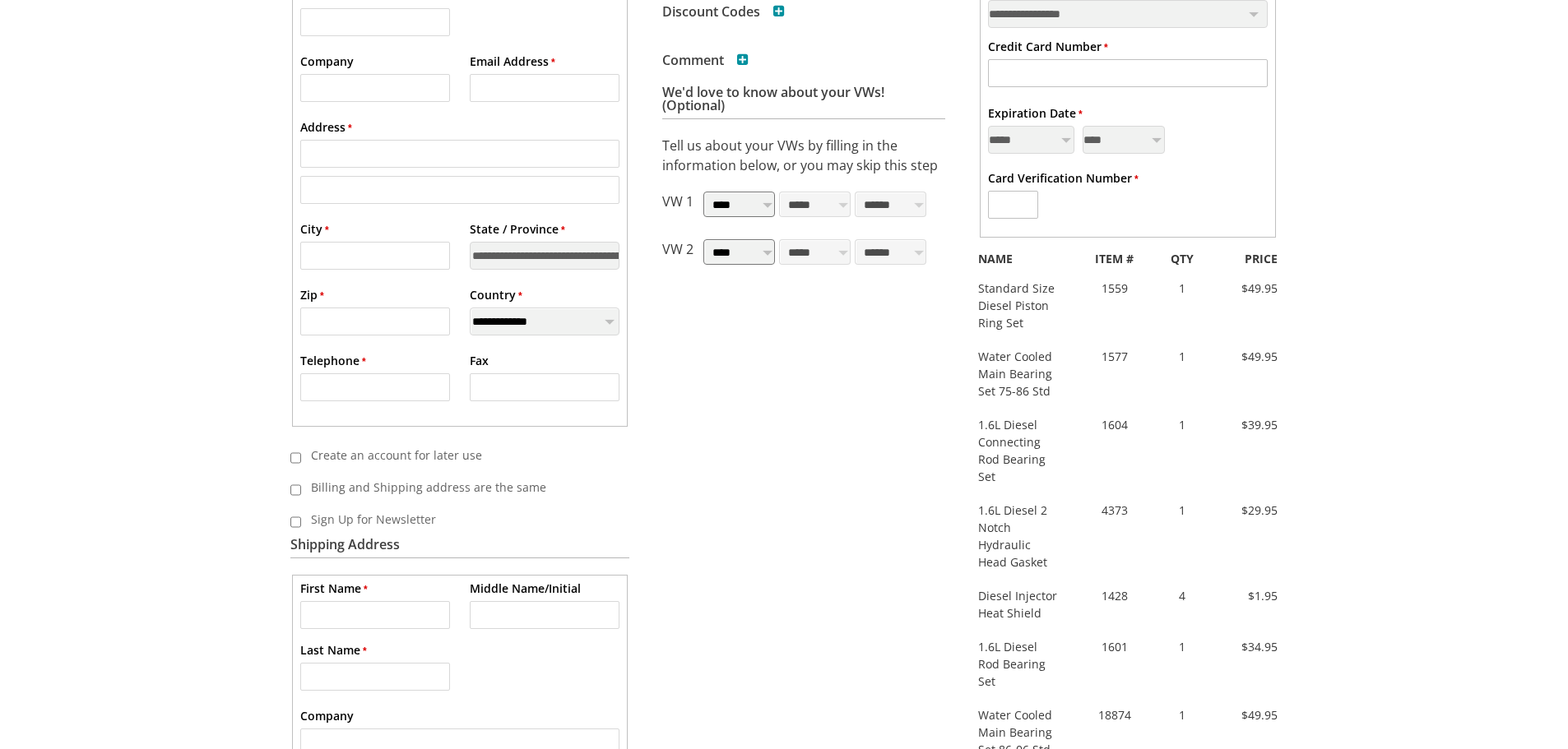
click at [1479, 358] on div "VW Diesel Engine Parts Diesel Cylinder Heads and Parts Diesel Timing Belts, Ten…" at bounding box center [784, 521] width 1568 height 2013
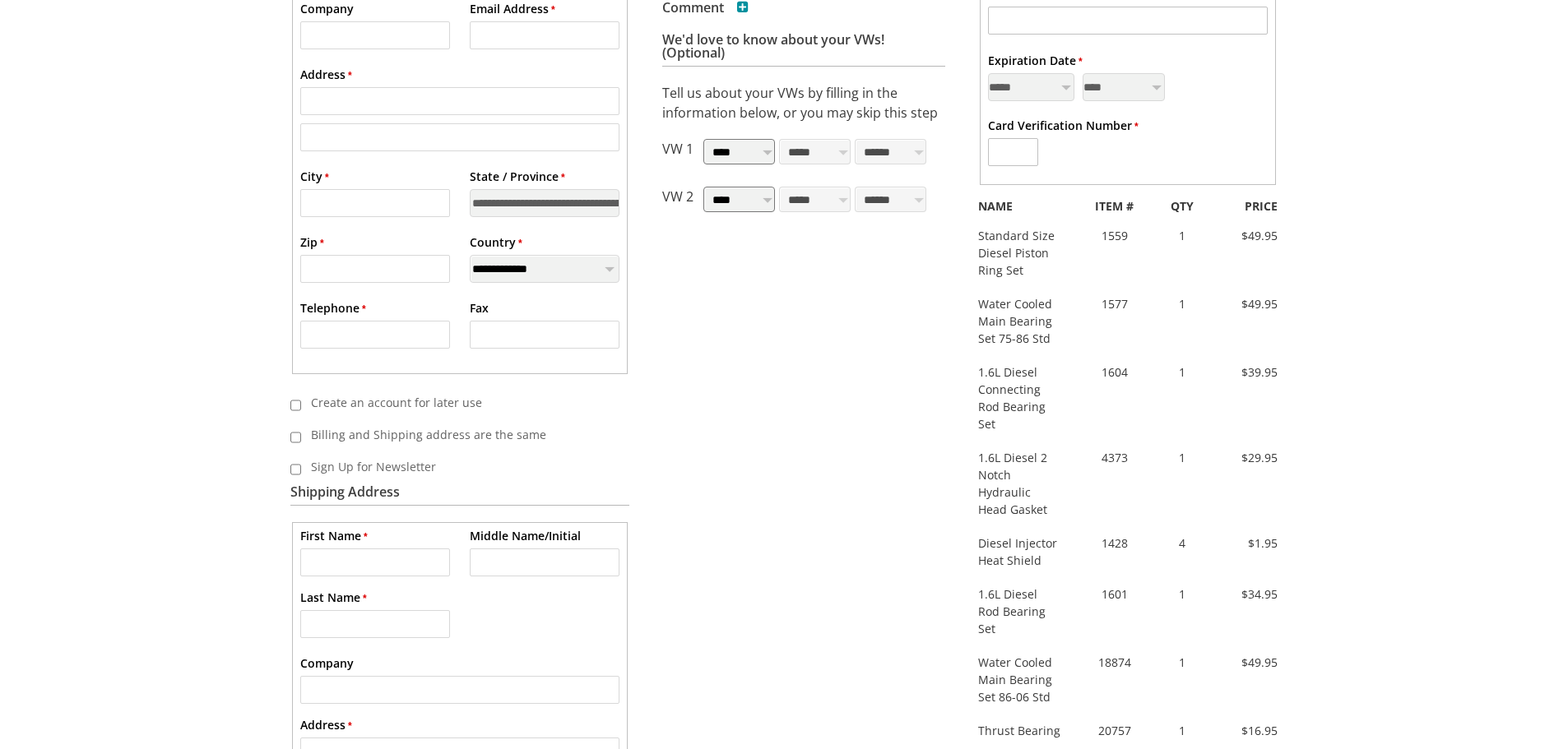
scroll to position [814, 0]
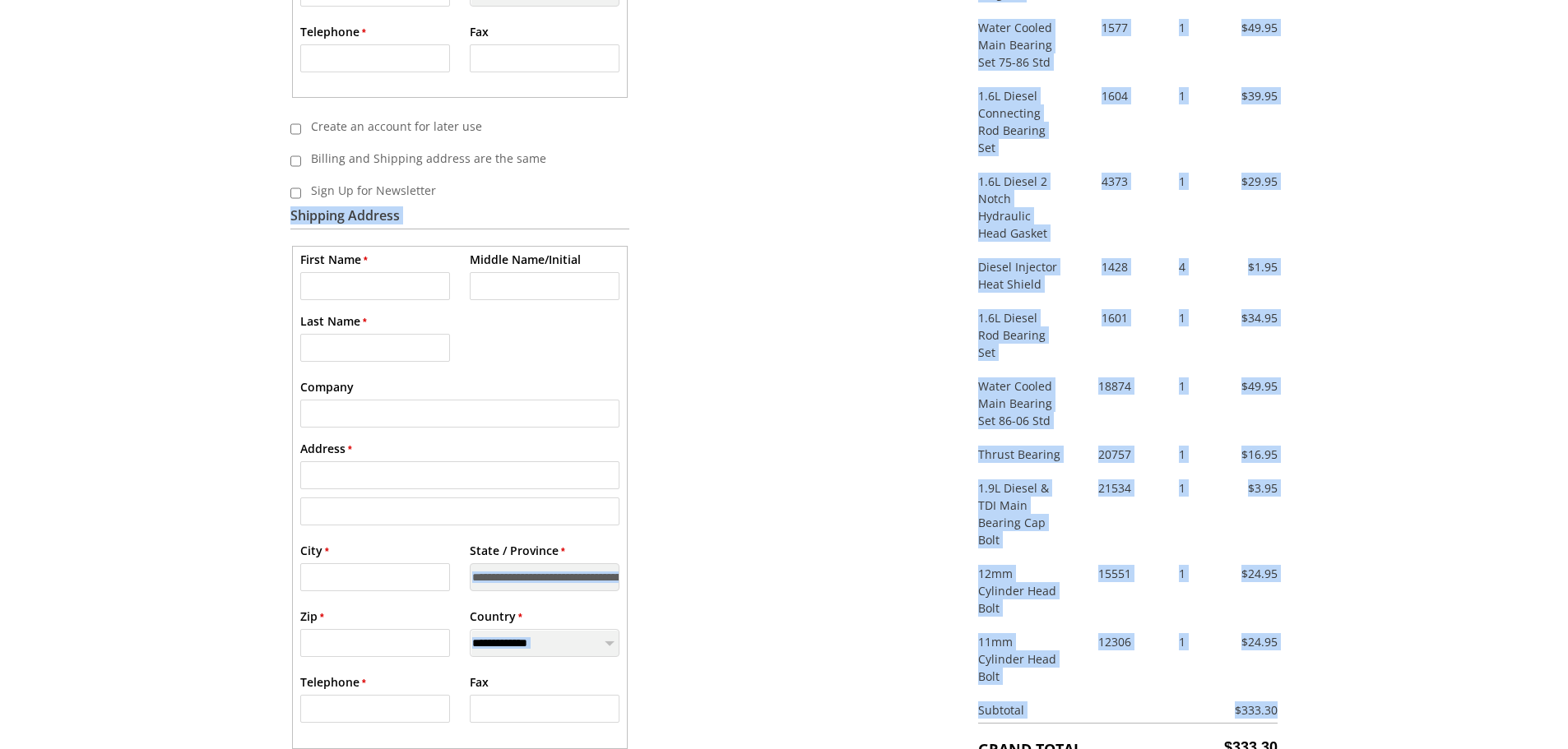
drag, startPoint x: 1291, startPoint y: 675, endPoint x: 1276, endPoint y: 659, distance: 21.9
click at [1276, 659] on div "Home Onepage Return to cart Checkout LOGIN Login to your Account * Email Addres…" at bounding box center [784, 106] width 1037 height 1443
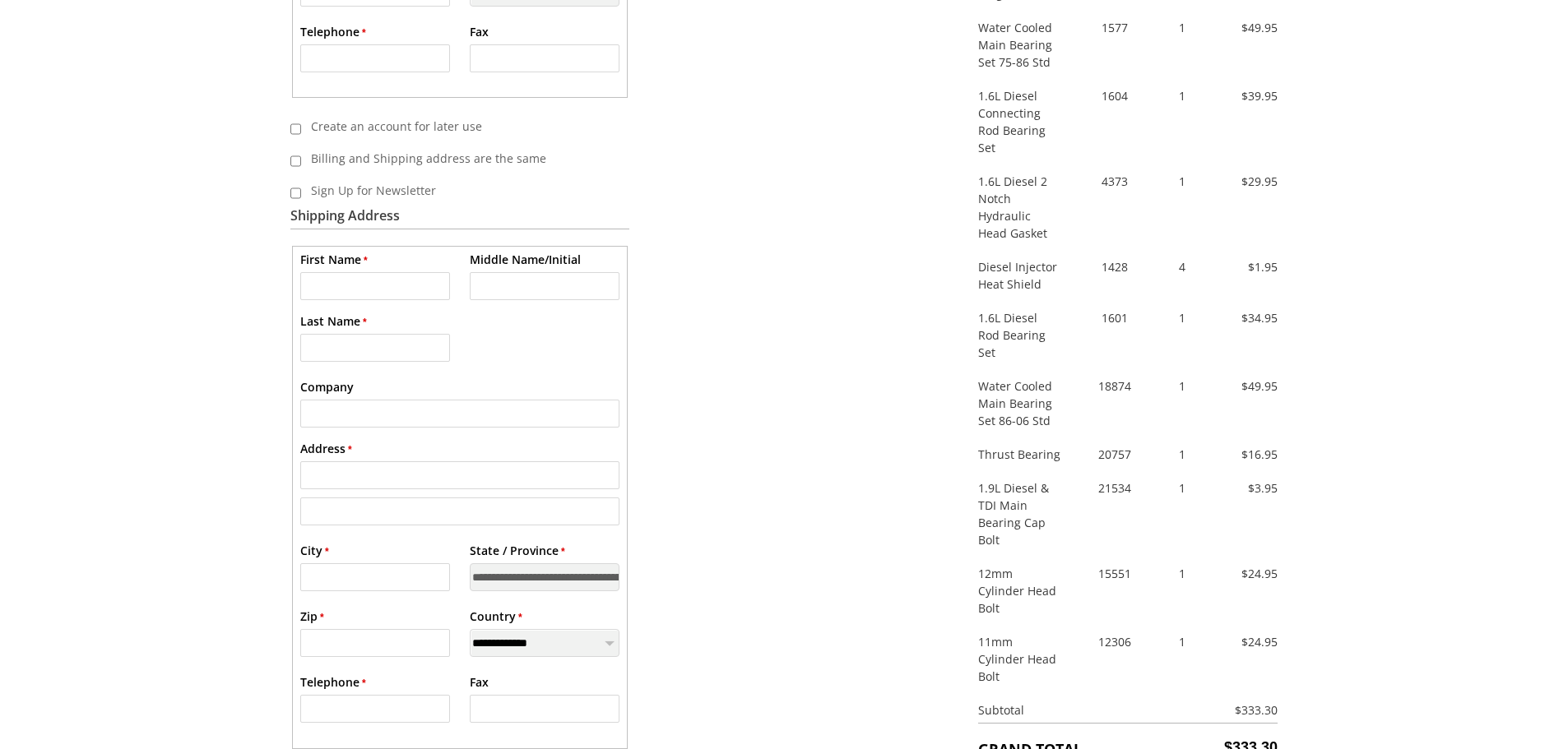
click at [1434, 323] on div "VW Diesel Engine Parts Diesel Cylinder Heads and Parts Diesel Timing Belts, Ten…" at bounding box center [784, 192] width 1568 height 2013
